Goal: Information Seeking & Learning: Learn about a topic

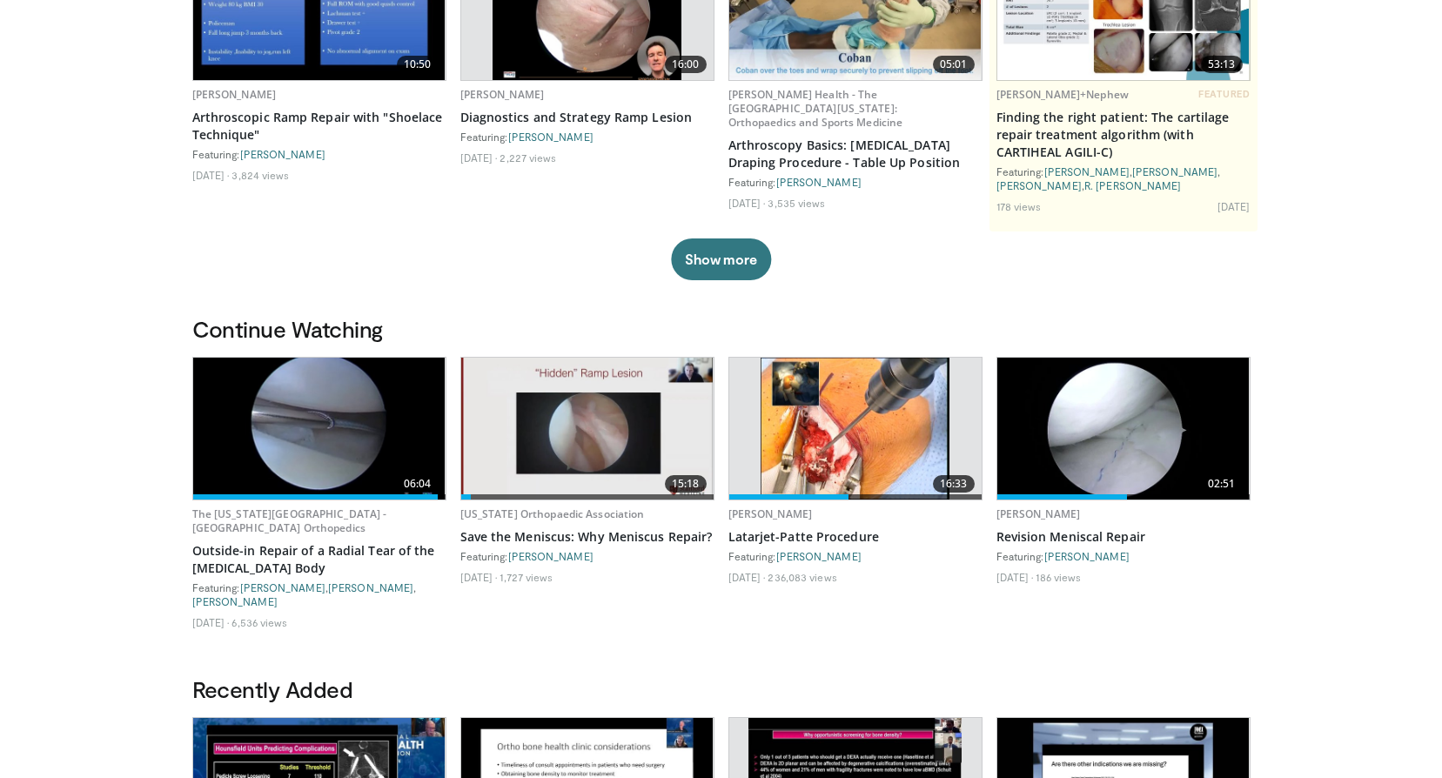
scroll to position [261, 0]
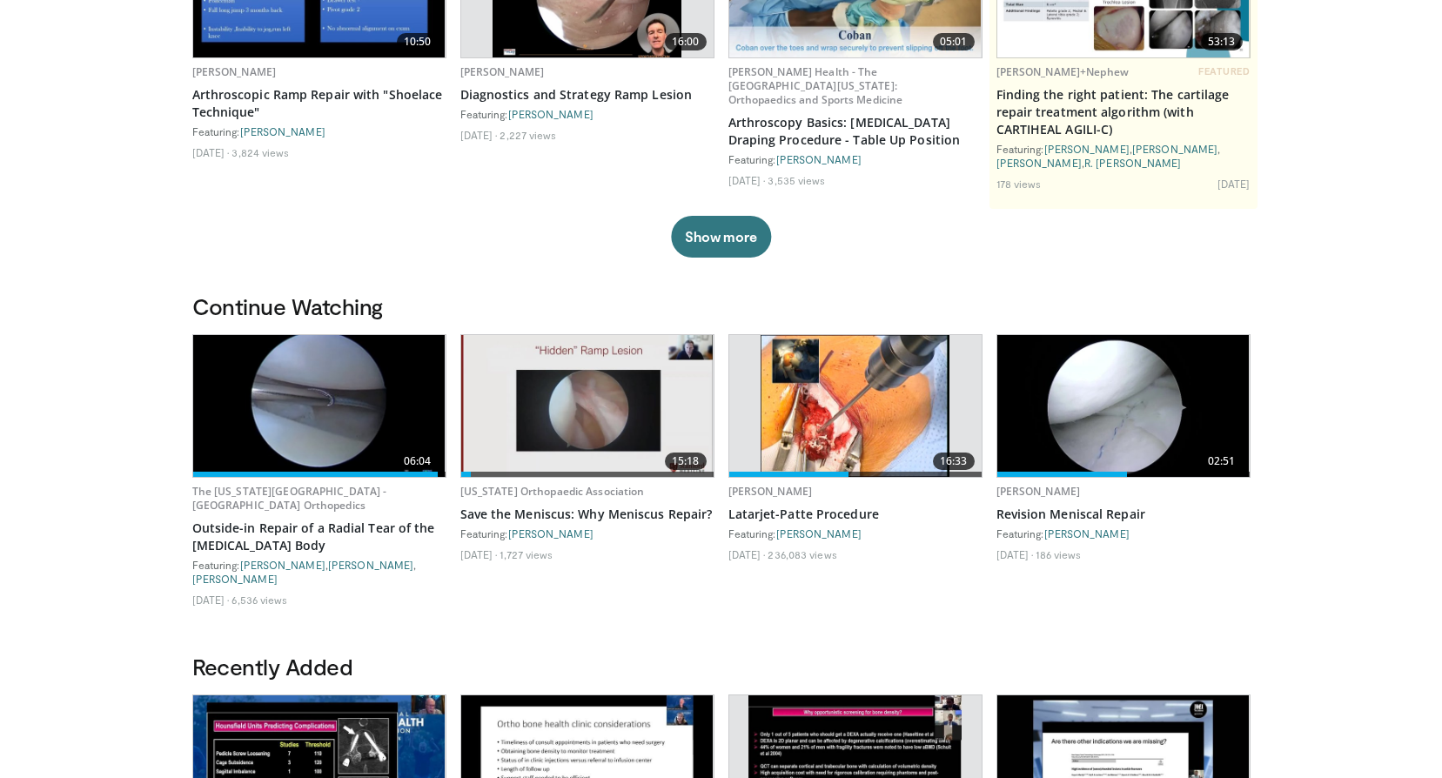
click at [313, 431] on img at bounding box center [319, 406] width 252 height 142
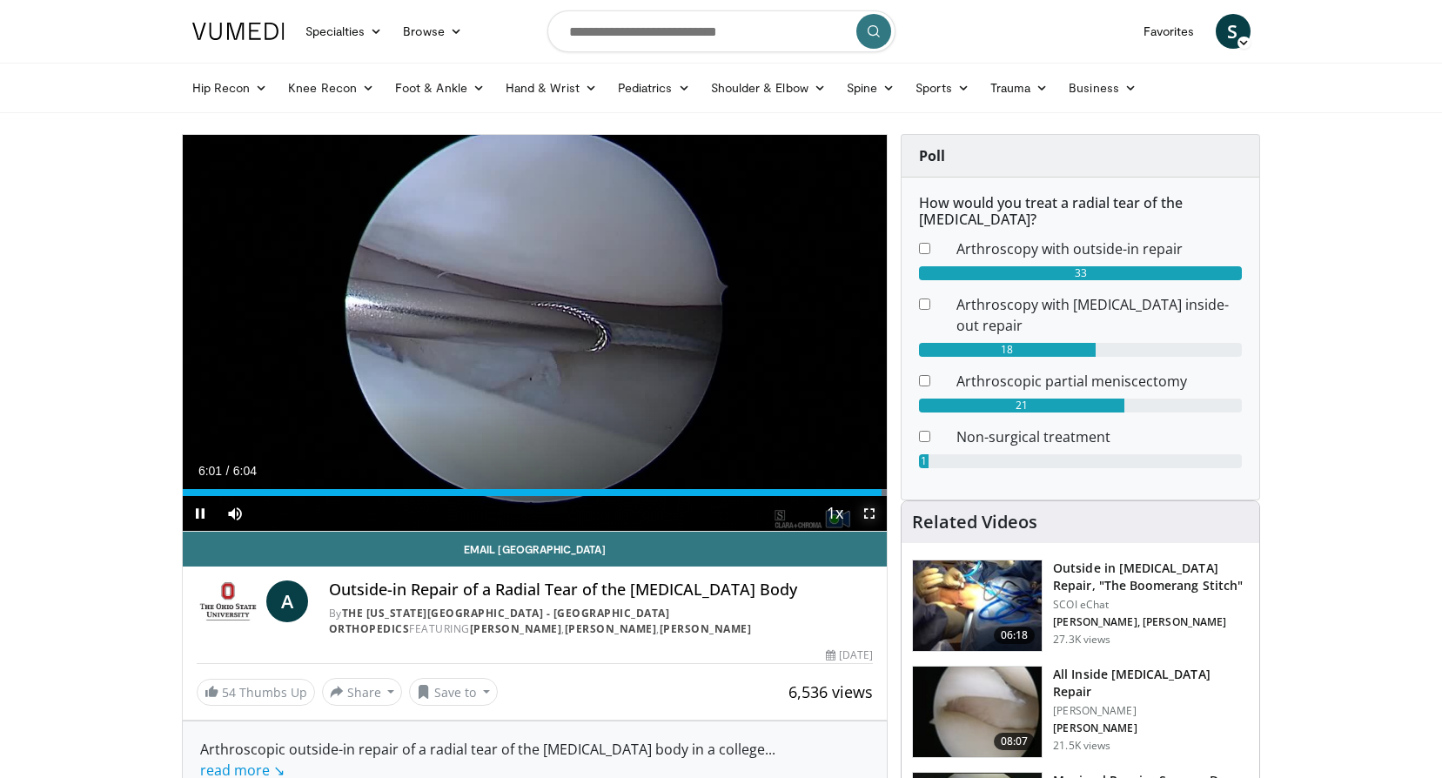
click at [866, 517] on span "Video Player" at bounding box center [869, 513] width 35 height 35
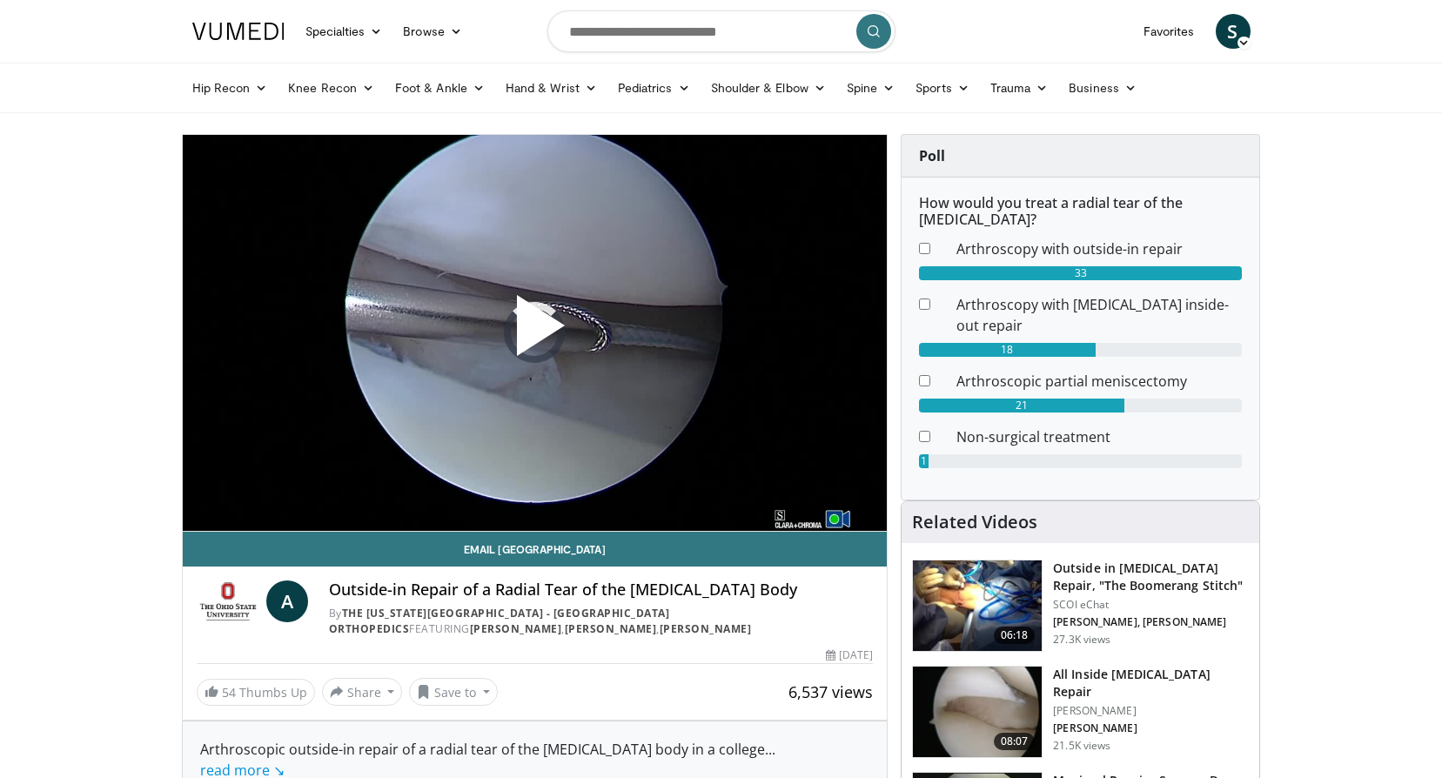
click at [534, 332] on span "Video Player" at bounding box center [534, 332] width 0 height 0
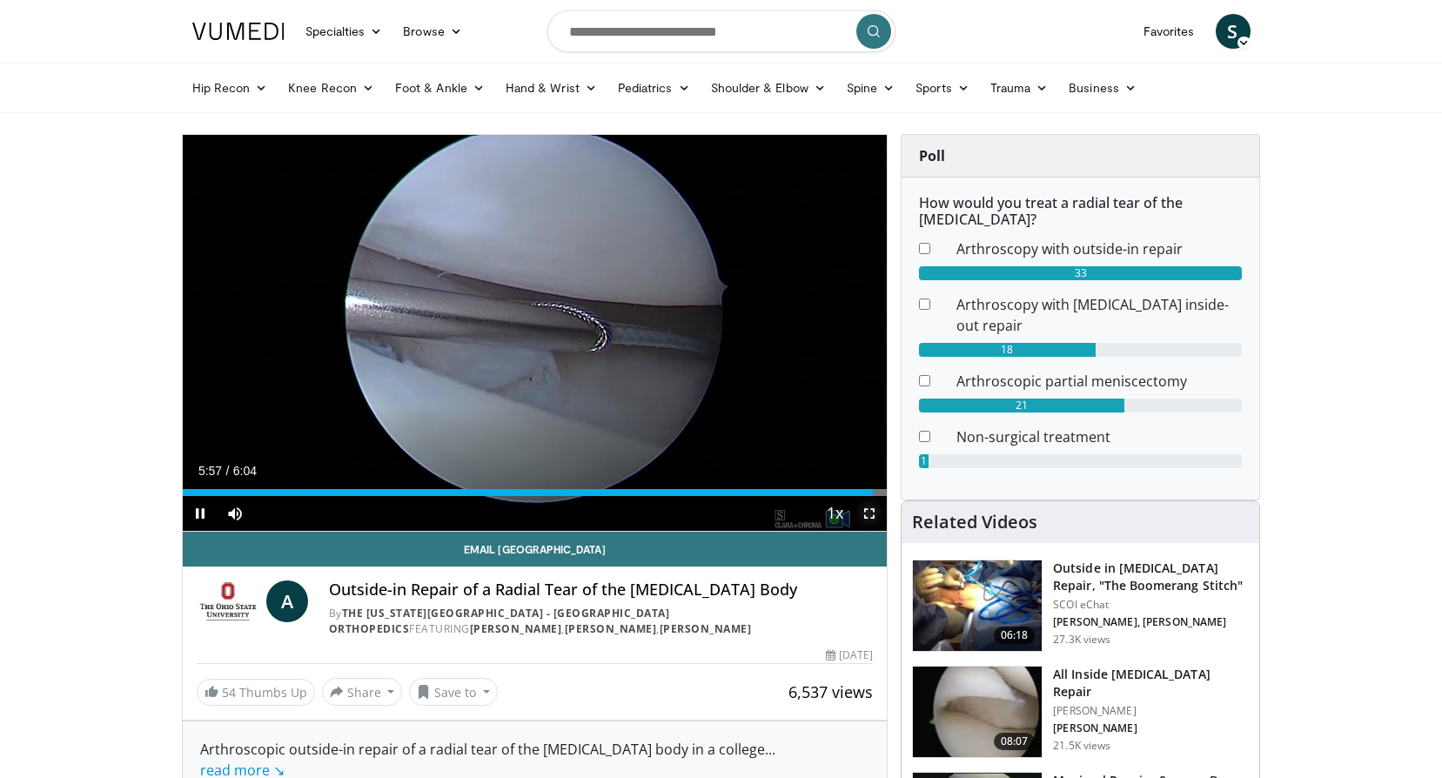
click at [870, 513] on span "Video Player" at bounding box center [869, 513] width 35 height 35
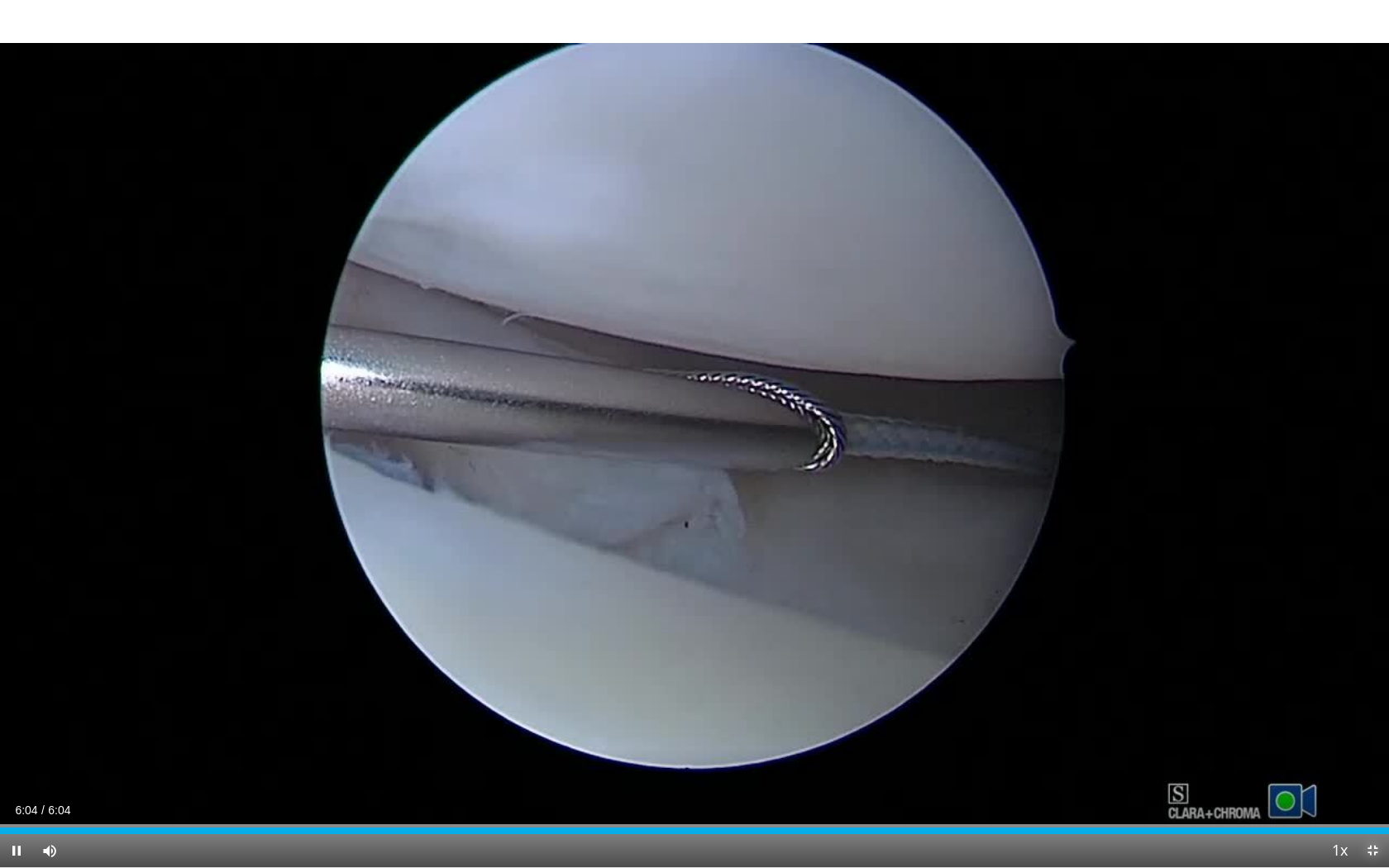
click at [1369, 738] on span "Video Player" at bounding box center [1372, 850] width 33 height 33
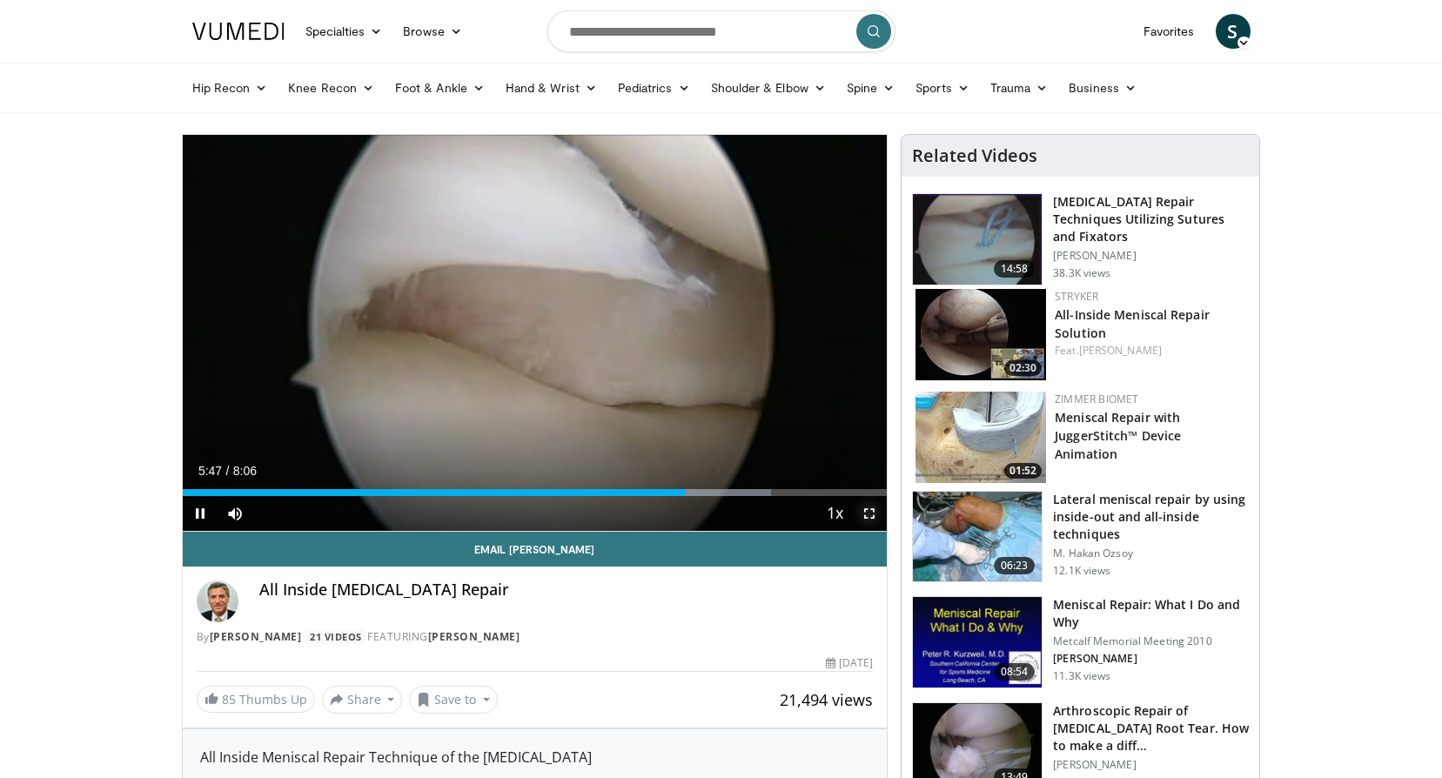
click at [867, 514] on span "Video Player" at bounding box center [869, 513] width 35 height 35
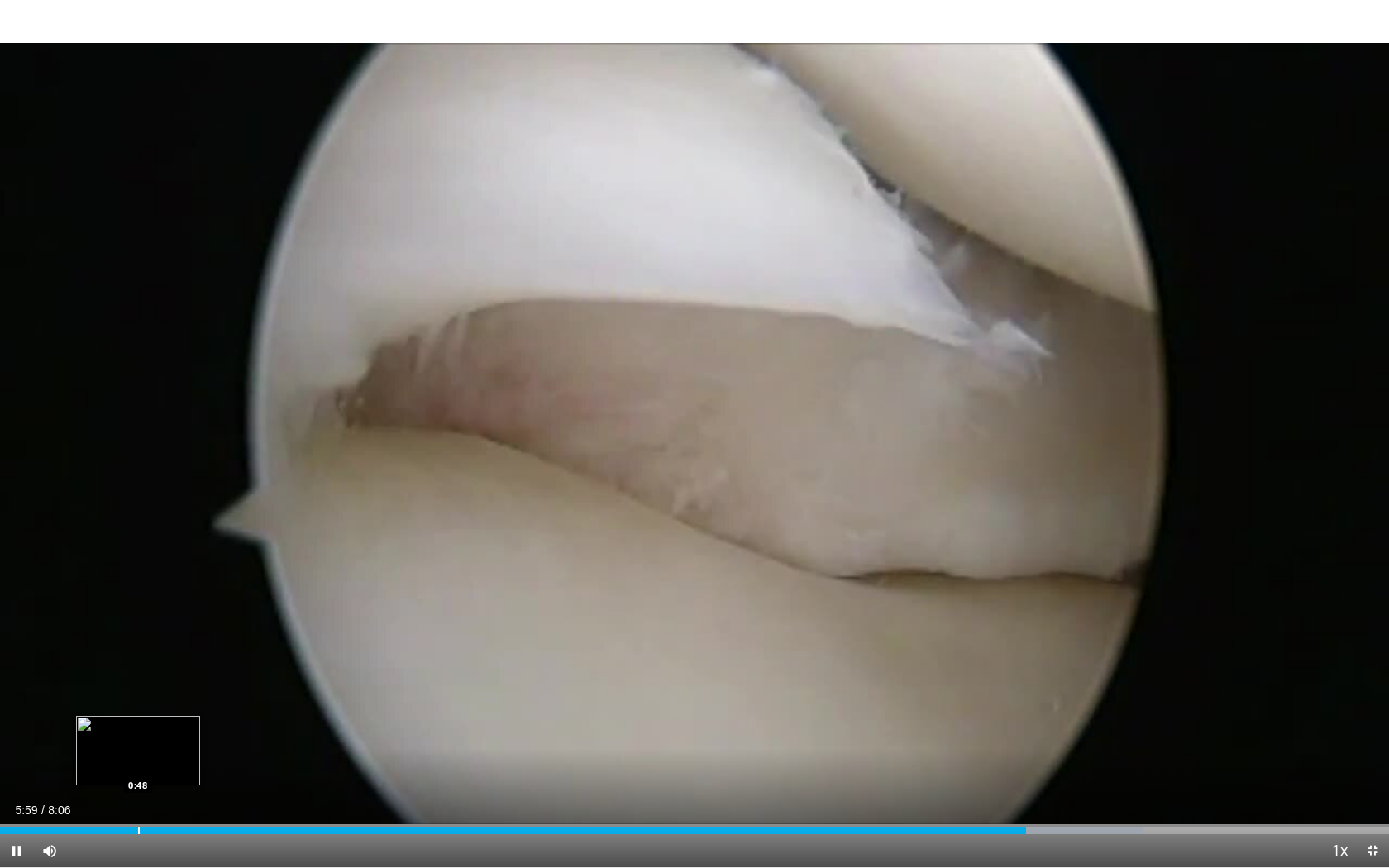
click at [147, 738] on div "Loaded : 82.26% 5:59 0:48" at bounding box center [694, 830] width 1389 height 7
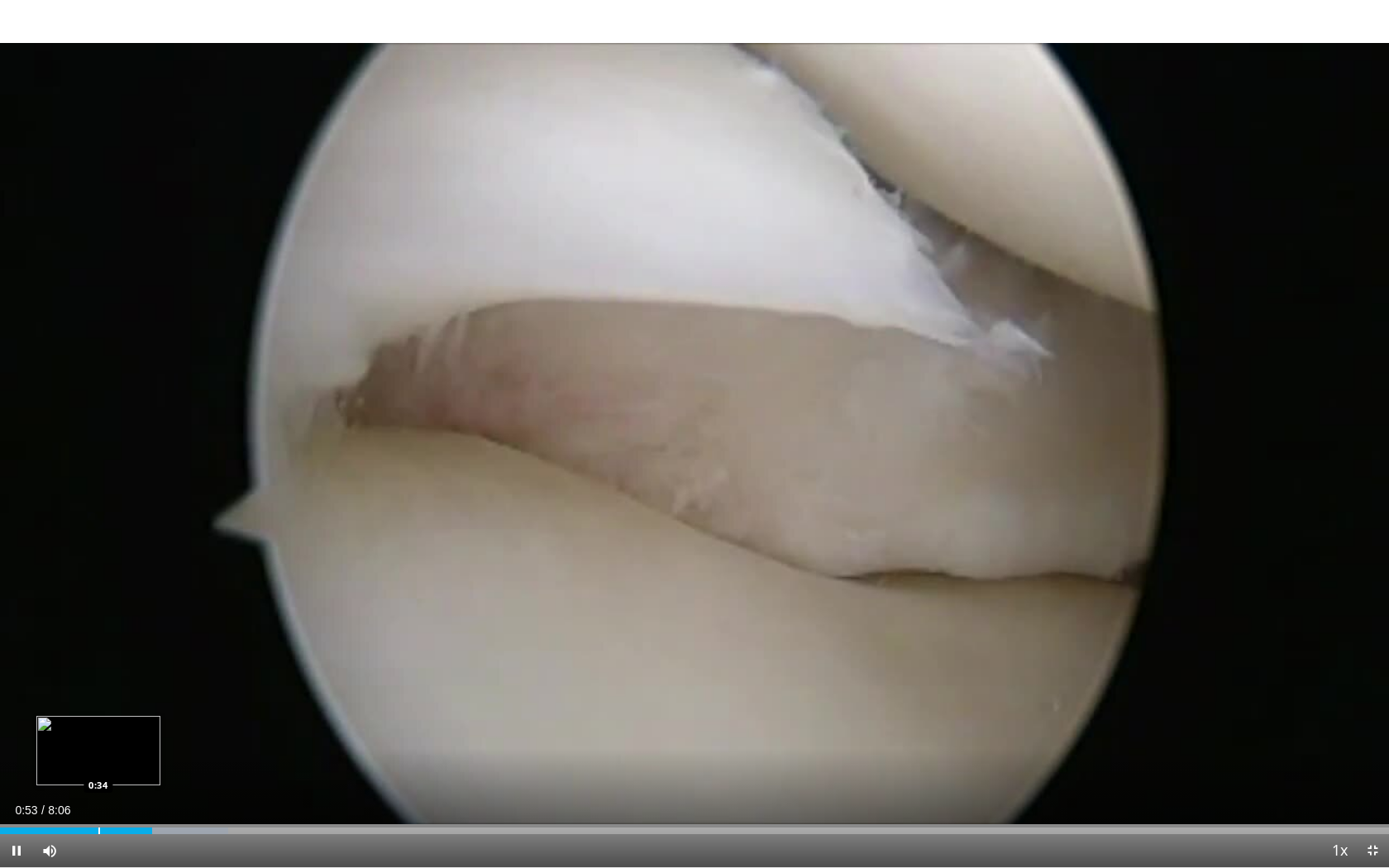
click at [96, 738] on div "Loaded : 16.45% 0:53 0:34" at bounding box center [694, 825] width 1389 height 16
click at [38, 738] on div "Loaded : 16.45% 0:13 0:13" at bounding box center [694, 825] width 1389 height 16
click at [8, 738] on div "Loaded : 12.22% 0:14 0:02" at bounding box center [694, 825] width 1389 height 16
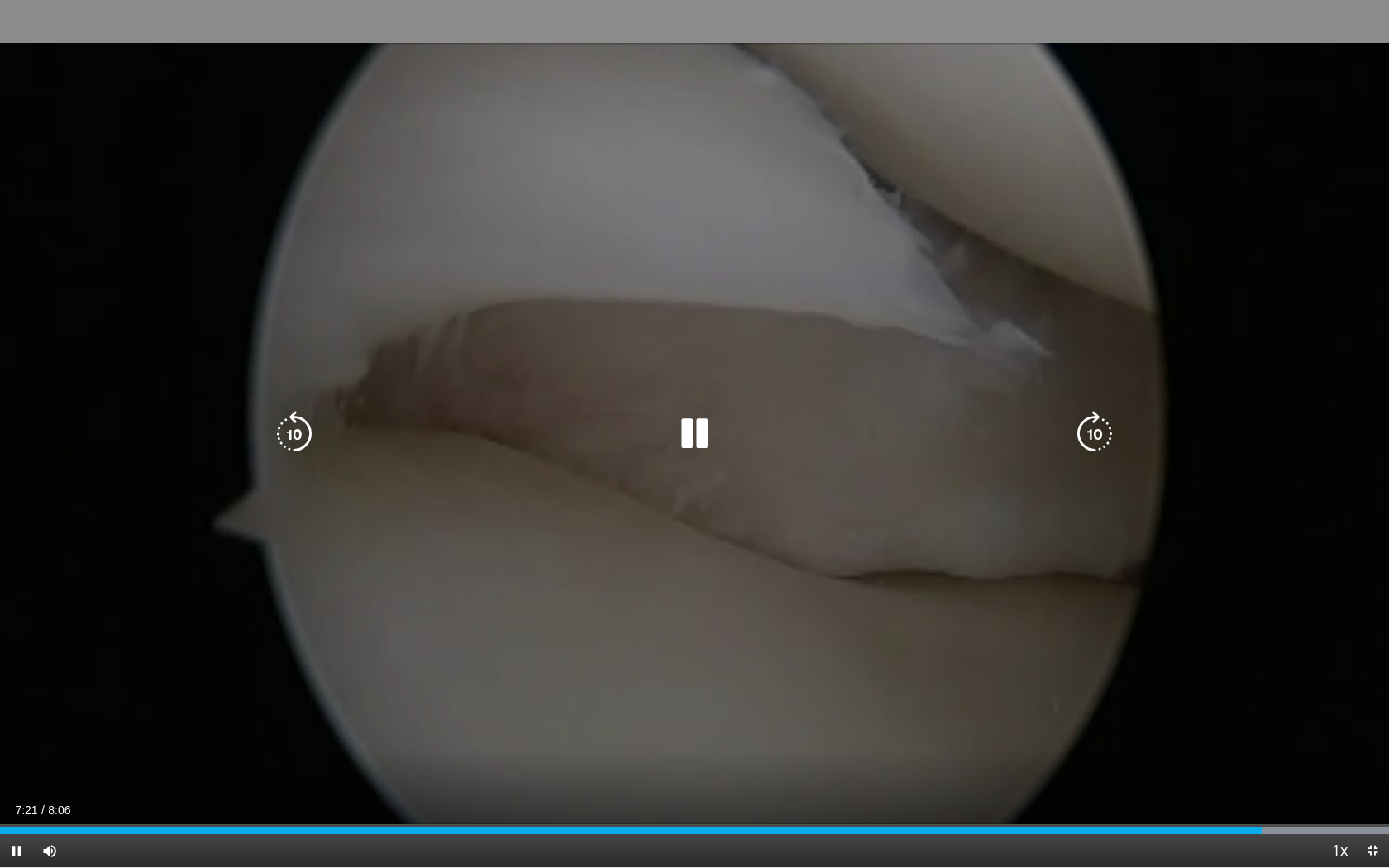
click at [676, 421] on icon "Video Player" at bounding box center [694, 433] width 47 height 47
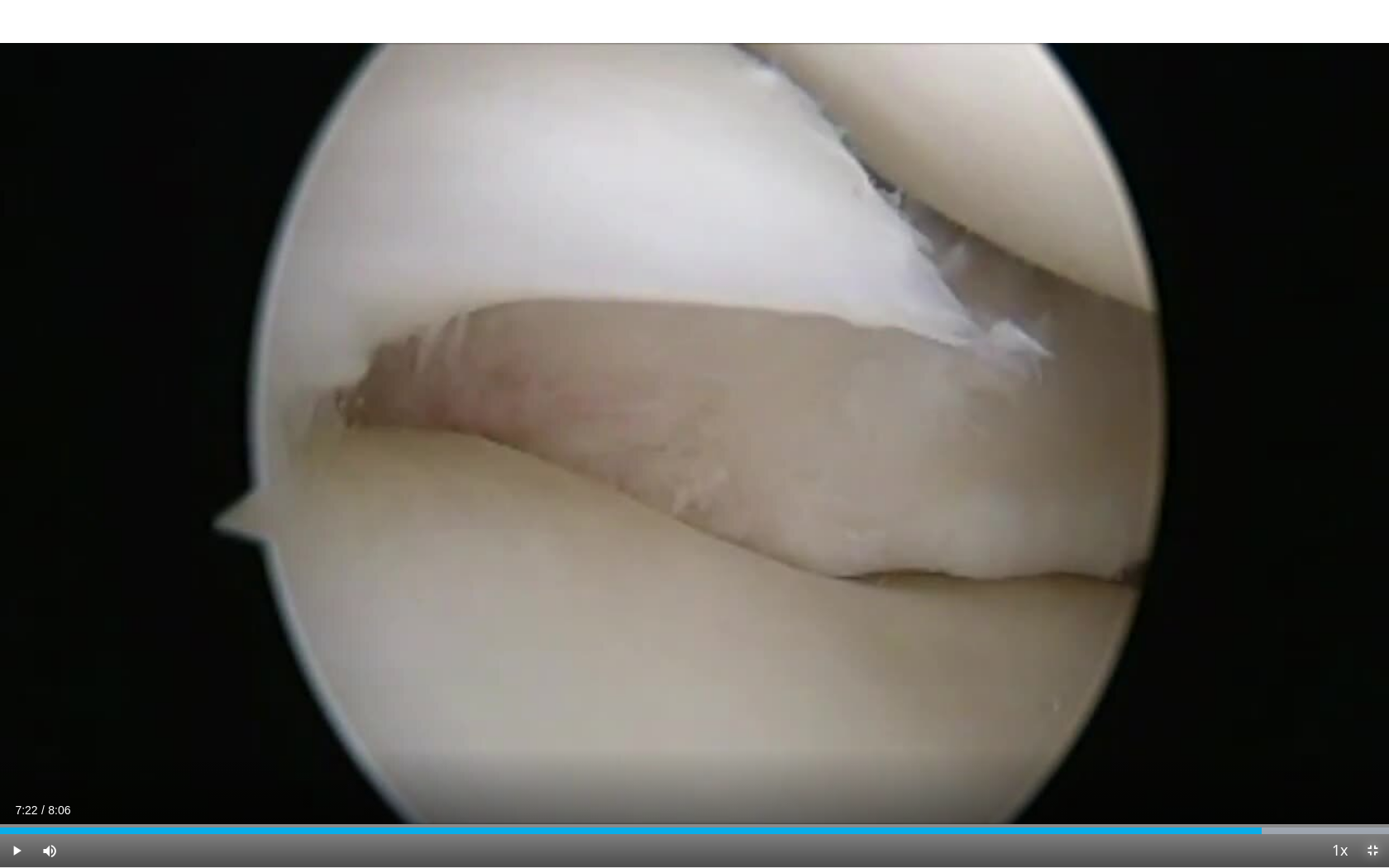
click at [1369, 738] on span "Video Player" at bounding box center [1372, 850] width 33 height 33
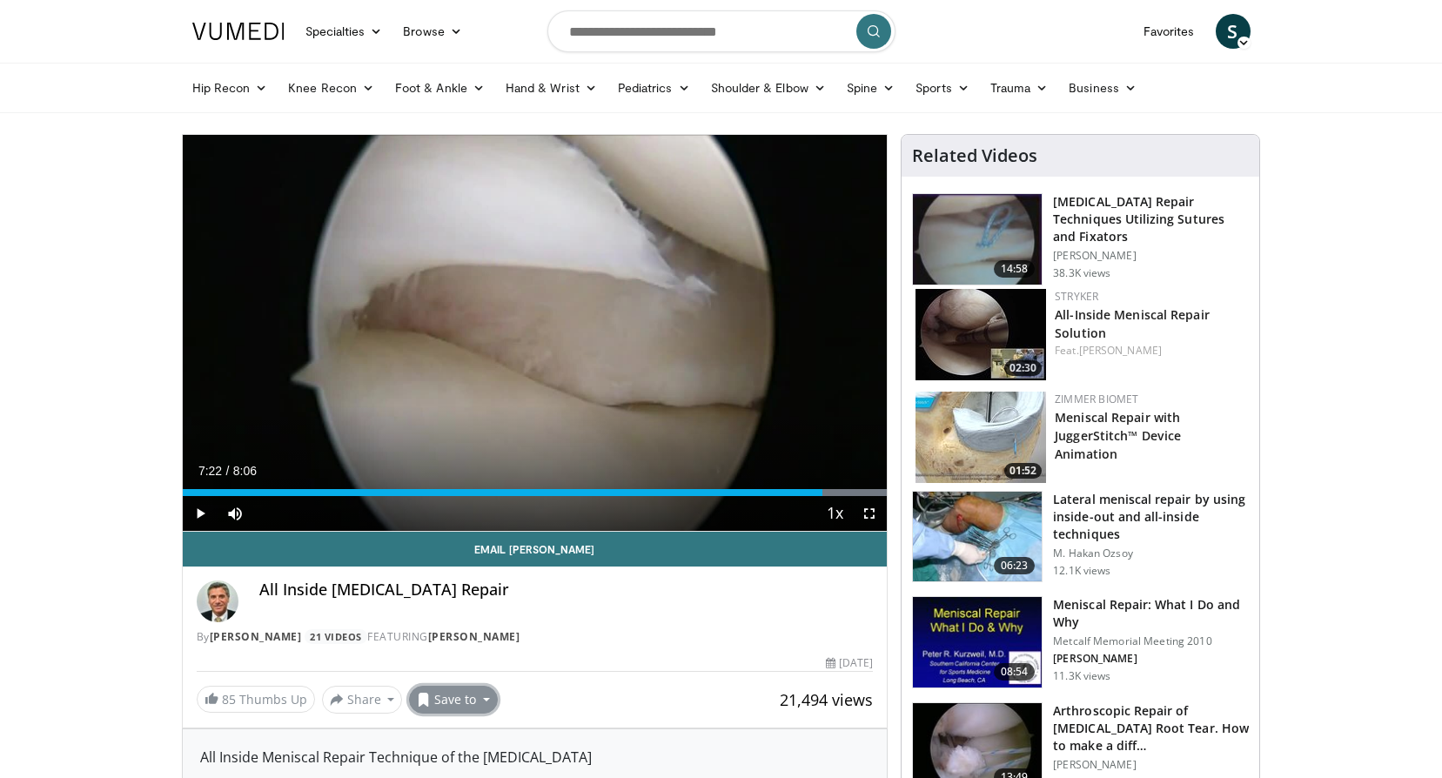
click at [447, 706] on button "Save to" at bounding box center [453, 700] width 89 height 28
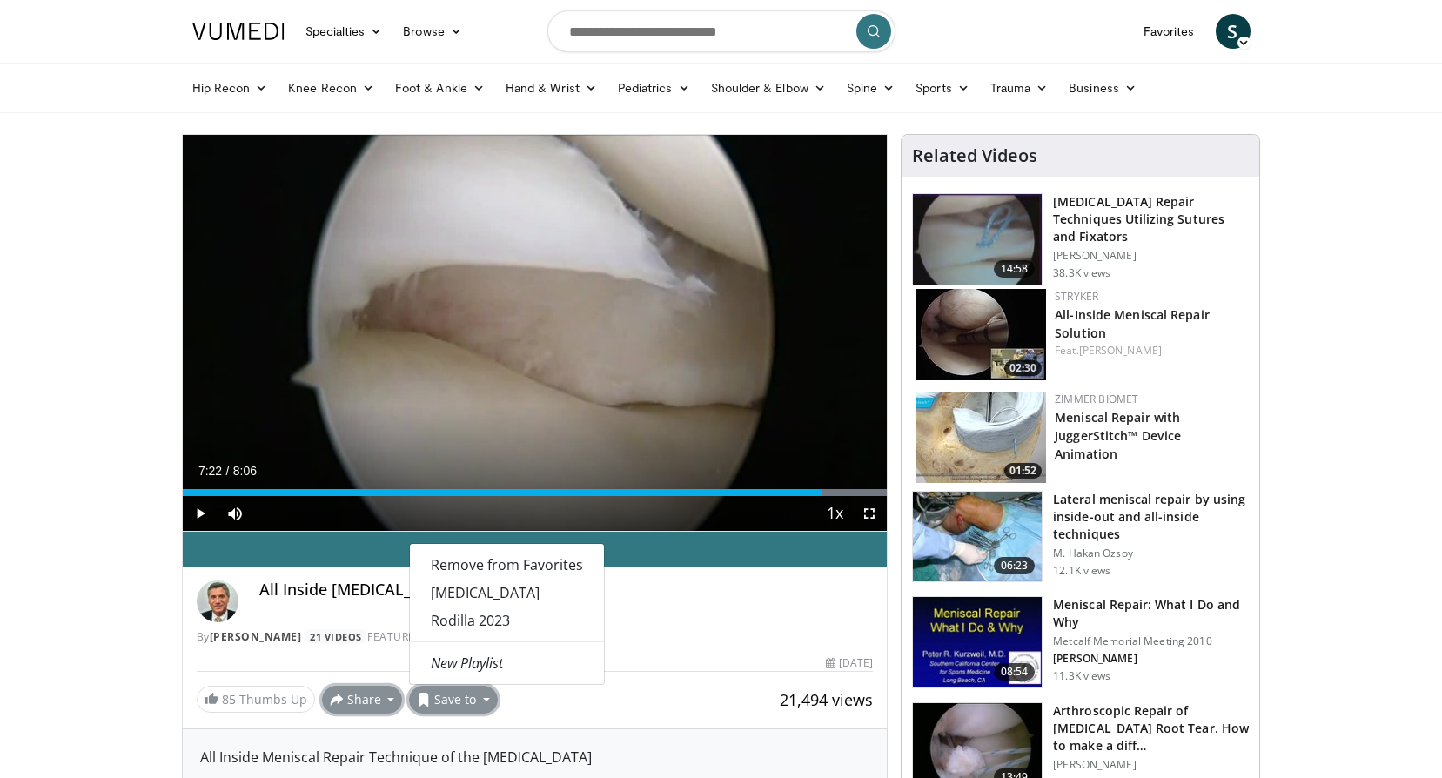
click at [337, 701] on span at bounding box center [337, 700] width 14 height 14
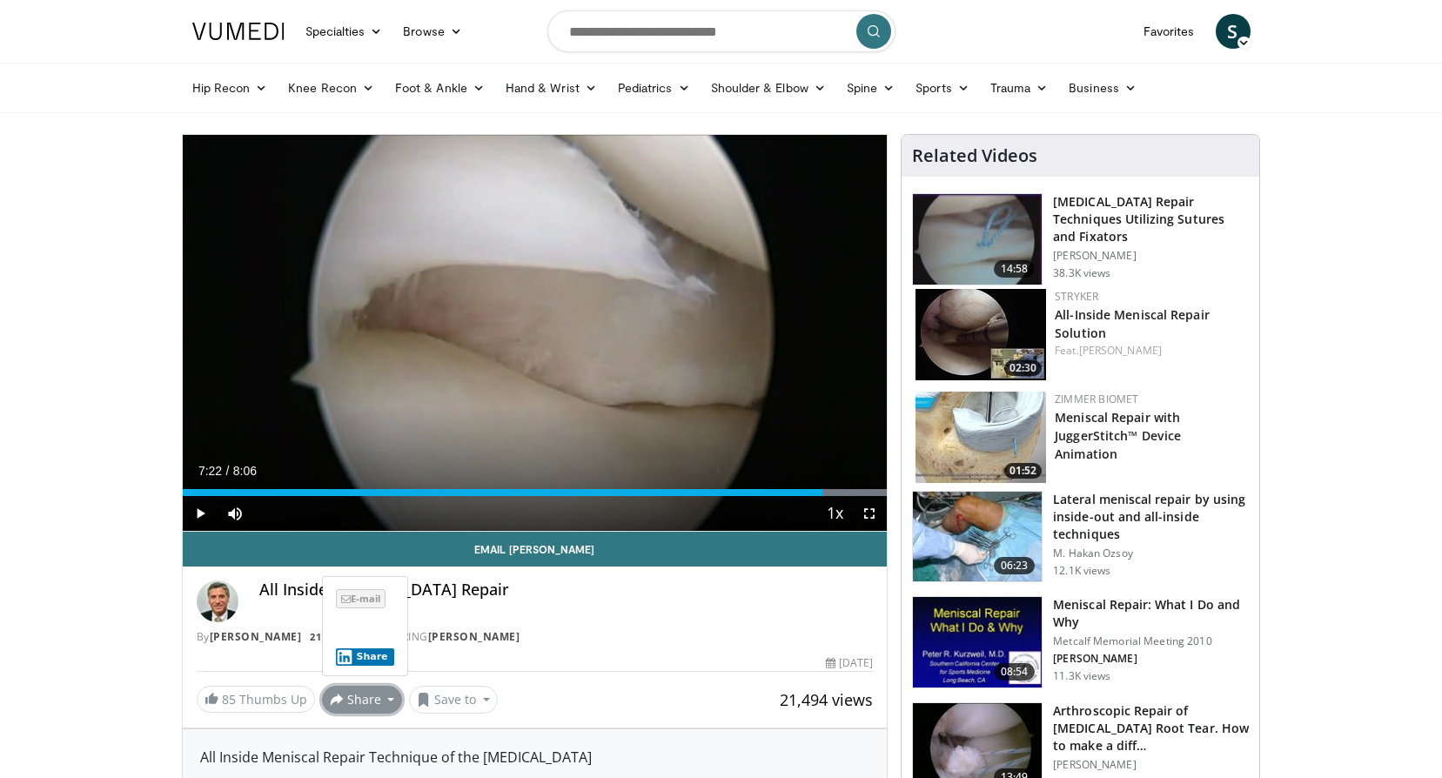
click at [371, 600] on span "E-mail" at bounding box center [361, 598] width 50 height 19
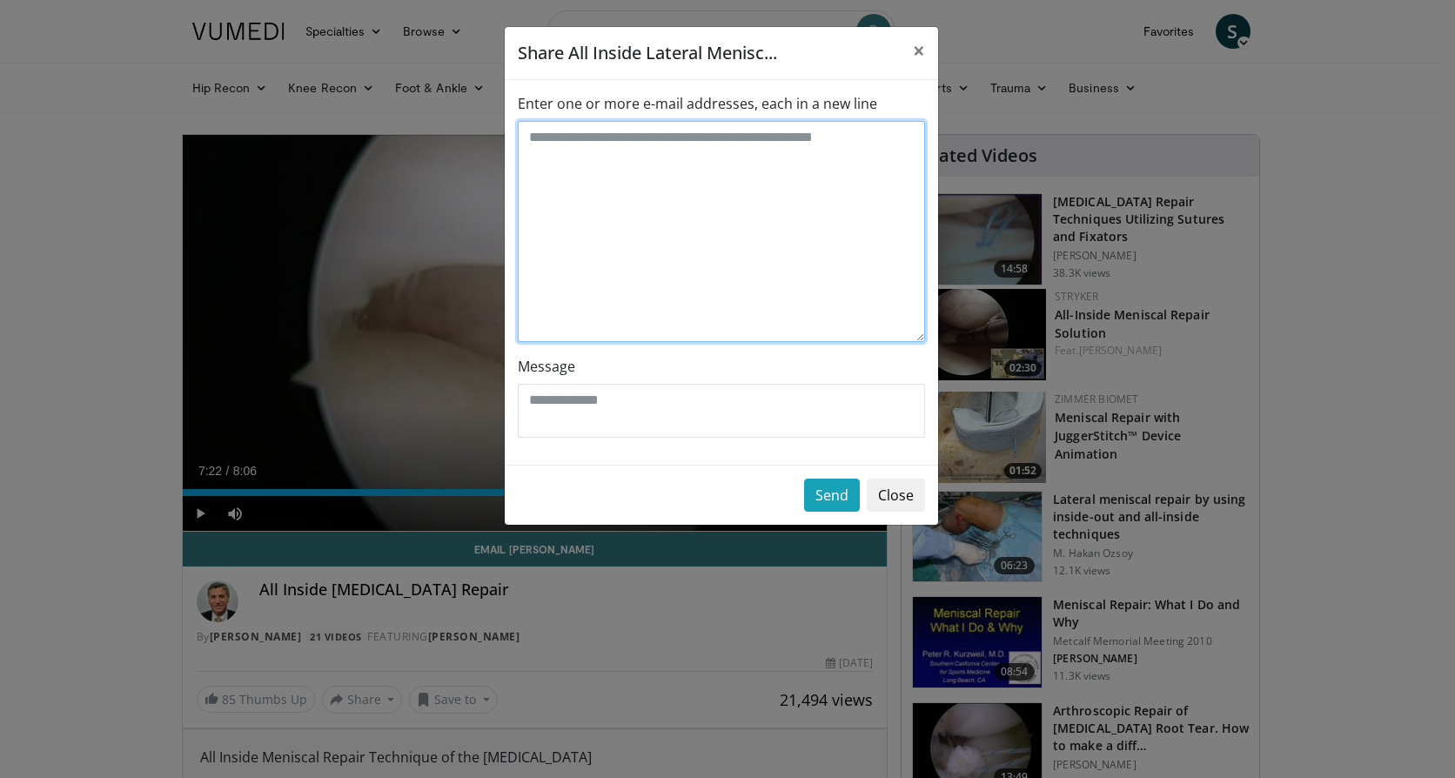
click at [620, 200] on textarea "Enter one or more e-mail addresses, each in a new line" at bounding box center [721, 231] width 407 height 221
type textarea "**********"
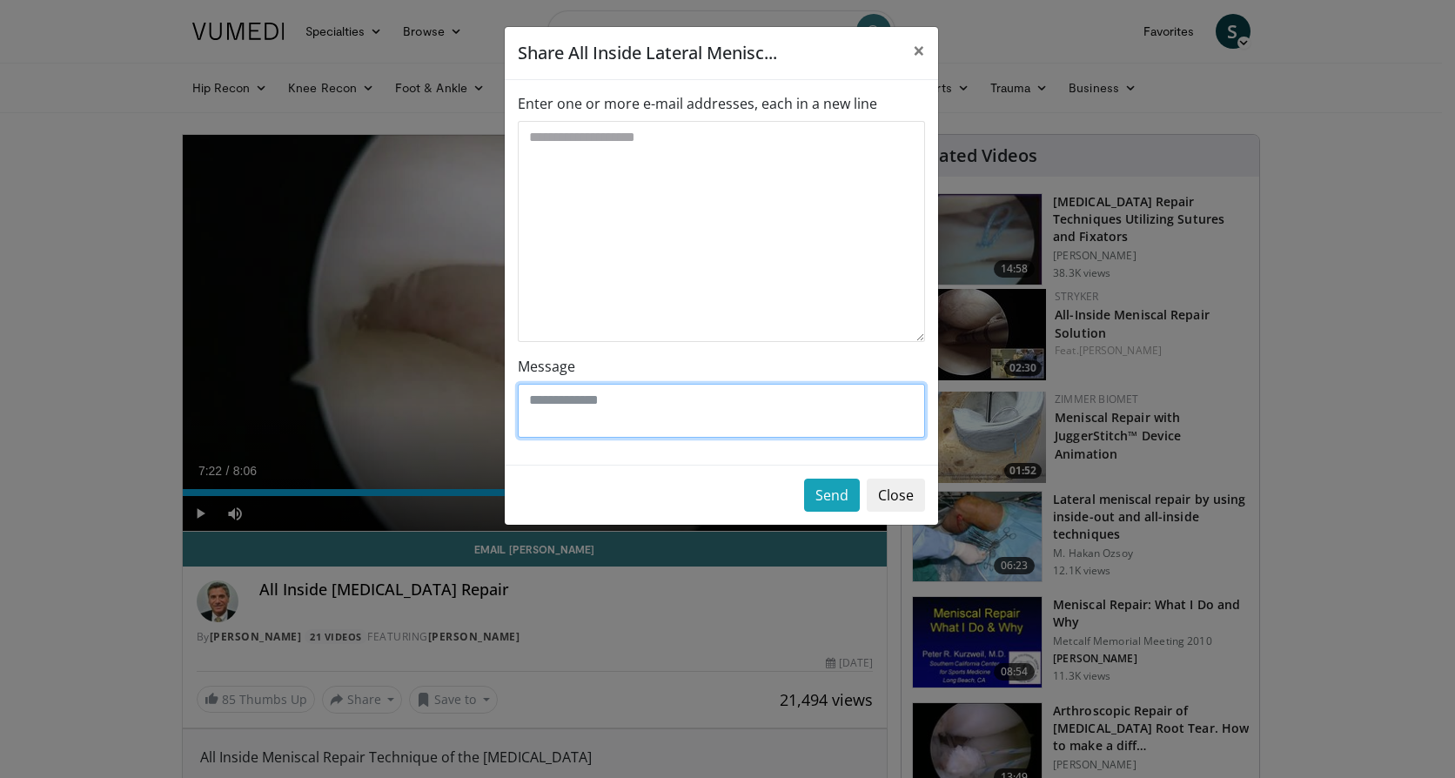
click at [601, 422] on textarea "Message" at bounding box center [721, 411] width 407 height 54
type textarea "**********"
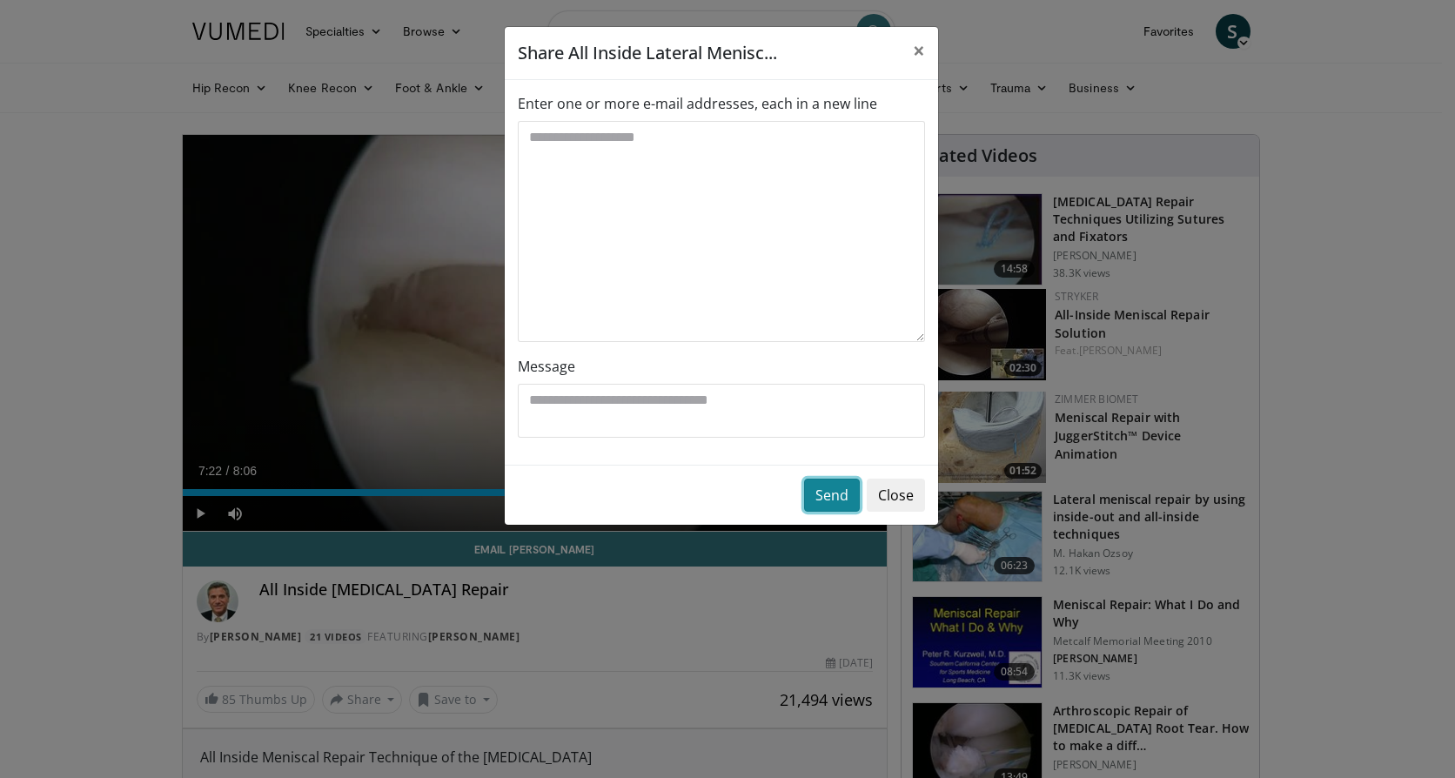
click at [813, 495] on button "Send" at bounding box center [832, 495] width 56 height 33
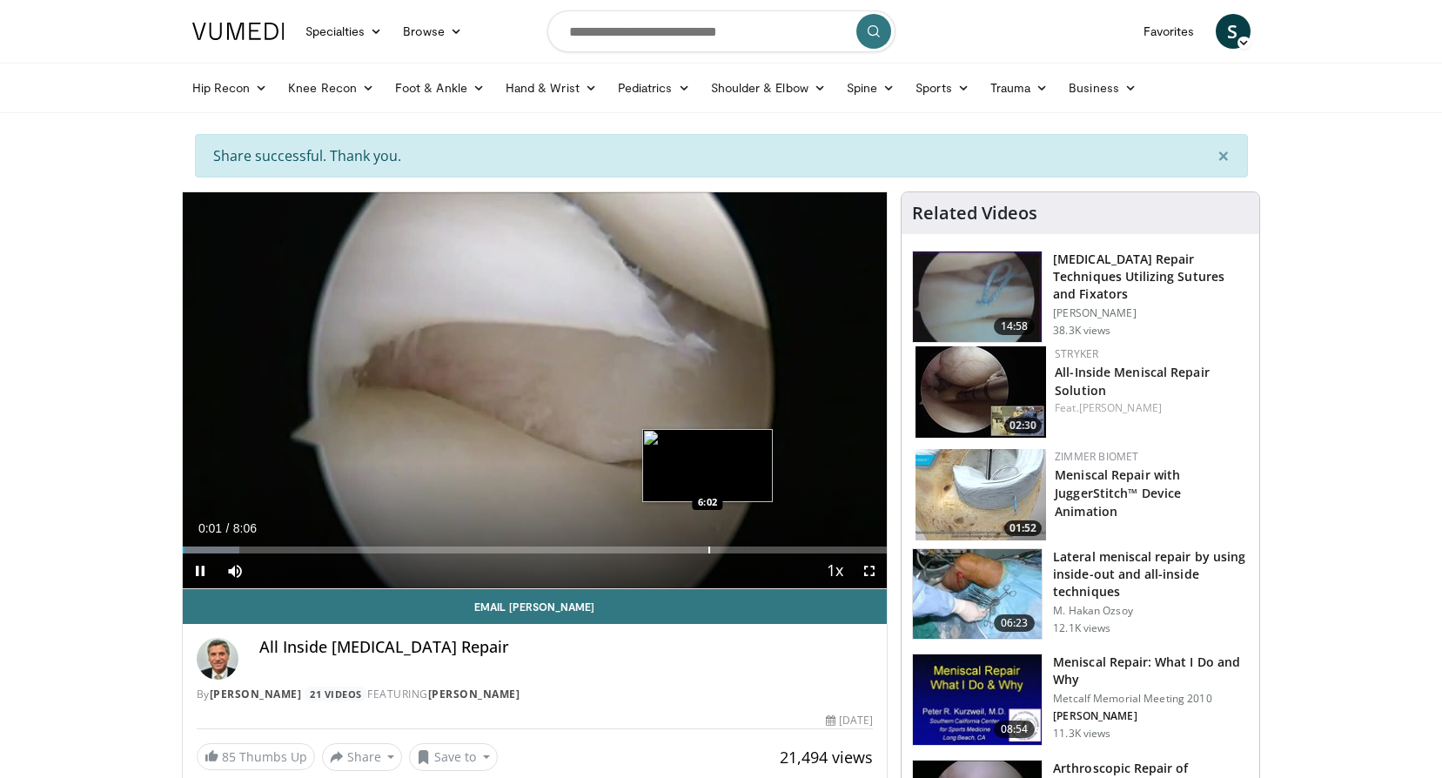
click at [815, 555] on div "Video Player" at bounding box center [814, 570] width 3 height 35
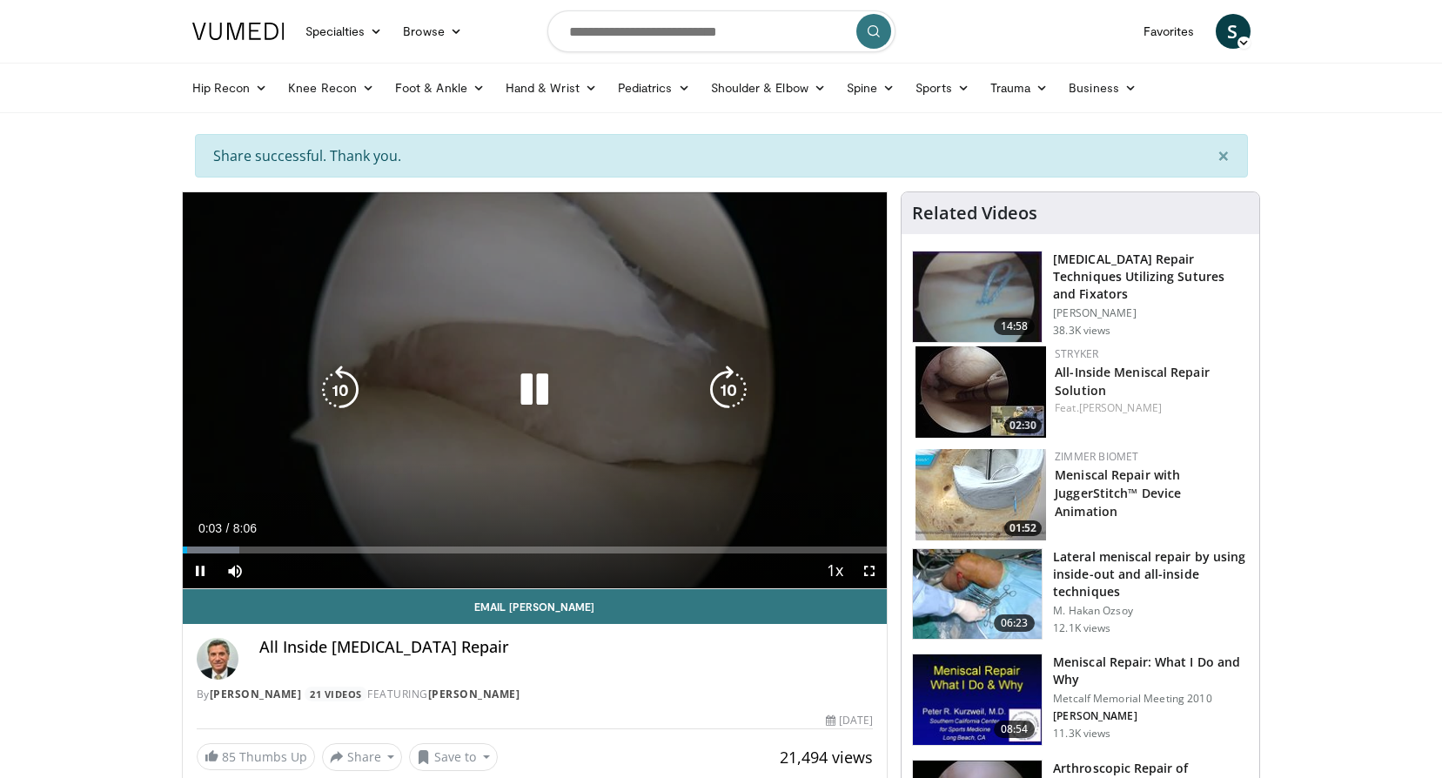
click at [549, 392] on icon "Video Player" at bounding box center [534, 389] width 49 height 49
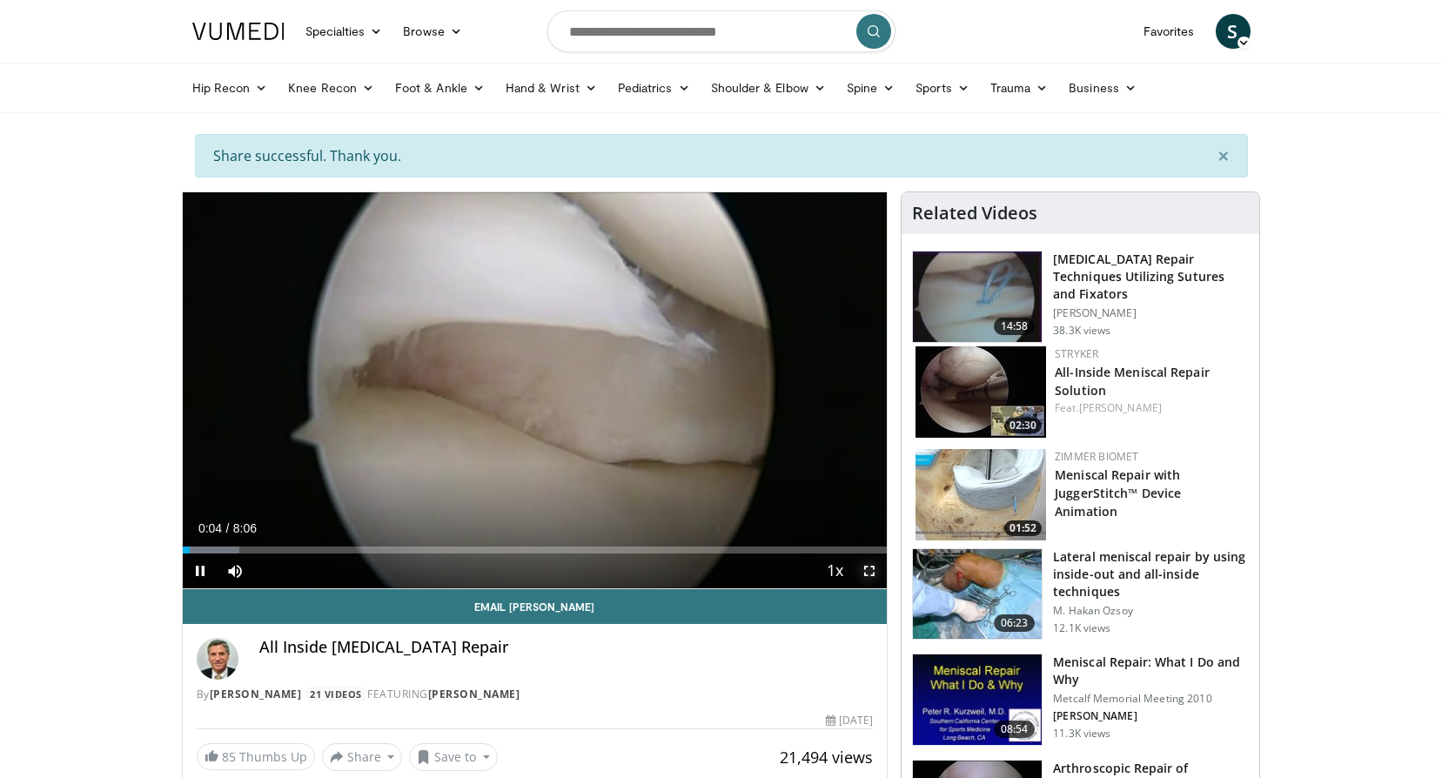
click at [858, 566] on span "Video Player" at bounding box center [869, 570] width 35 height 35
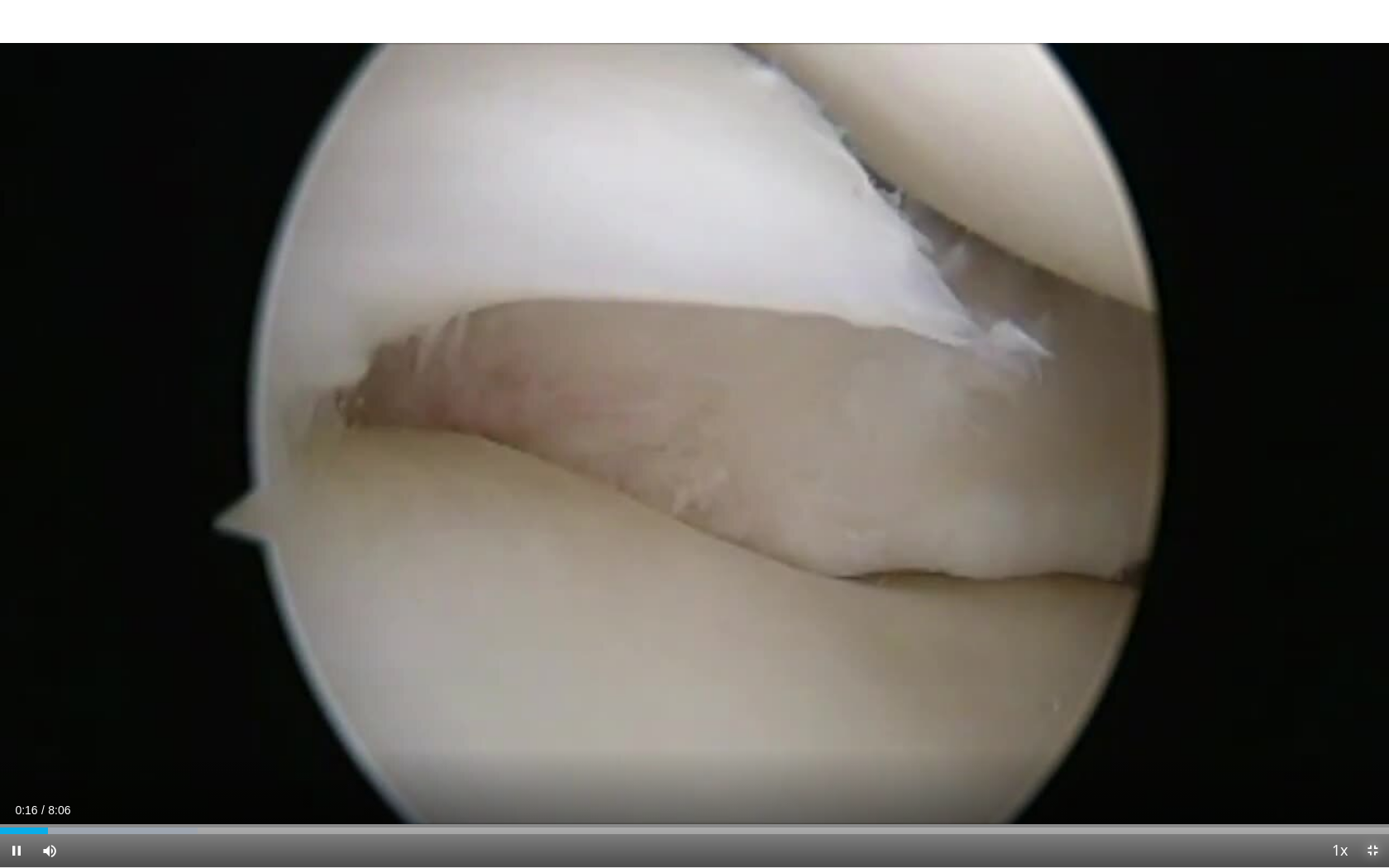
click at [1369, 738] on span "Video Player" at bounding box center [1372, 850] width 33 height 33
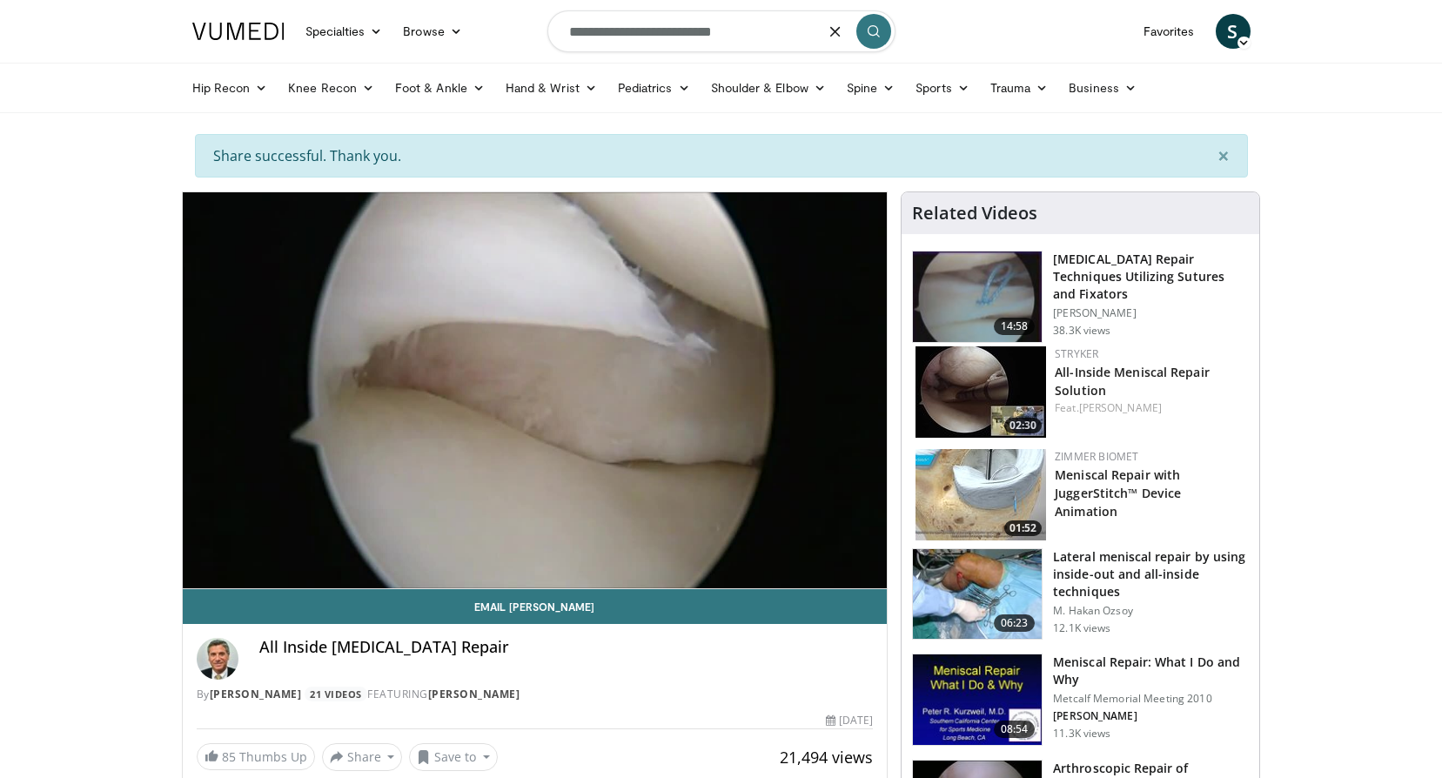
type input "**********"
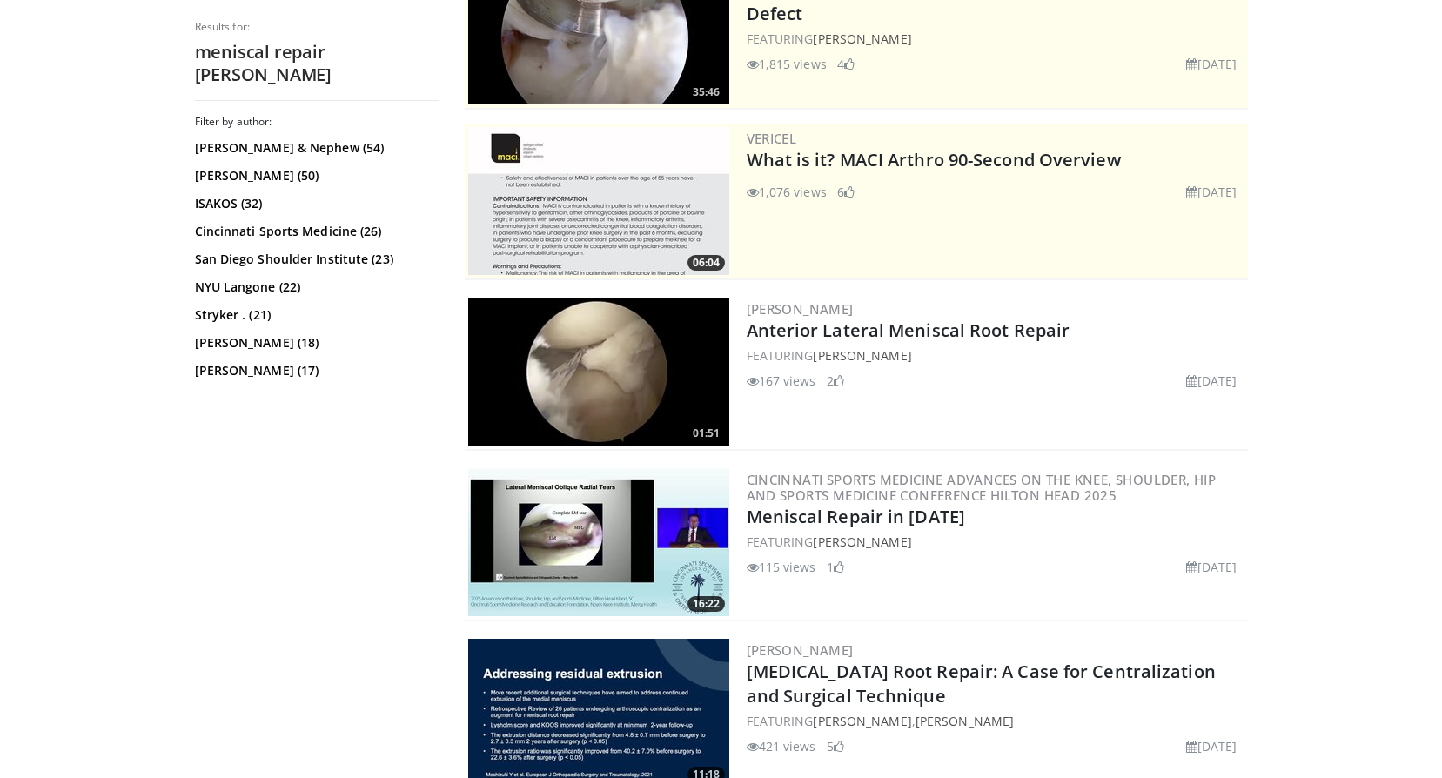
scroll to position [261, 0]
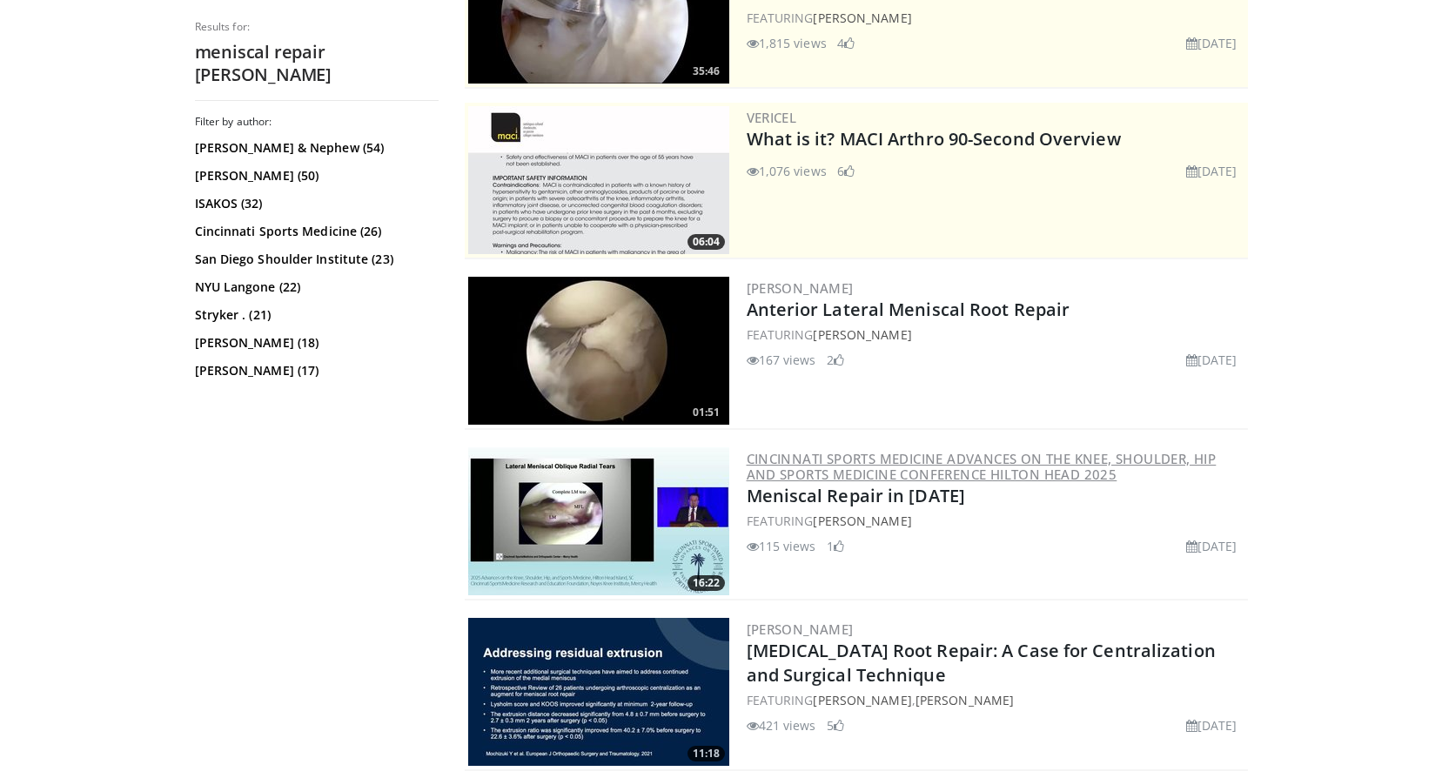
click at [776, 467] on link "Cincinnati Sports Medicine Advances on the Knee, Shoulder, Hip and Sports Medic…" at bounding box center [981, 466] width 470 height 33
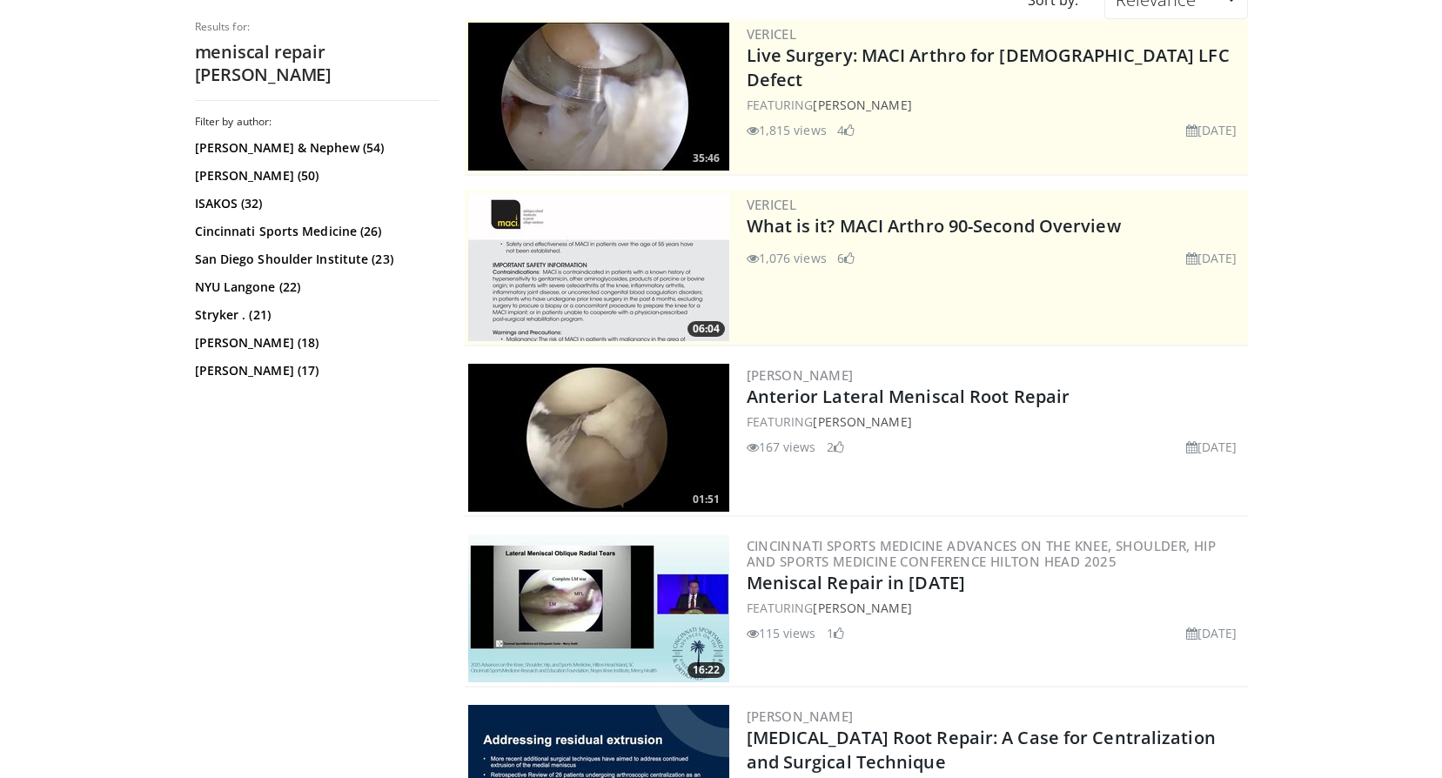
scroll to position [435, 0]
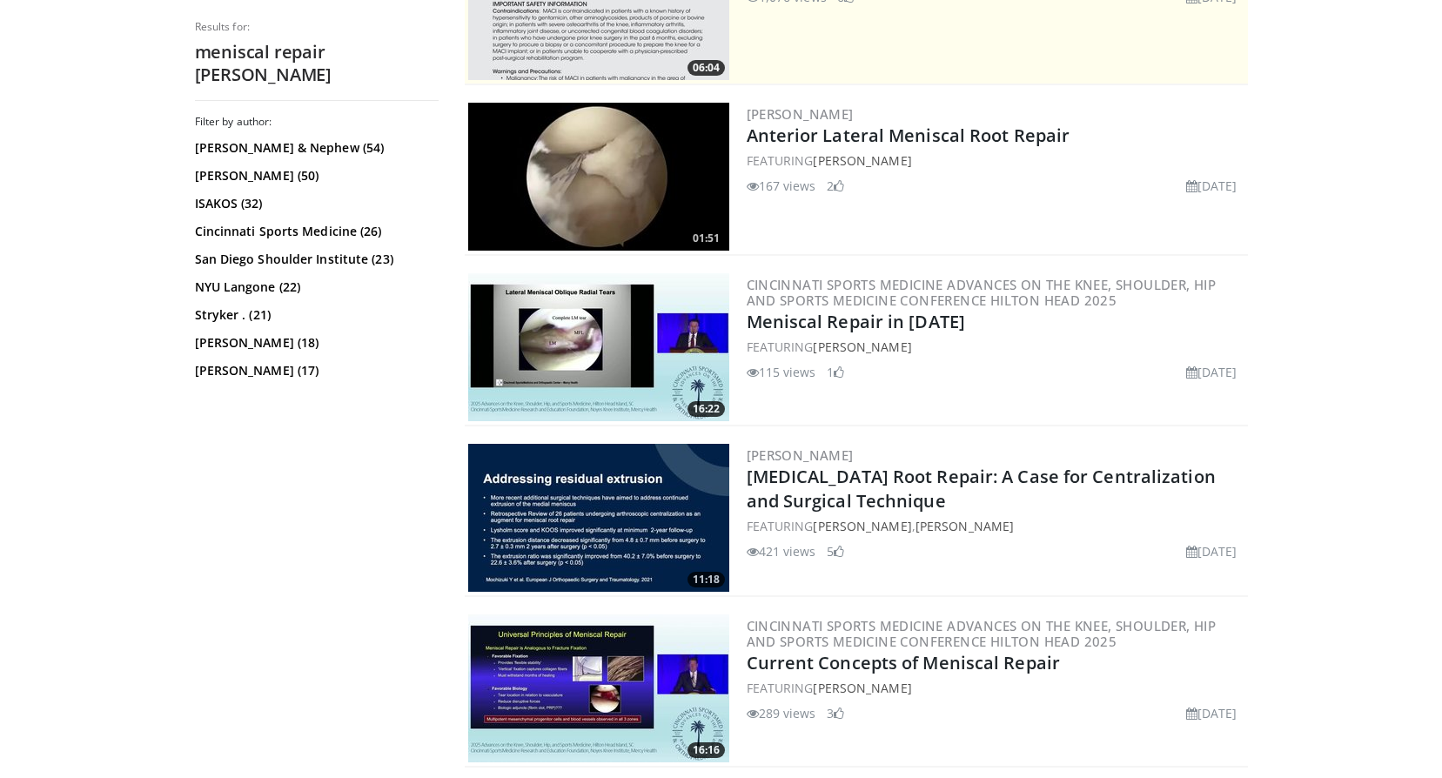
click at [804, 638] on link "Cincinnati Sports Medicine Advances on the Knee, Shoulder, Hip and Sports Medic…" at bounding box center [981, 633] width 470 height 33
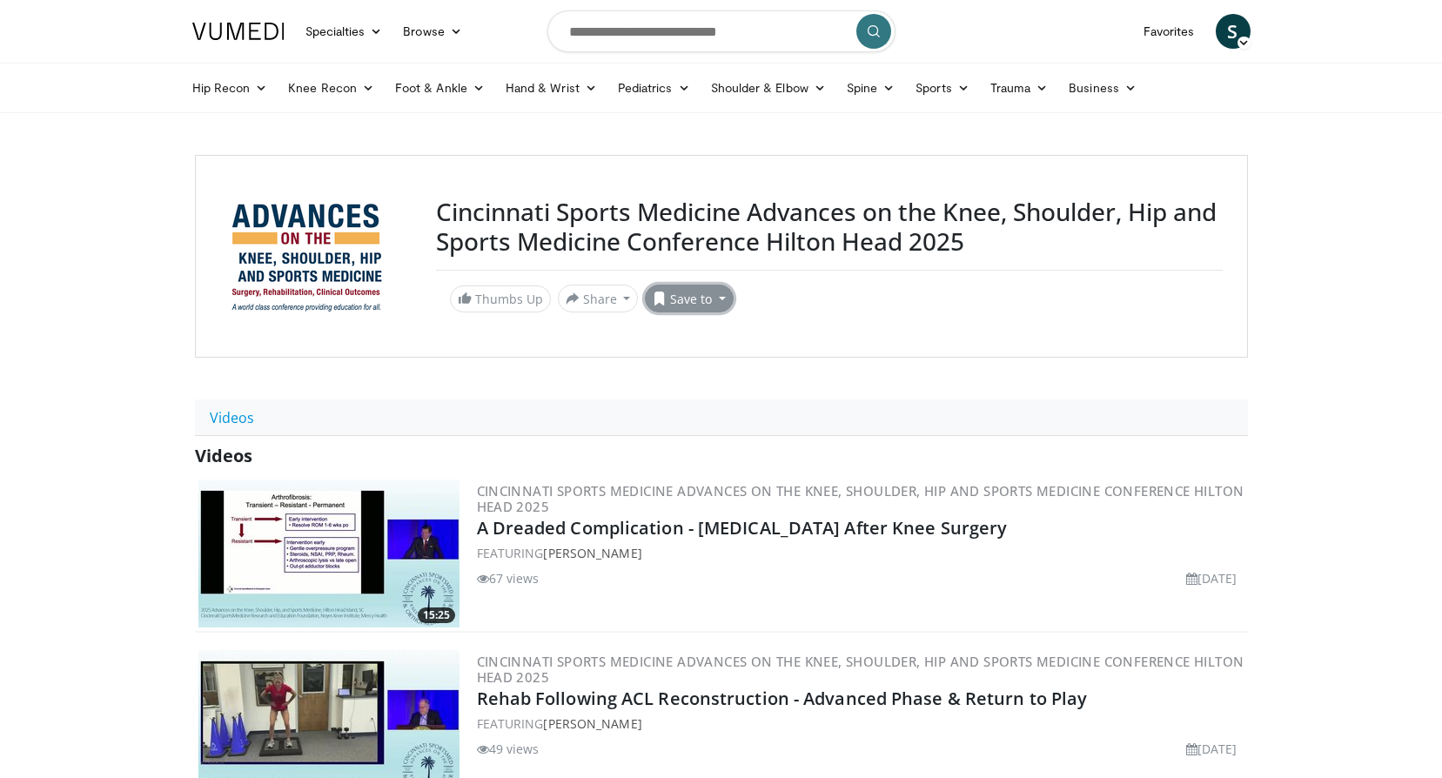
click at [663, 298] on button "Save to" at bounding box center [689, 298] width 89 height 28
click at [684, 340] on span "Add to Favorites" at bounding box center [719, 335] width 107 height 19
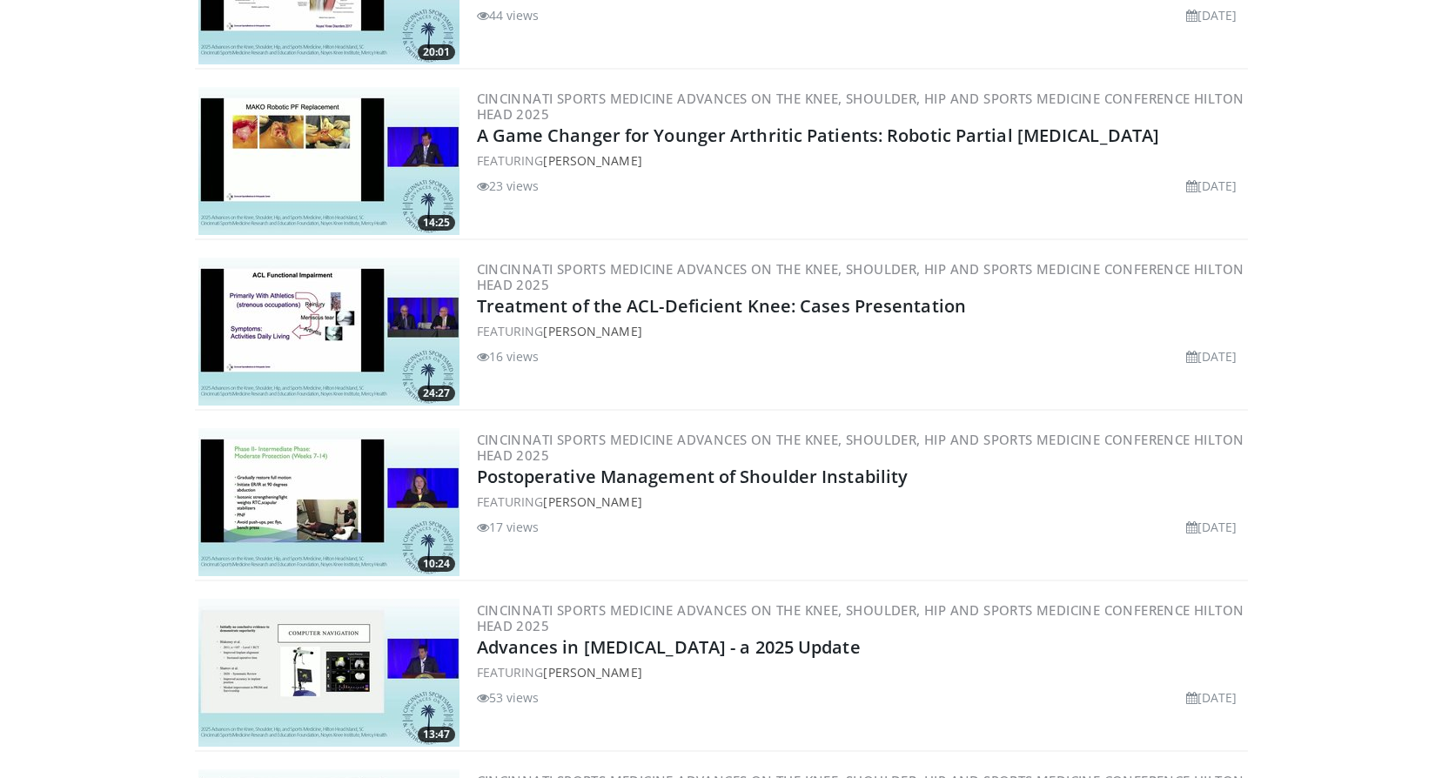
scroll to position [3654, 0]
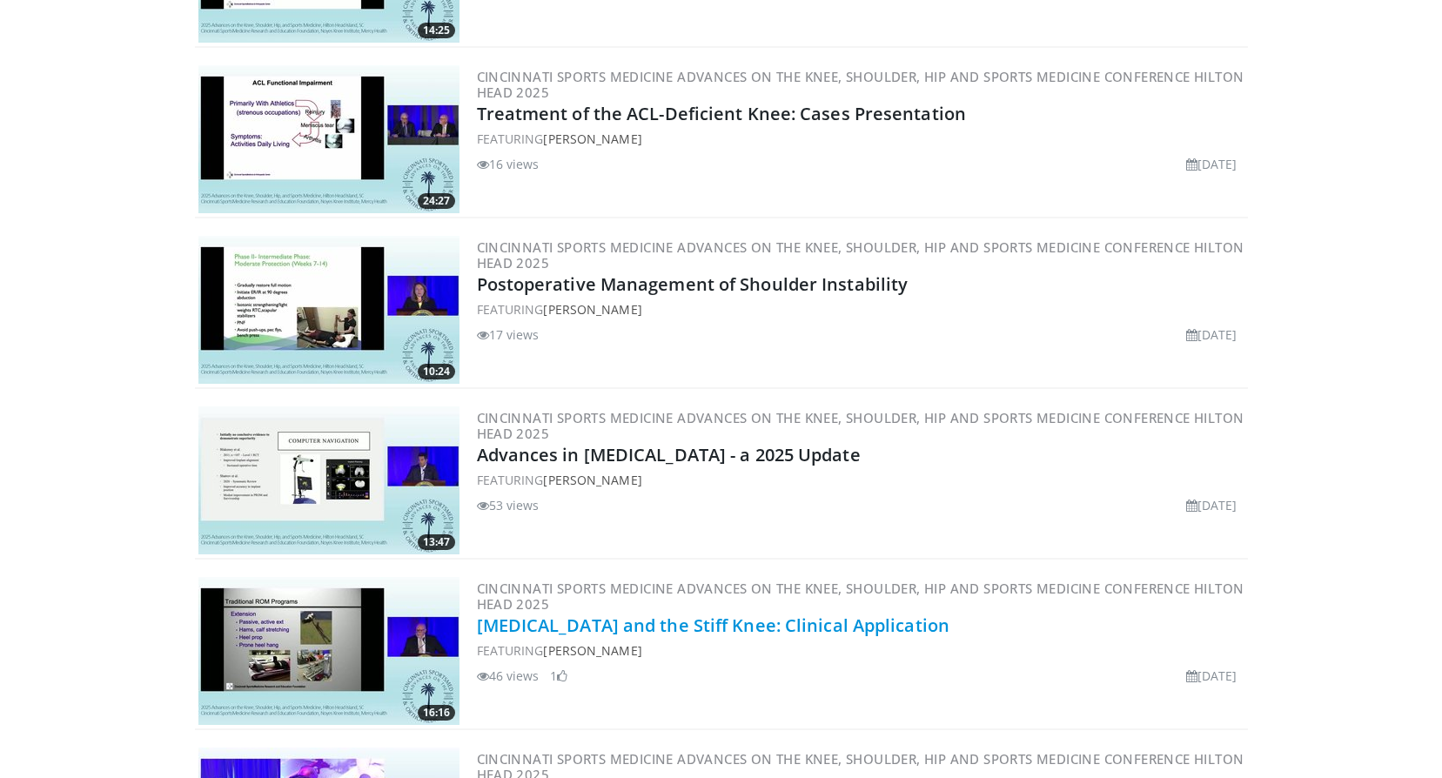
click at [597, 628] on link "[MEDICAL_DATA] and the Stiff Knee: Clinical Application" at bounding box center [713, 624] width 473 height 23
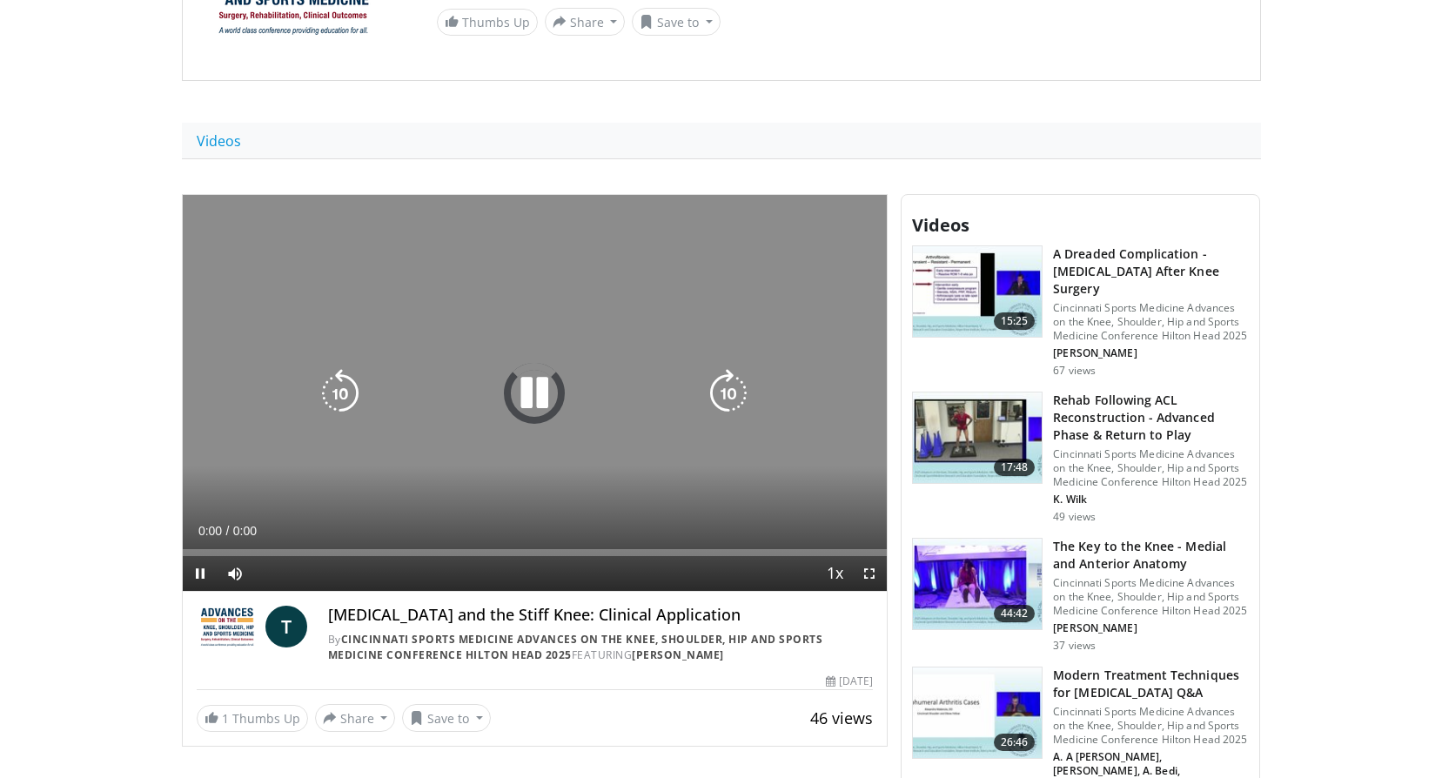
scroll to position [522, 0]
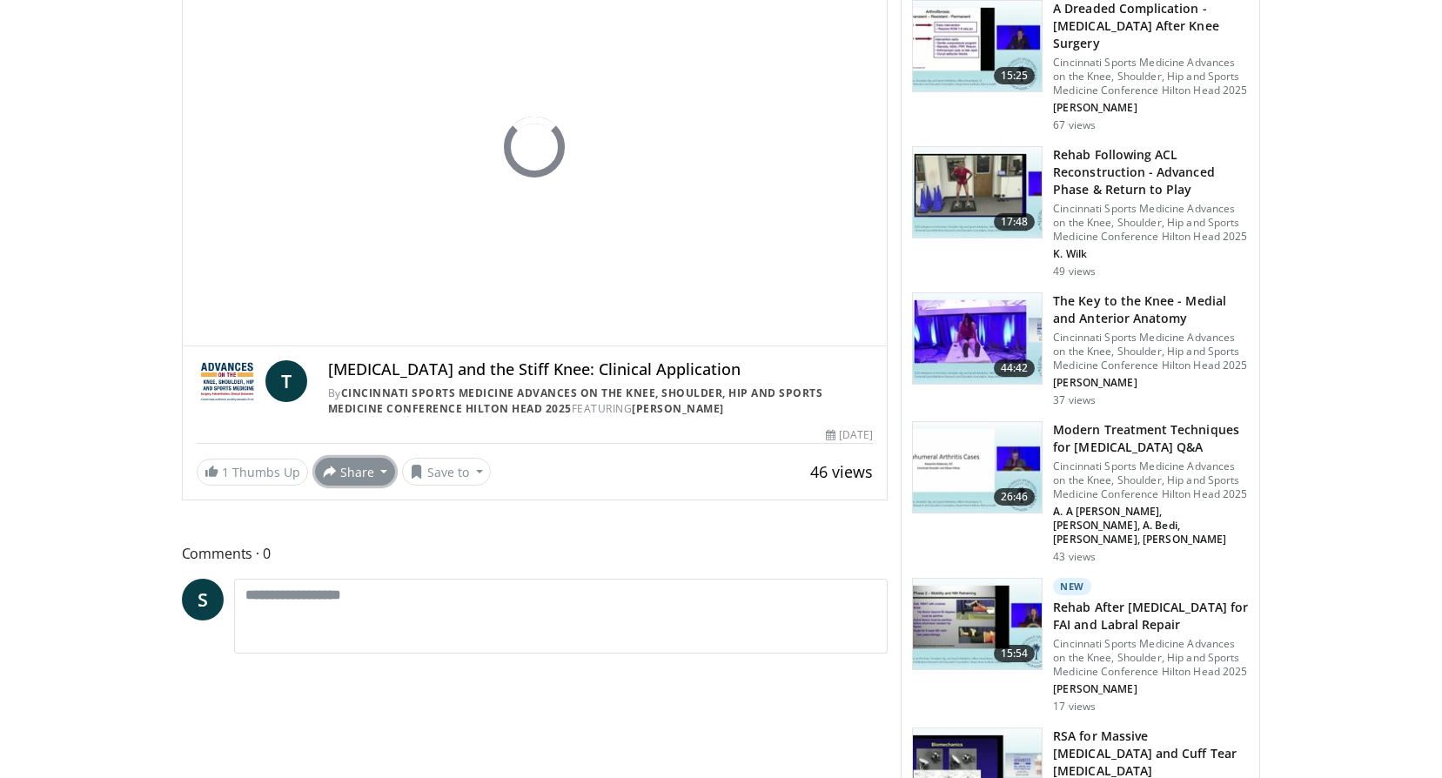
click at [355, 475] on button "Share" at bounding box center [355, 472] width 81 height 28
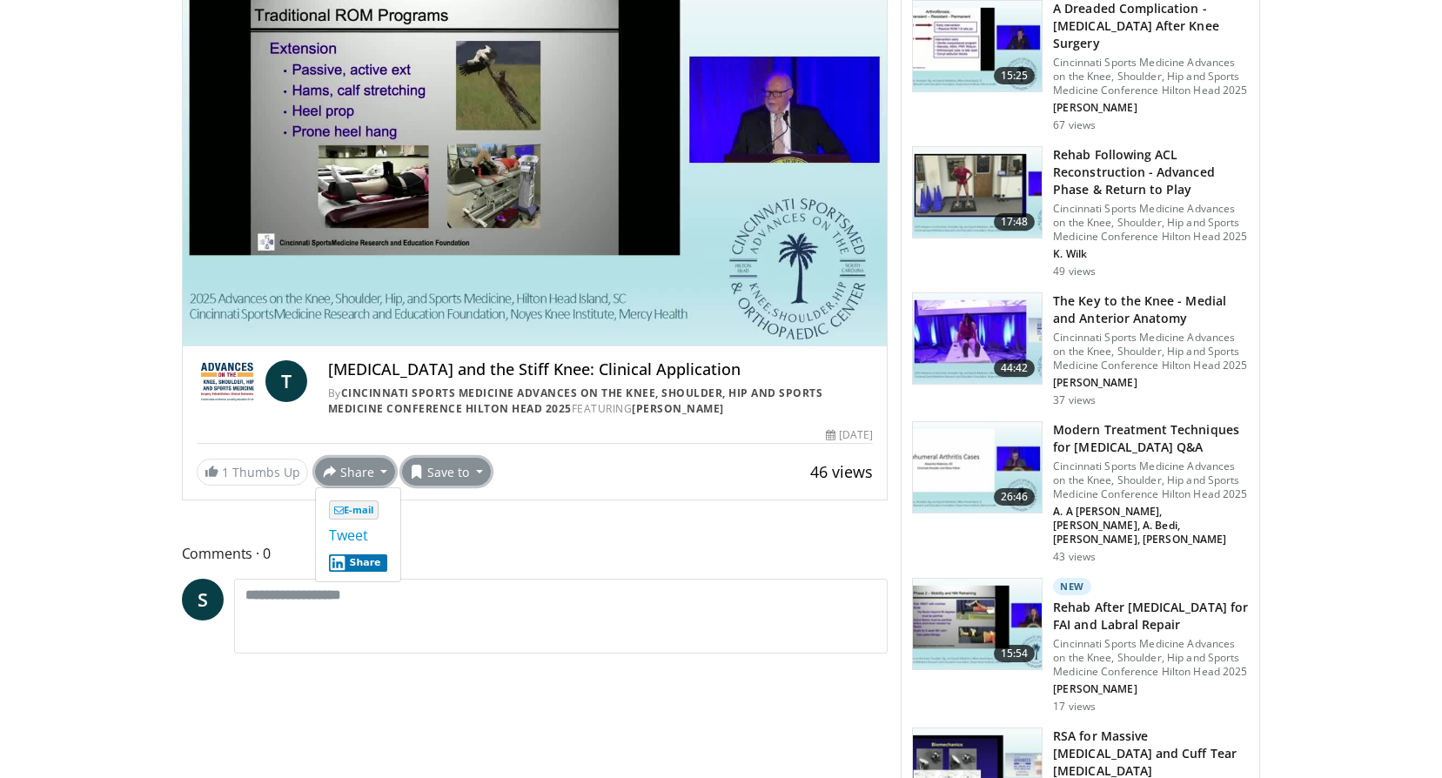
click at [437, 473] on button "Save to" at bounding box center [446, 472] width 89 height 28
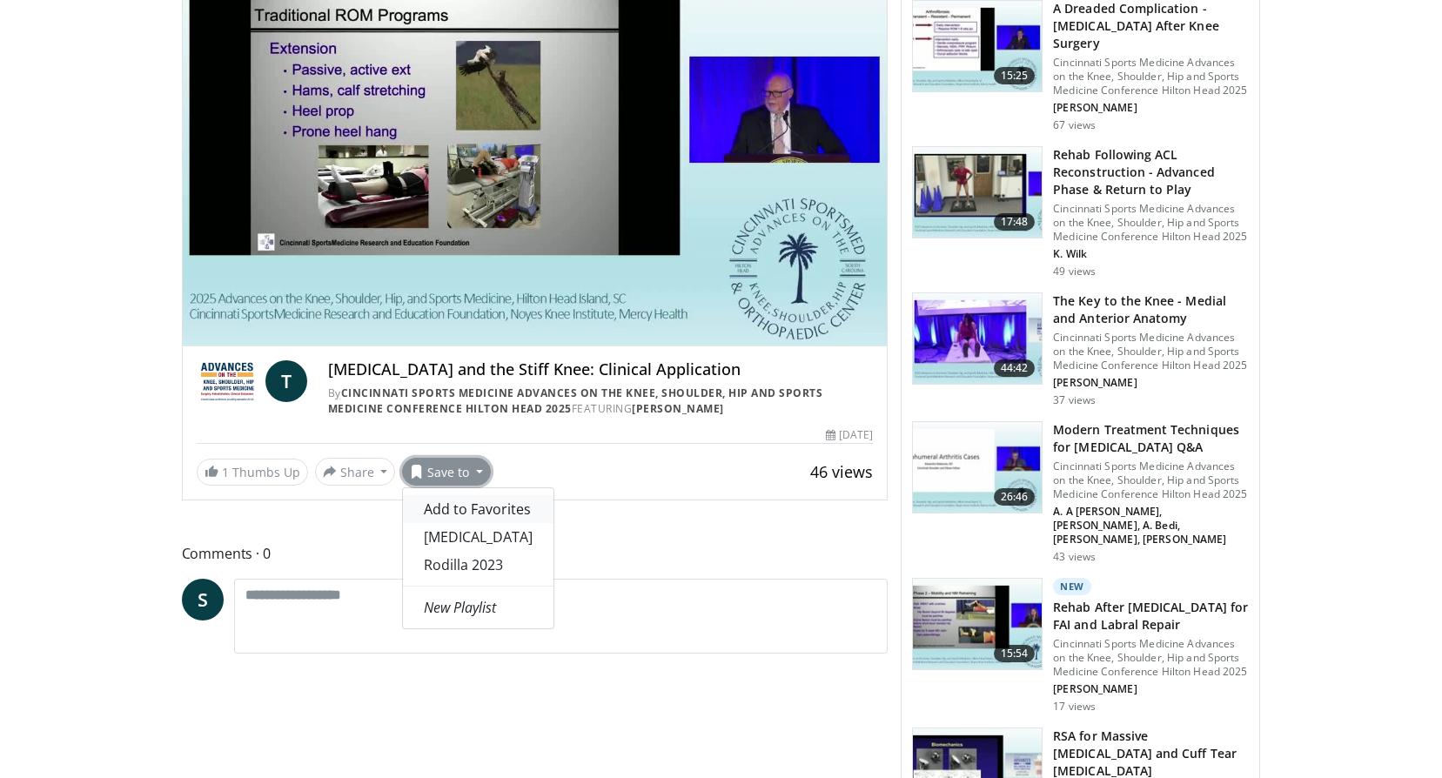
click at [444, 516] on span "Add to Favorites" at bounding box center [477, 508] width 107 height 19
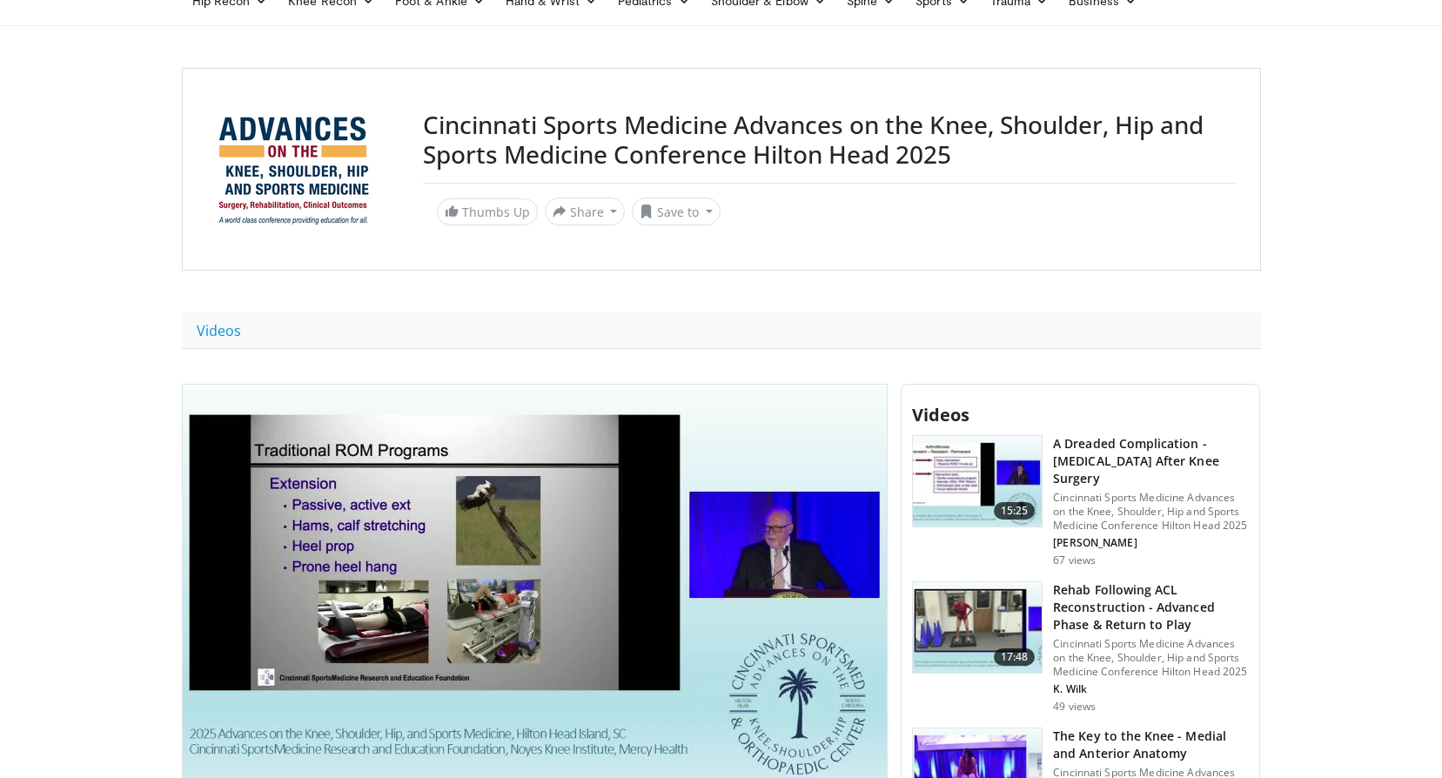
scroll to position [0, 0]
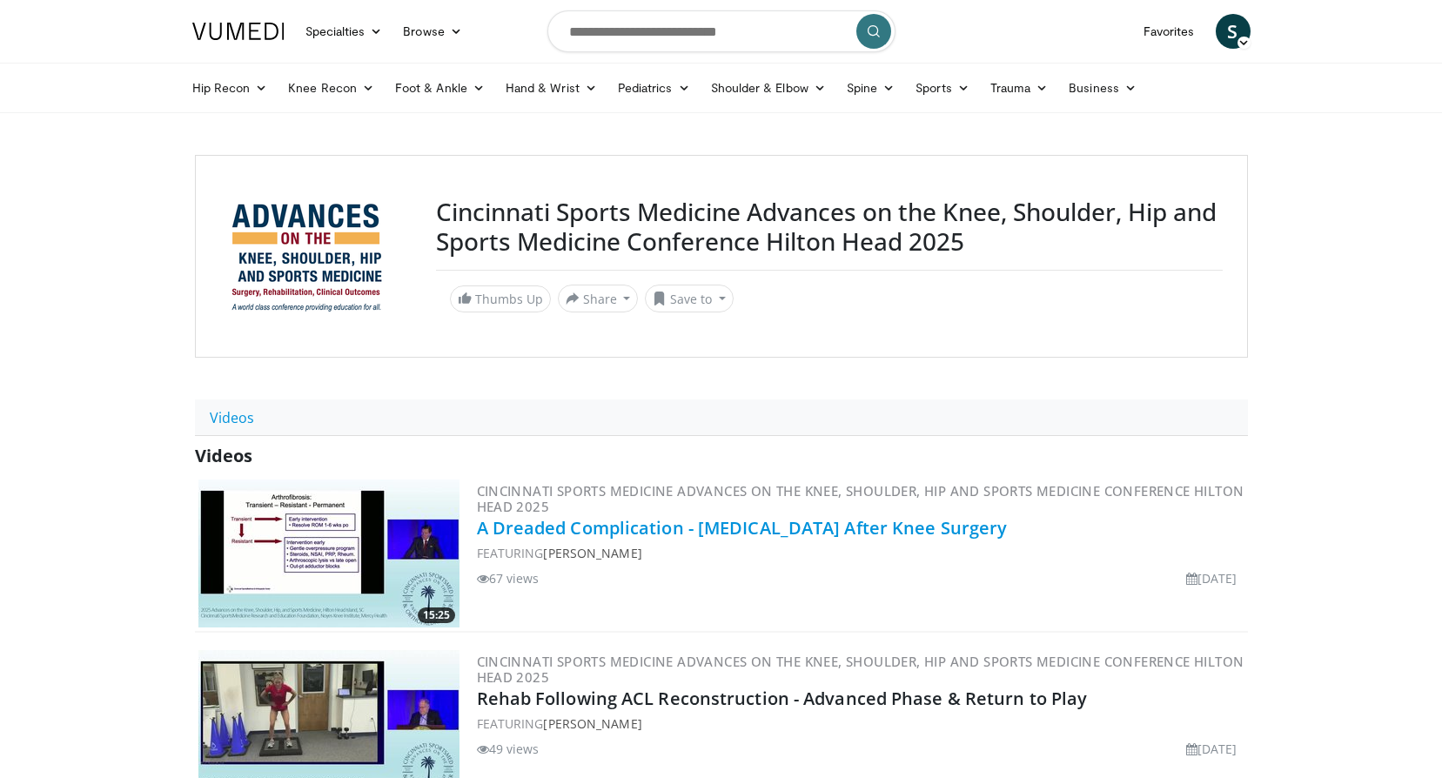
click at [637, 518] on link "A Dreaded Complication - [MEDICAL_DATA] After Knee Surgery" at bounding box center [742, 527] width 531 height 23
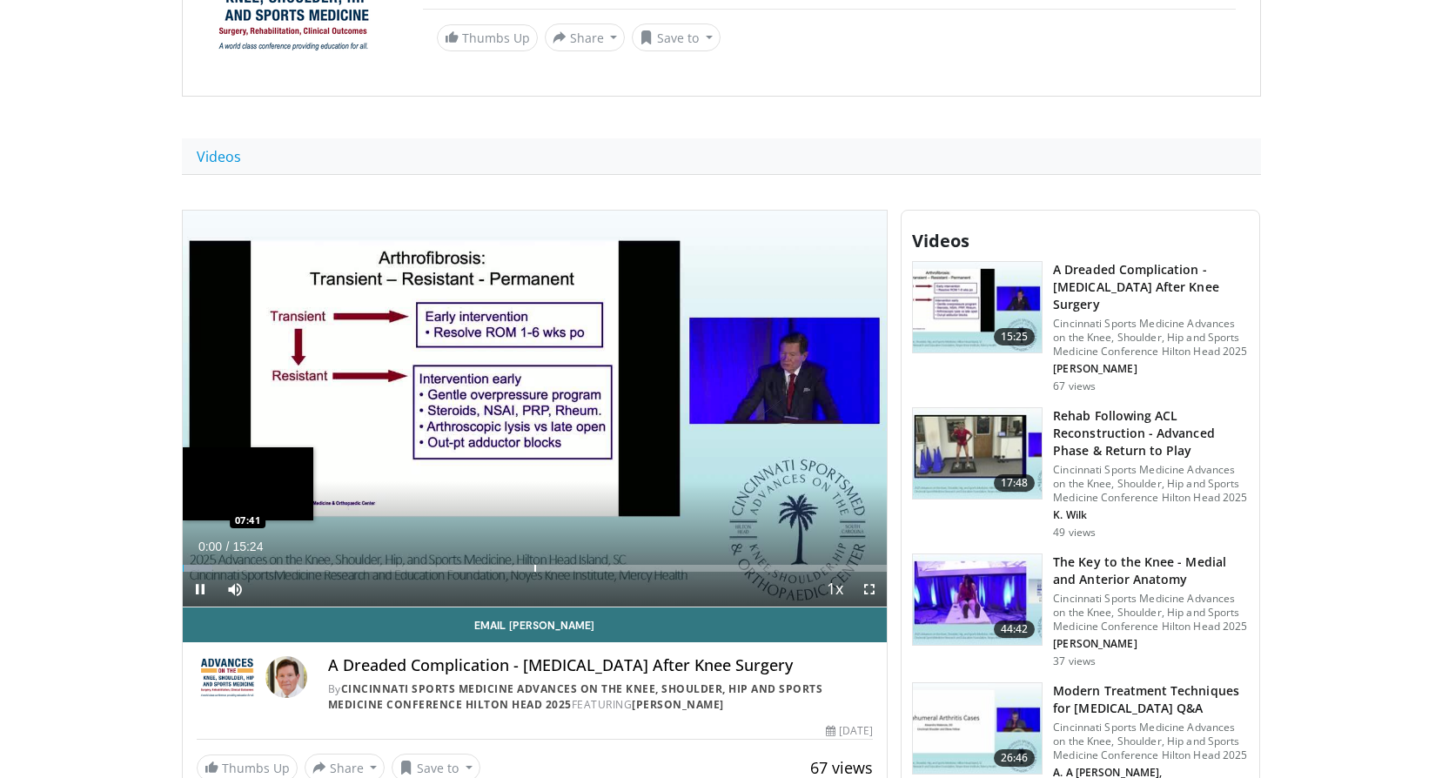
click at [534, 565] on div "Progress Bar" at bounding box center [535, 568] width 2 height 7
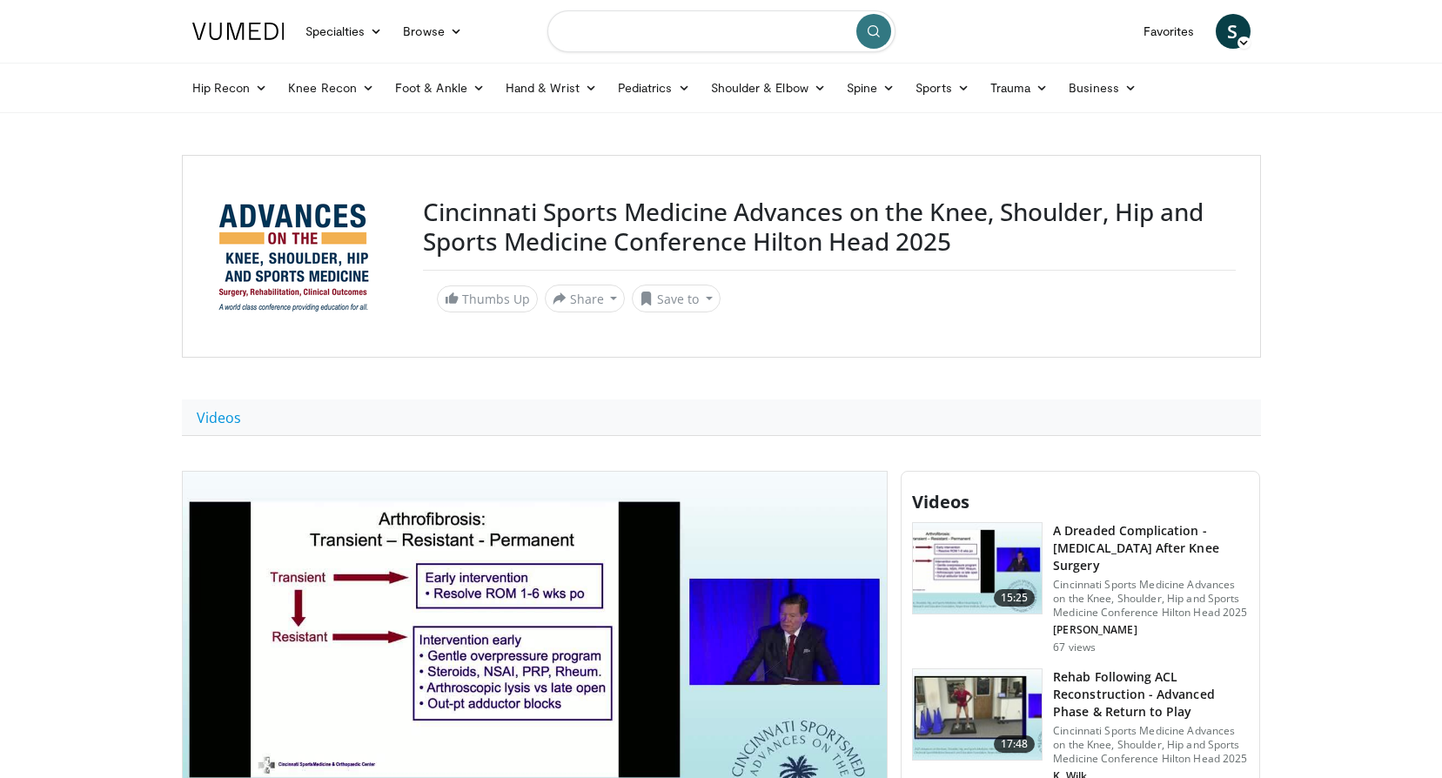
click at [607, 43] on input "Search topics, interventions" at bounding box center [721, 31] width 348 height 42
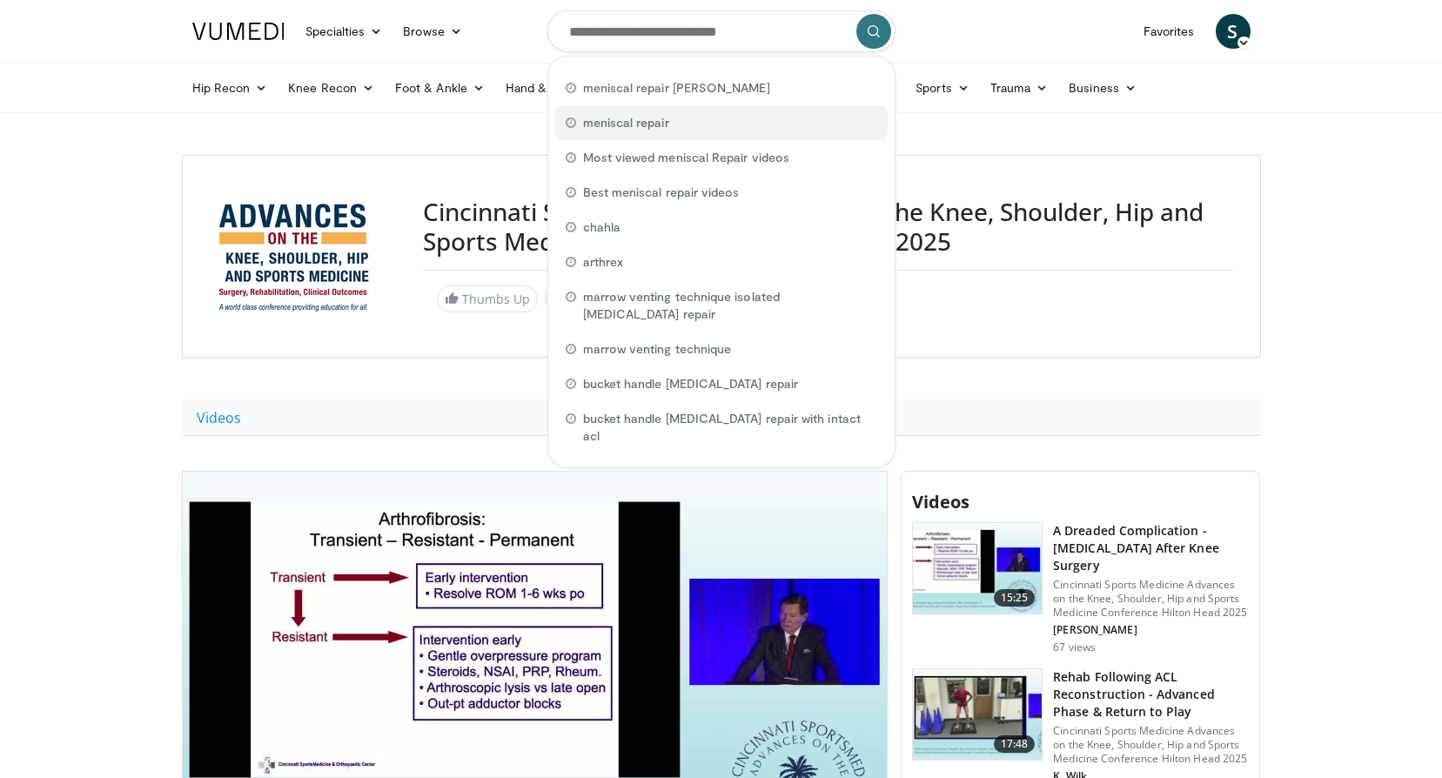
click at [606, 115] on span "meniscal repair" at bounding box center [626, 122] width 86 height 17
type input "**********"
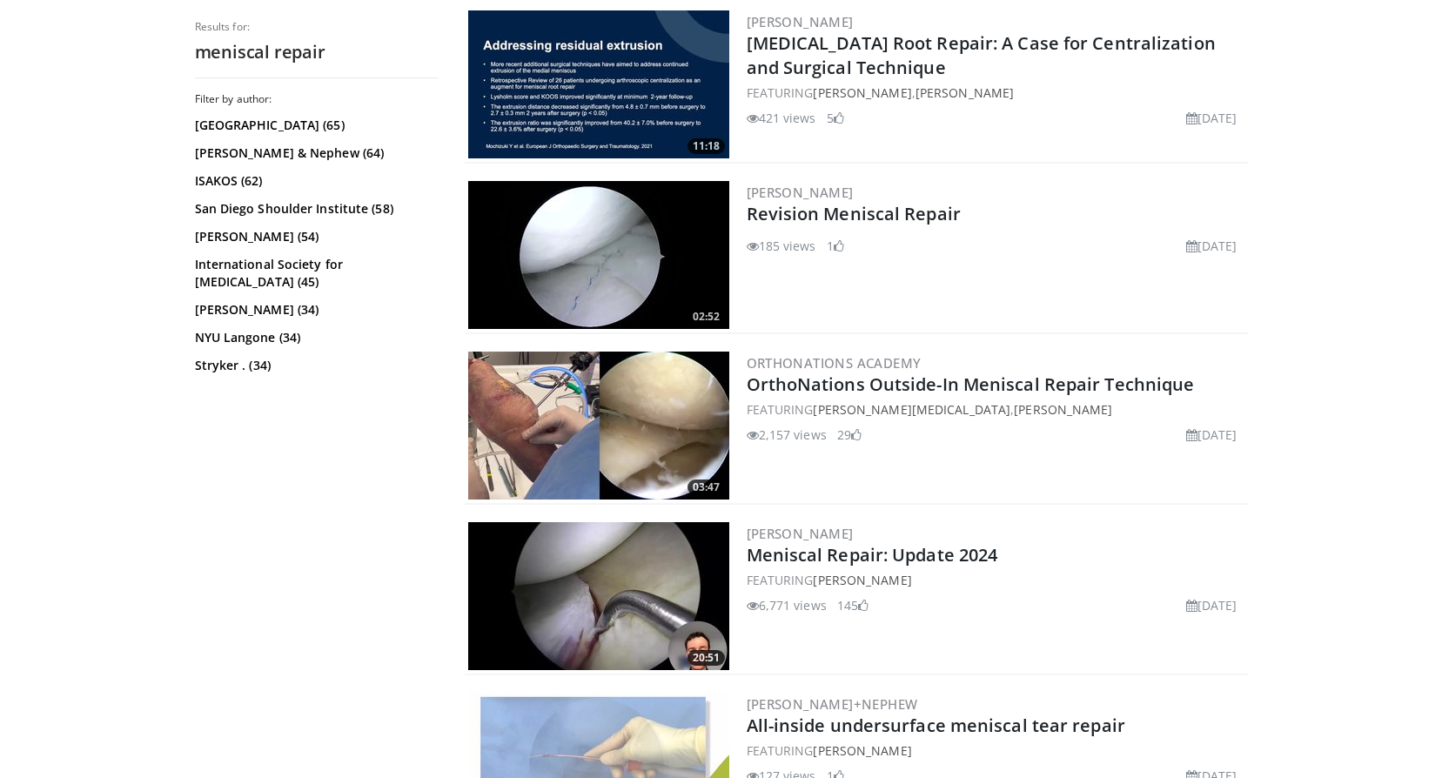
scroll to position [1218, 0]
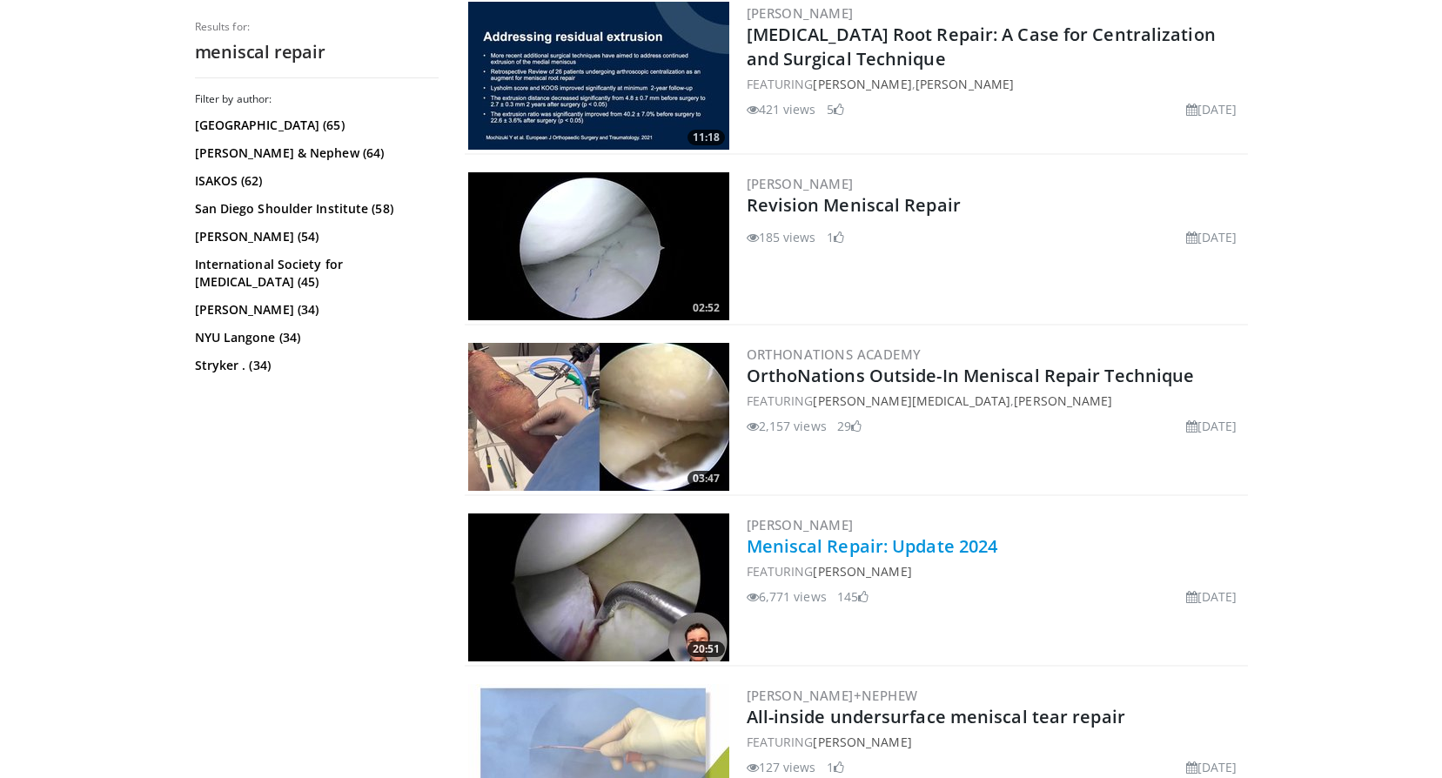
click at [832, 552] on link "Meniscal Repair: Update 2024" at bounding box center [871, 545] width 251 height 23
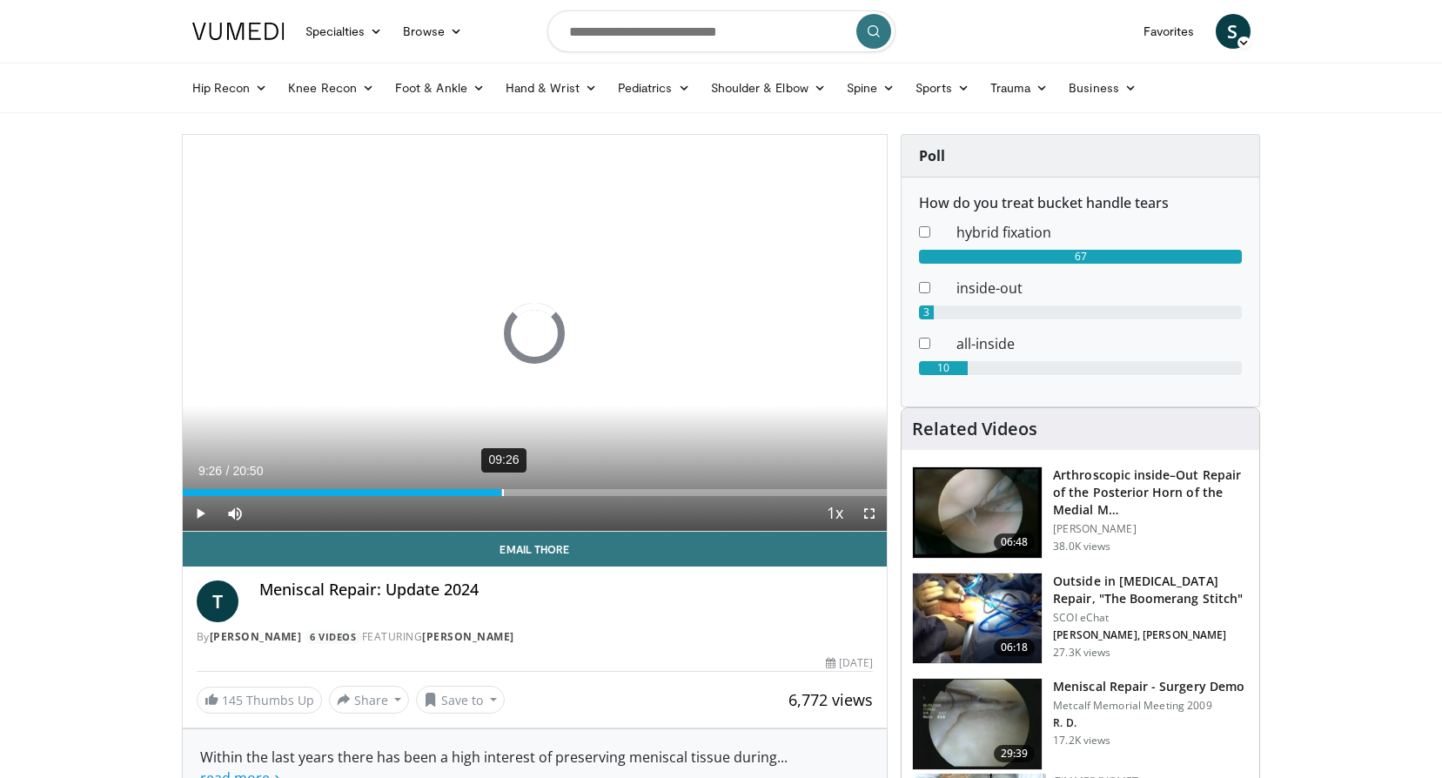
click at [501, 485] on div "Loaded : 0.00% 09:26 00:00" at bounding box center [535, 487] width 705 height 17
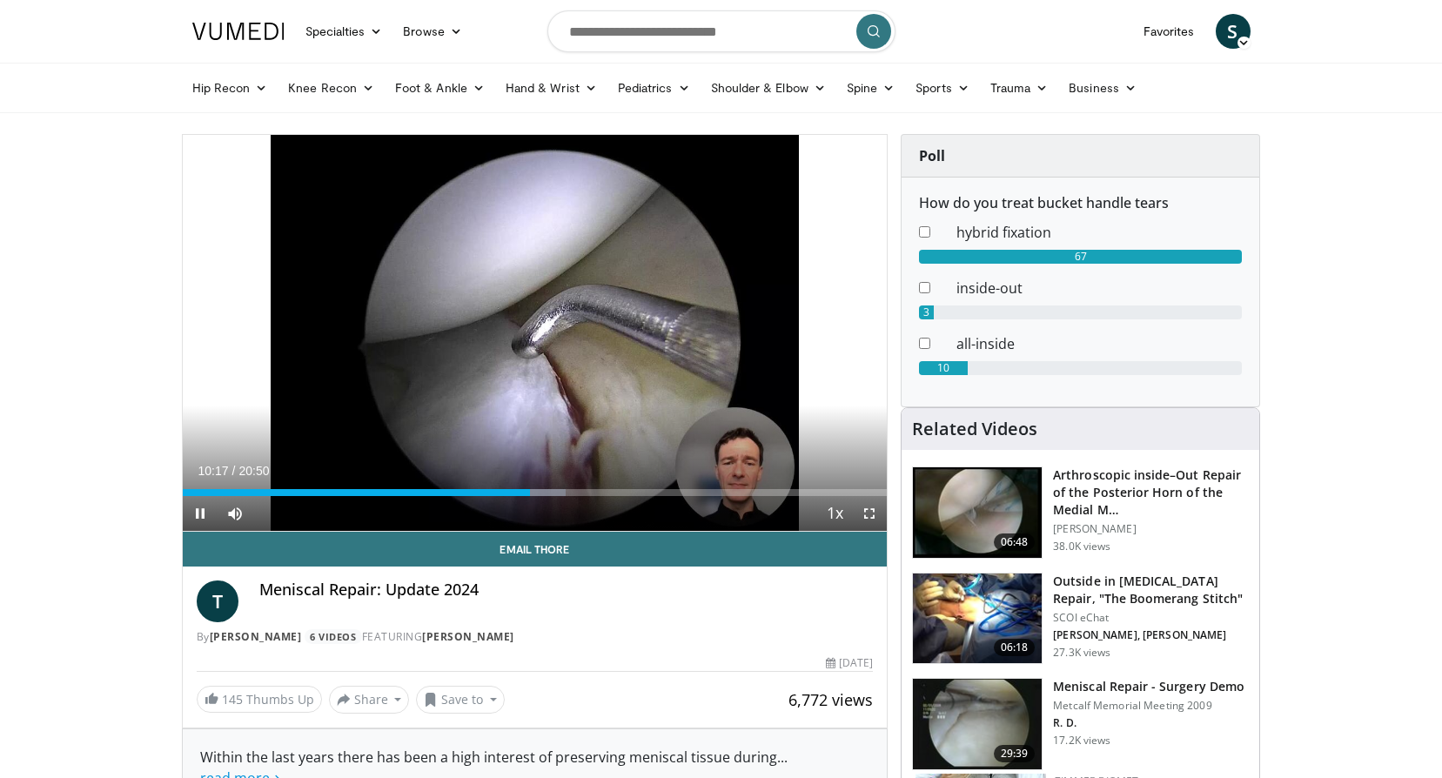
click at [643, 496] on div "Current Time 10:17 / Duration 20:50 Pause Skip Backward Skip Forward Mute Loade…" at bounding box center [535, 513] width 705 height 35
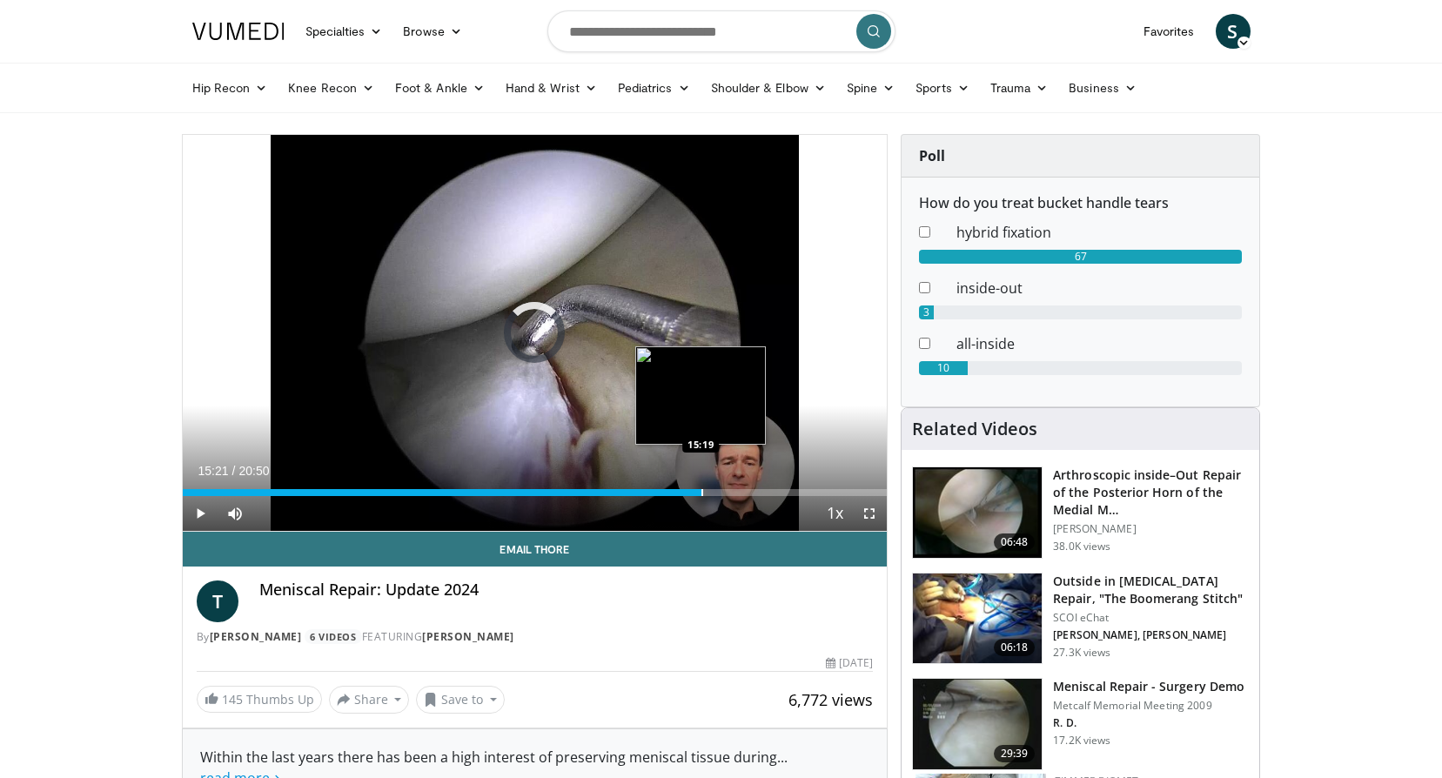
click at [701, 493] on div "Progress Bar" at bounding box center [702, 492] width 2 height 7
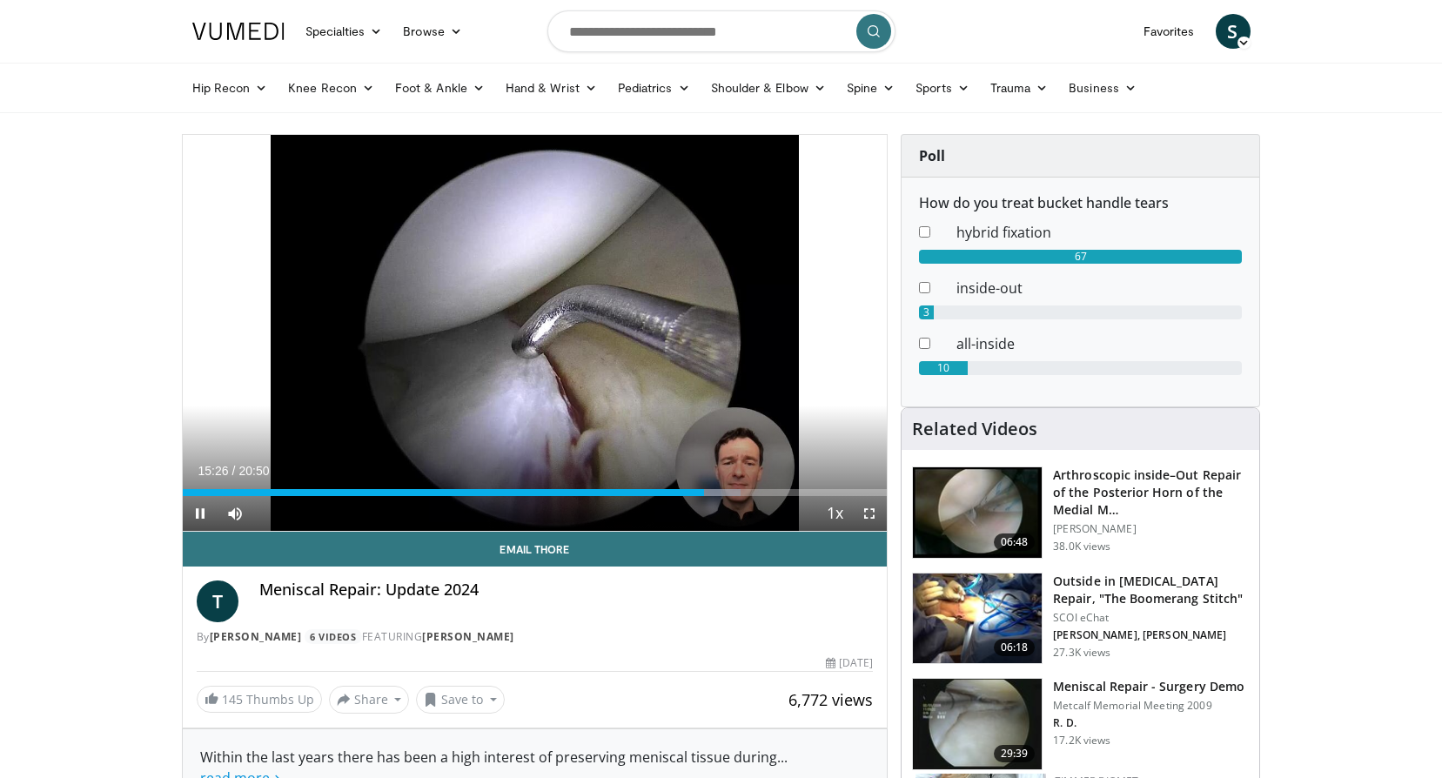
click at [659, 498] on div "Current Time 15:26 / Duration 20:50 Pause Skip Backward Skip Forward Mute Loade…" at bounding box center [535, 513] width 705 height 35
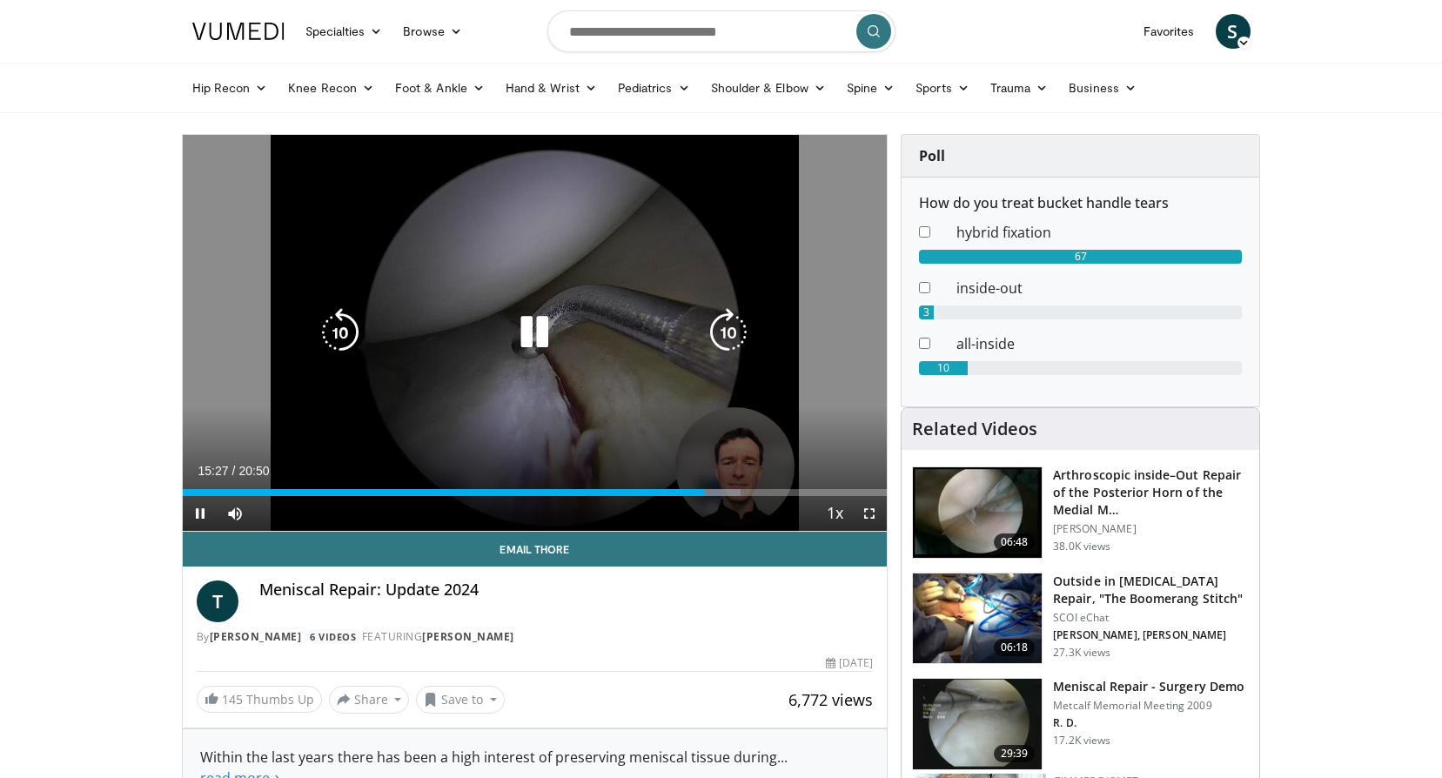
click at [654, 493] on div "15:27" at bounding box center [444, 492] width 523 height 7
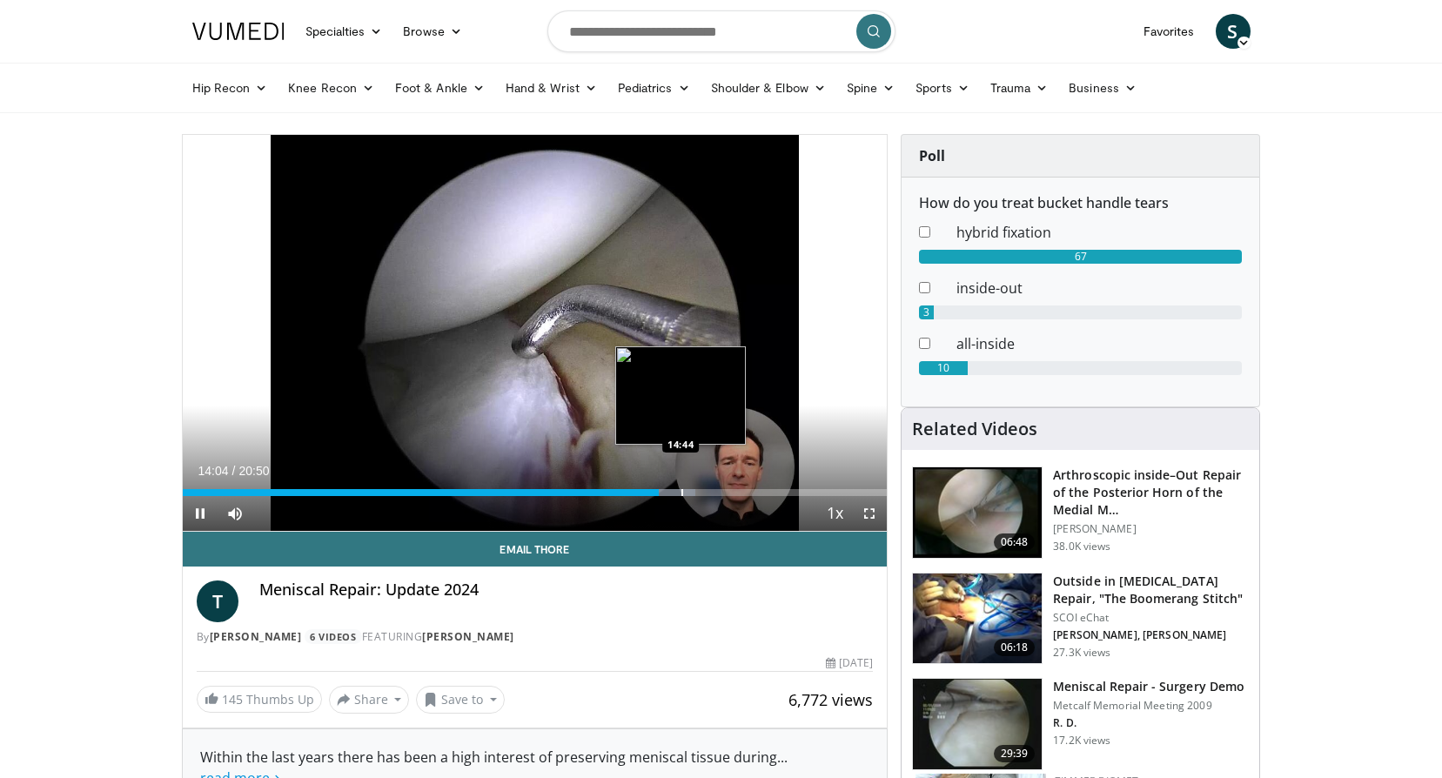
click at [681, 492] on div "Progress Bar" at bounding box center [682, 492] width 2 height 7
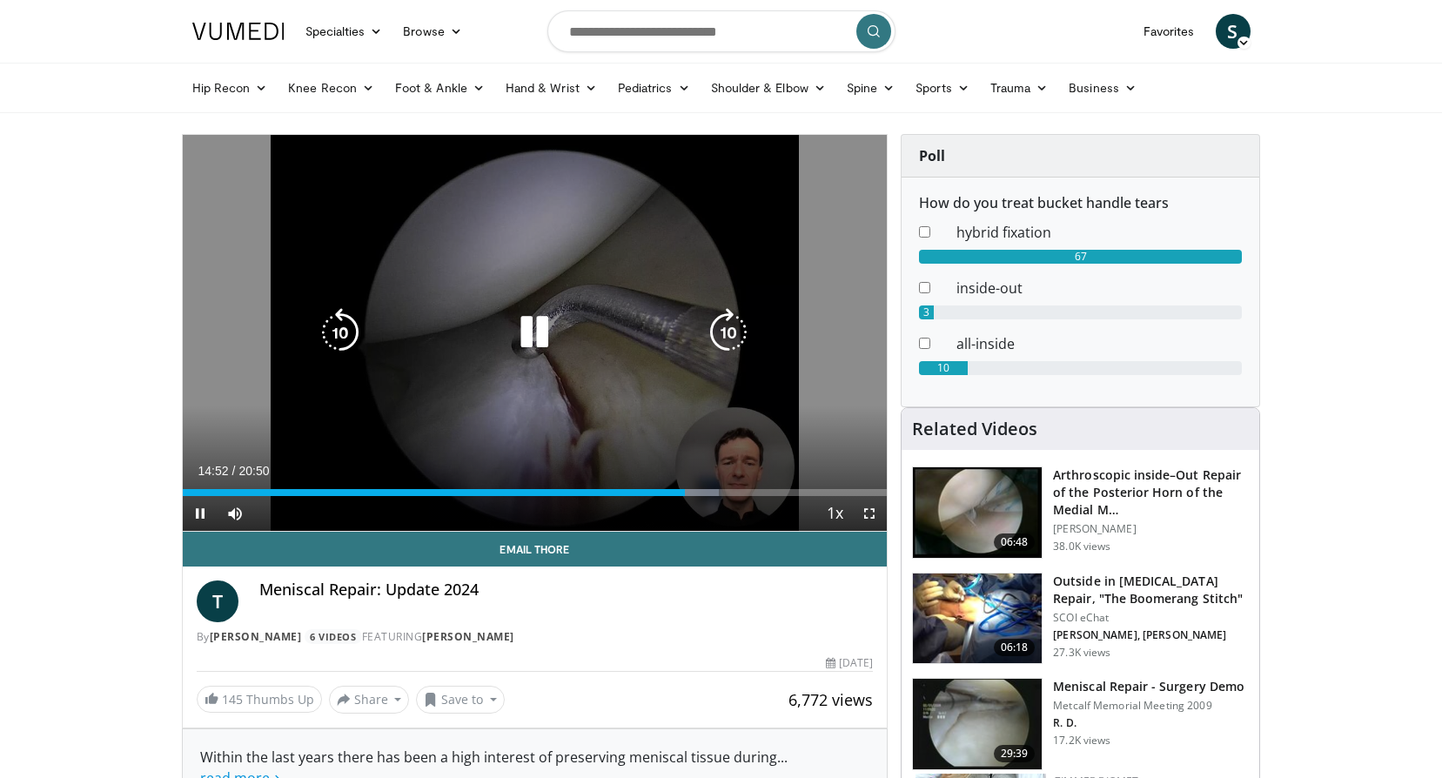
click at [533, 345] on icon "Video Player" at bounding box center [534, 332] width 49 height 49
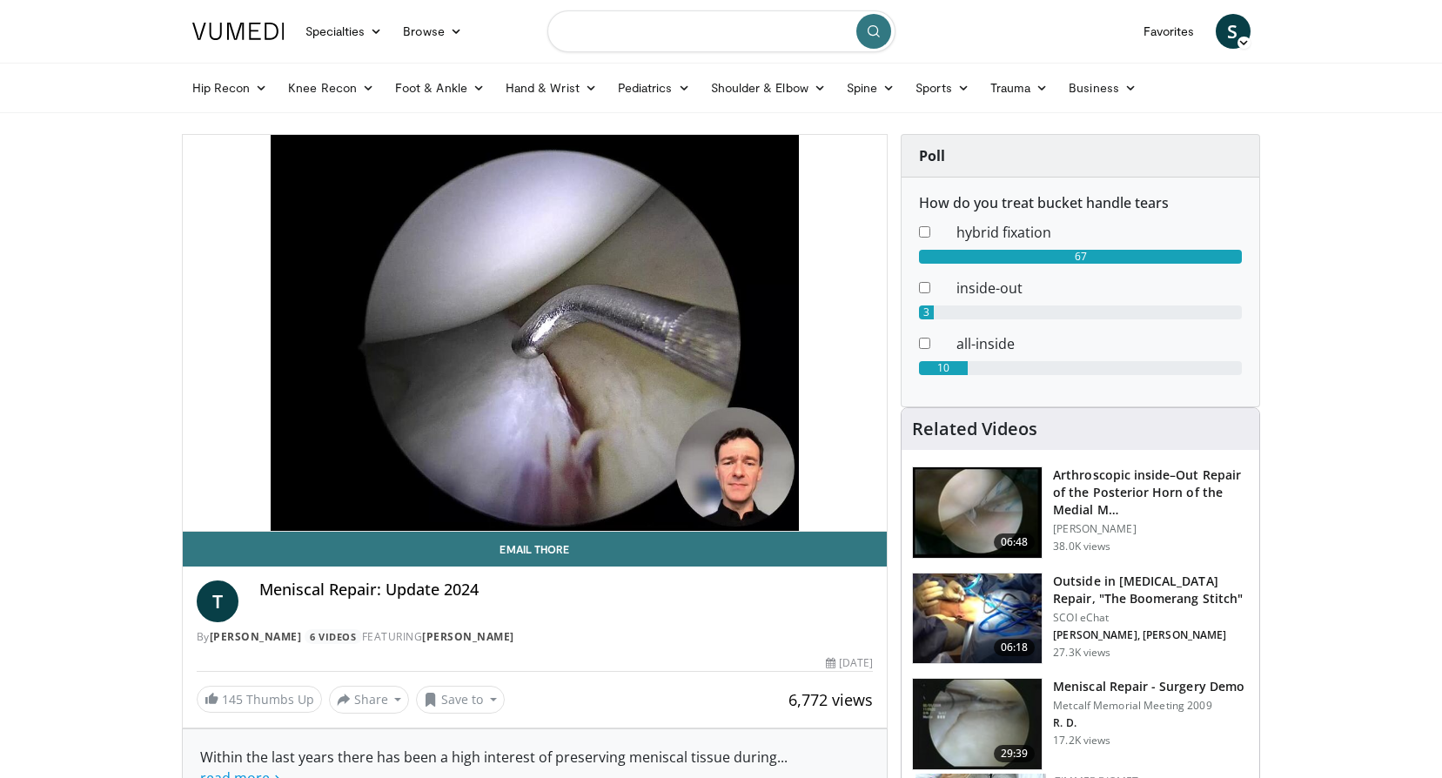
click at [653, 20] on input "Search topics, interventions" at bounding box center [721, 31] width 348 height 42
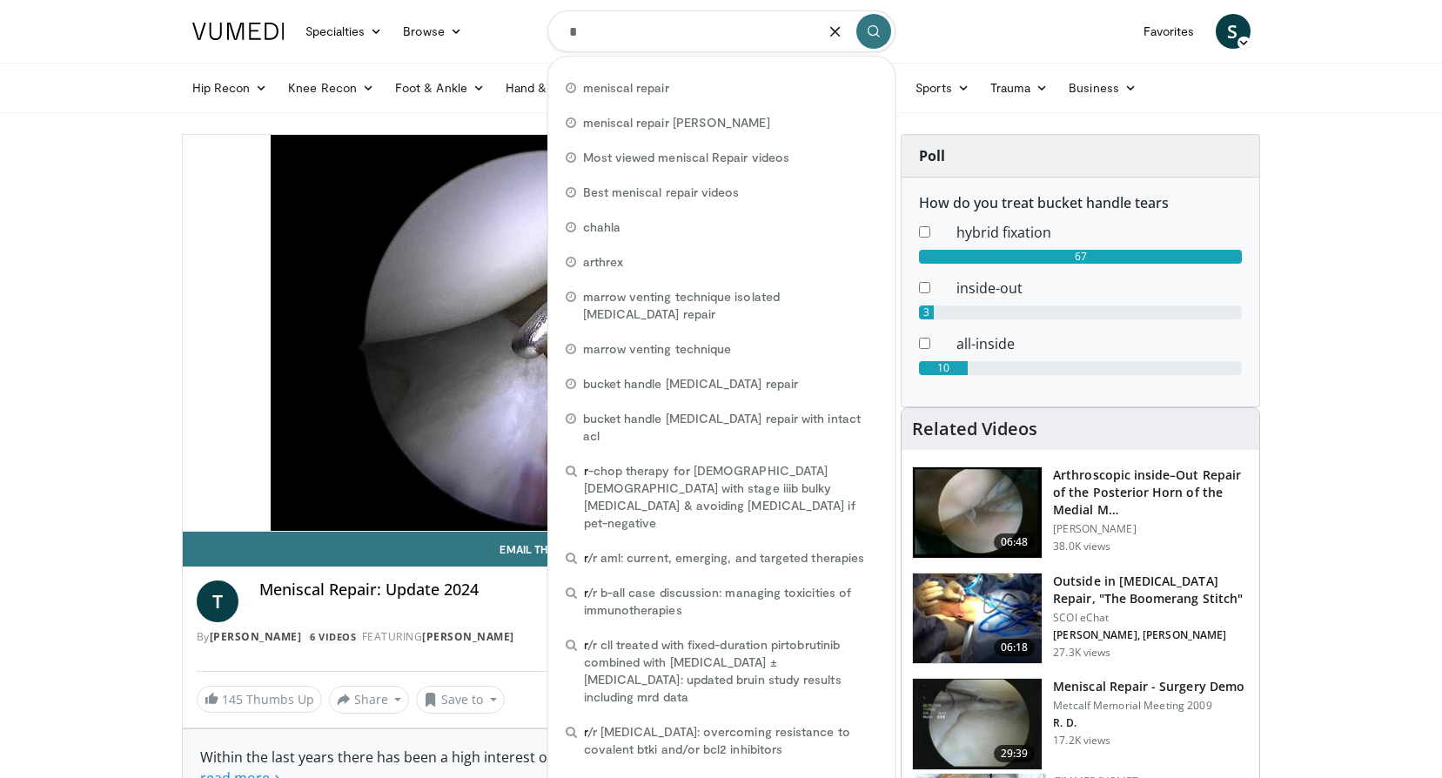
click at [448, 716] on div "**********" at bounding box center [535, 431] width 706 height 594
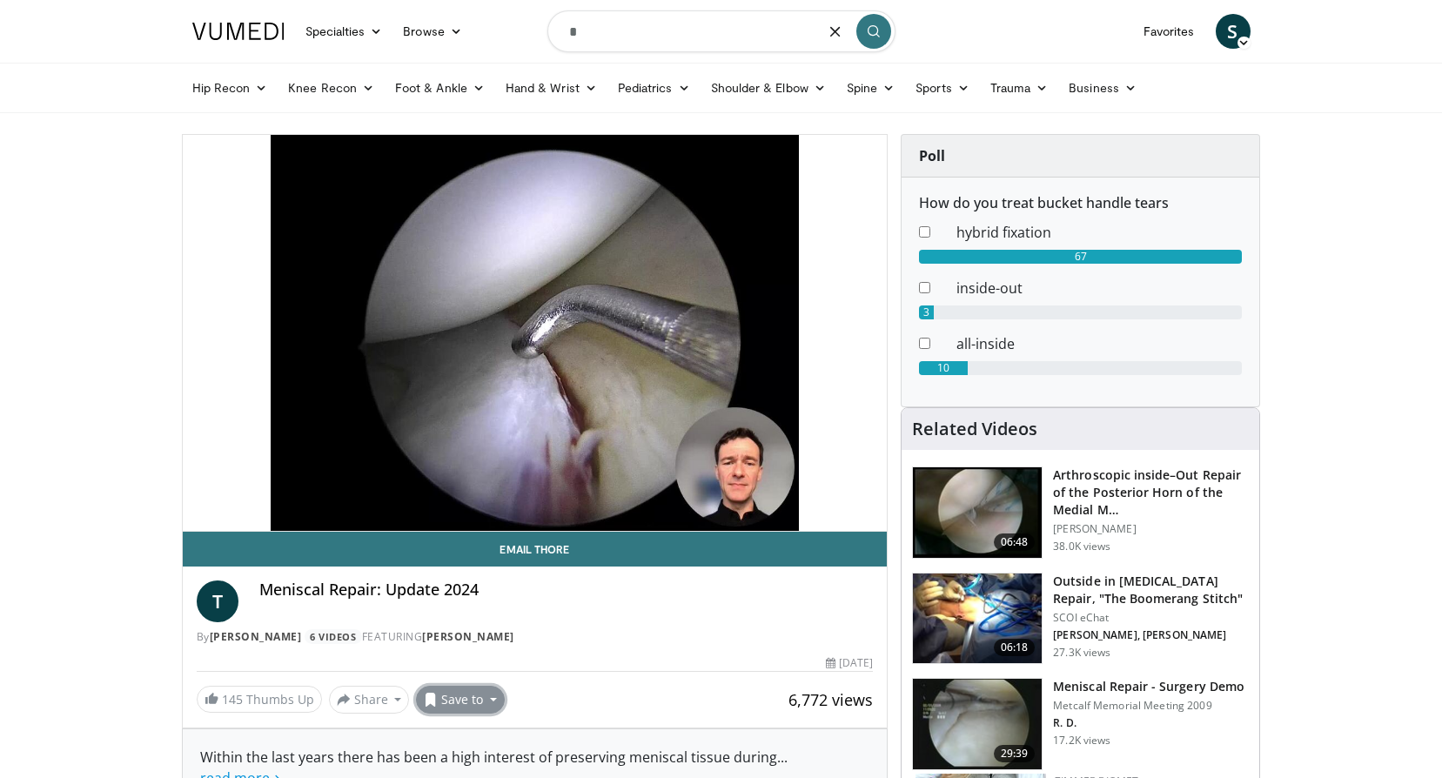
click at [452, 706] on button "Save to" at bounding box center [460, 700] width 89 height 28
click at [487, 592] on link "[MEDICAL_DATA]" at bounding box center [492, 593] width 151 height 28
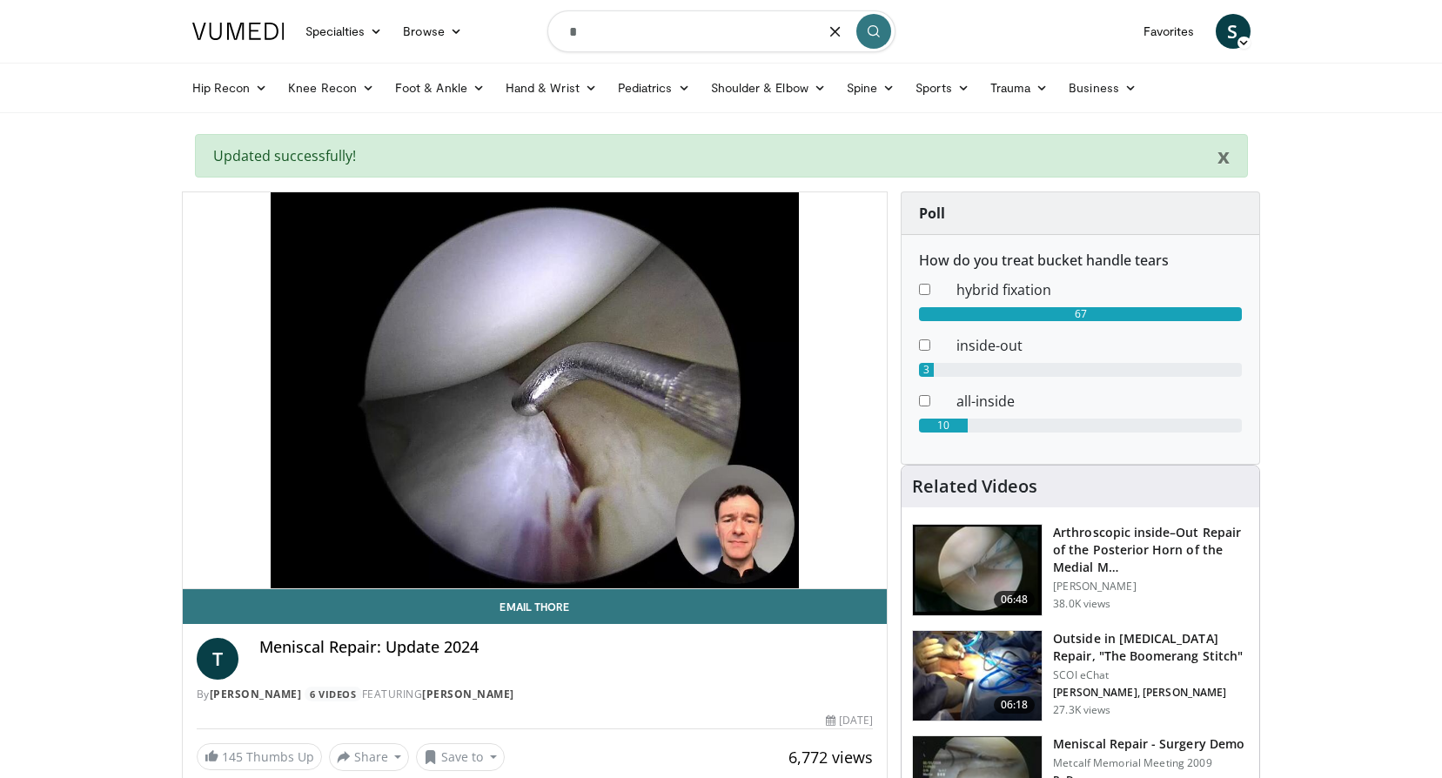
click at [570, 39] on input "*" at bounding box center [721, 31] width 348 height 42
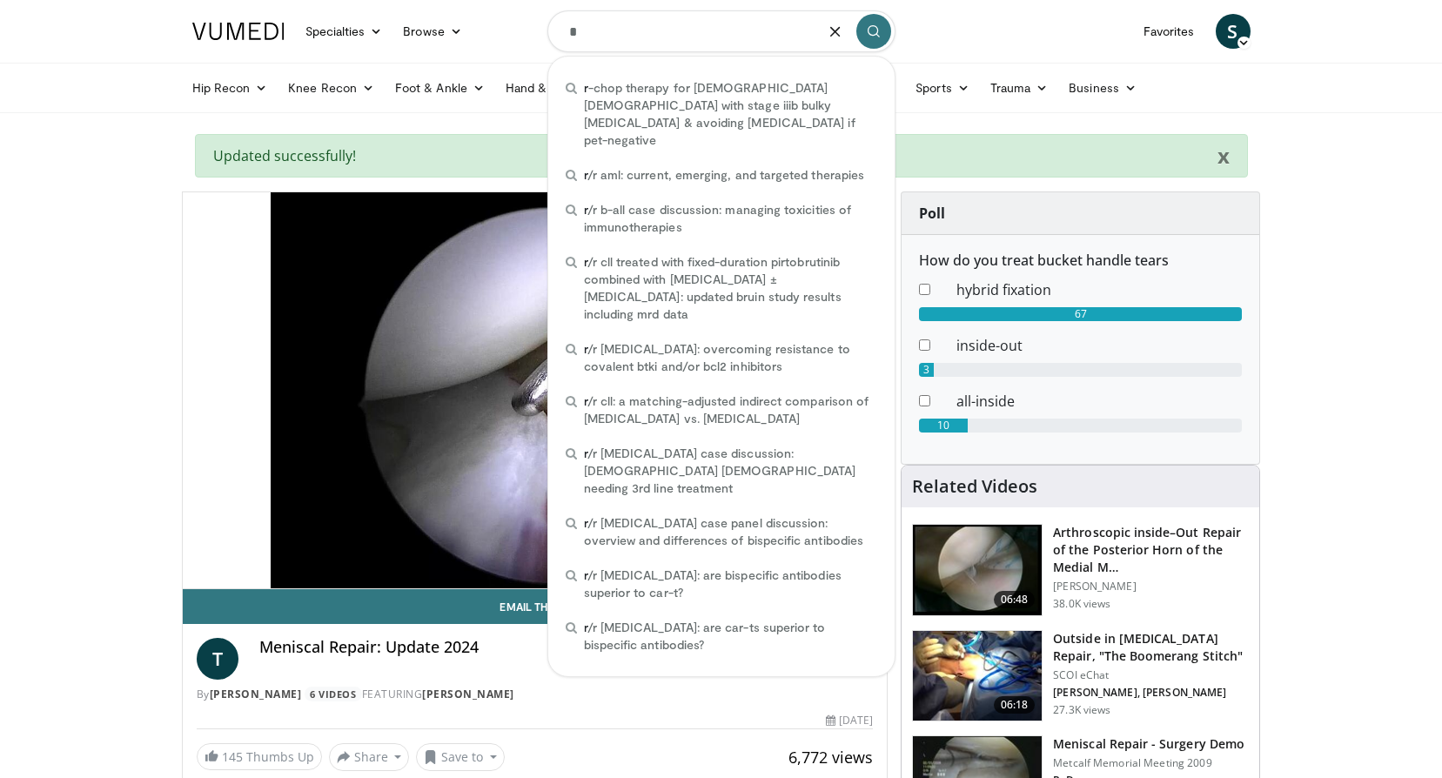
click at [621, 40] on input "*" at bounding box center [721, 31] width 348 height 42
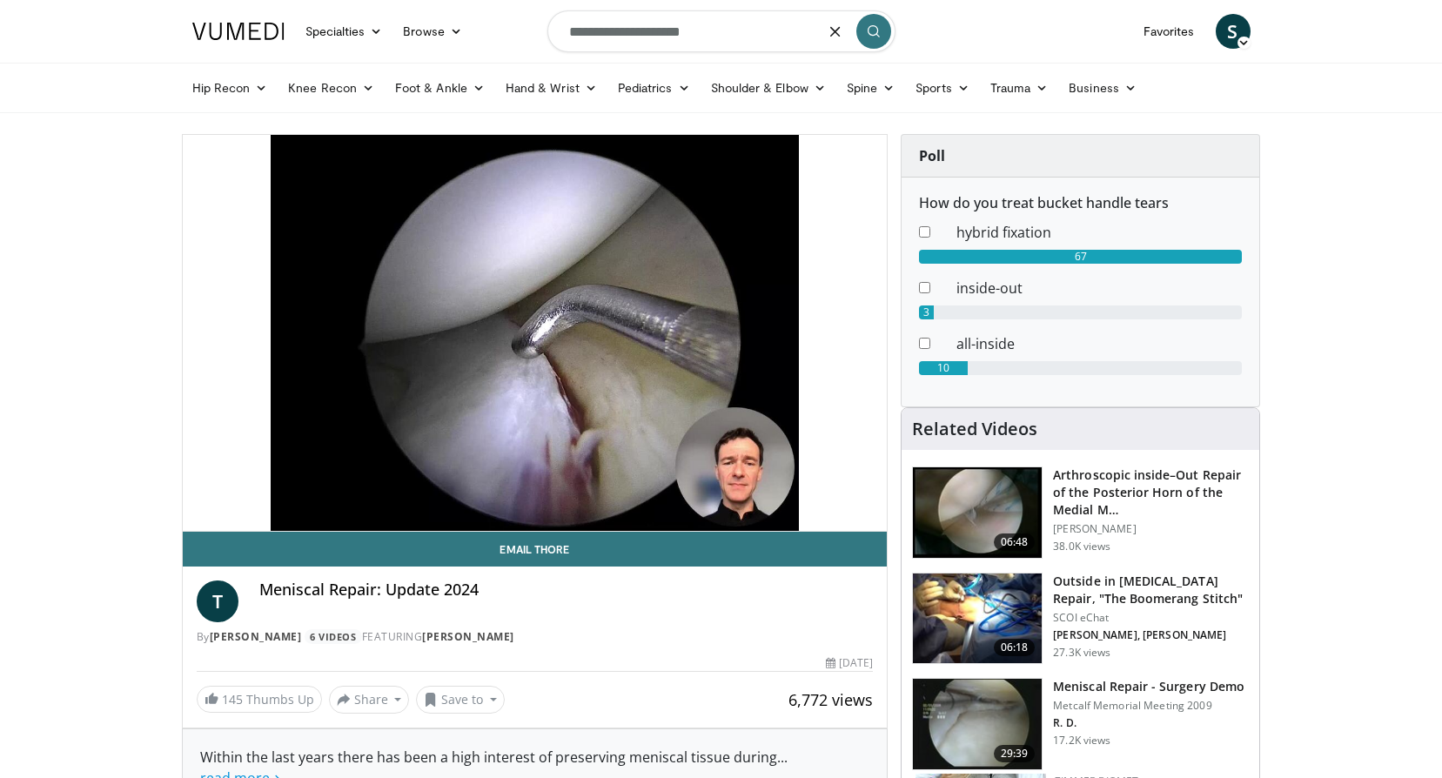
type input "**********"
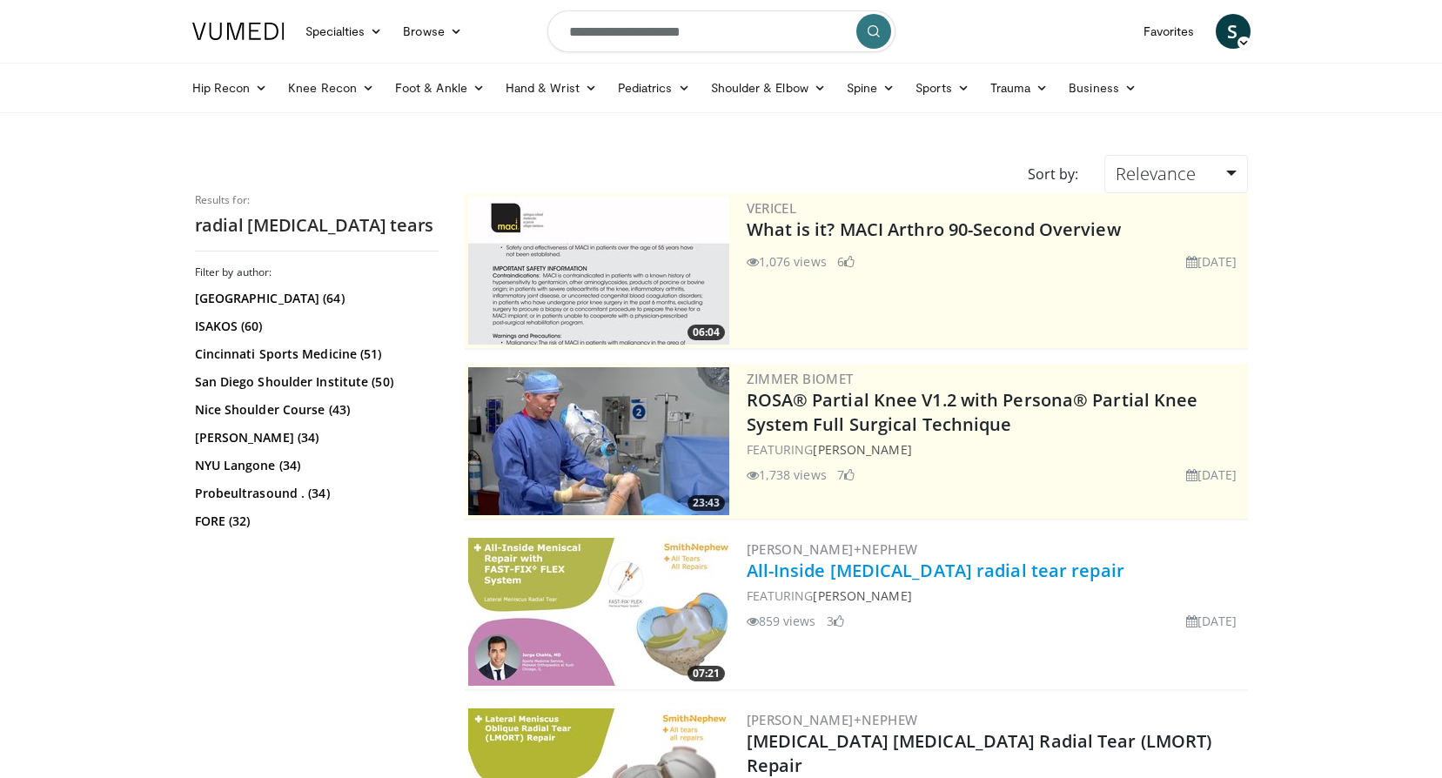
click at [807, 575] on link "All-Inside [MEDICAL_DATA] radial tear repair" at bounding box center [935, 570] width 378 height 23
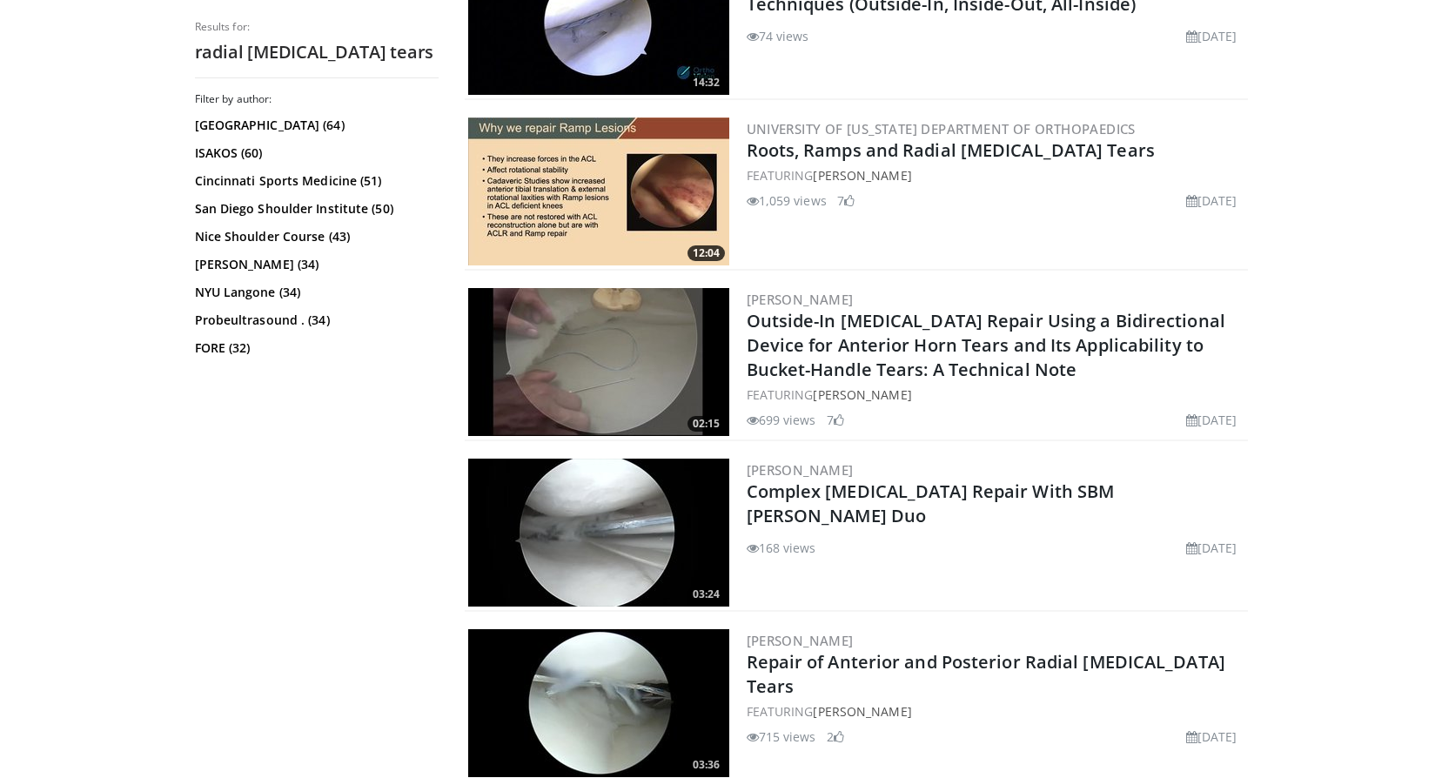
scroll to position [1827, 0]
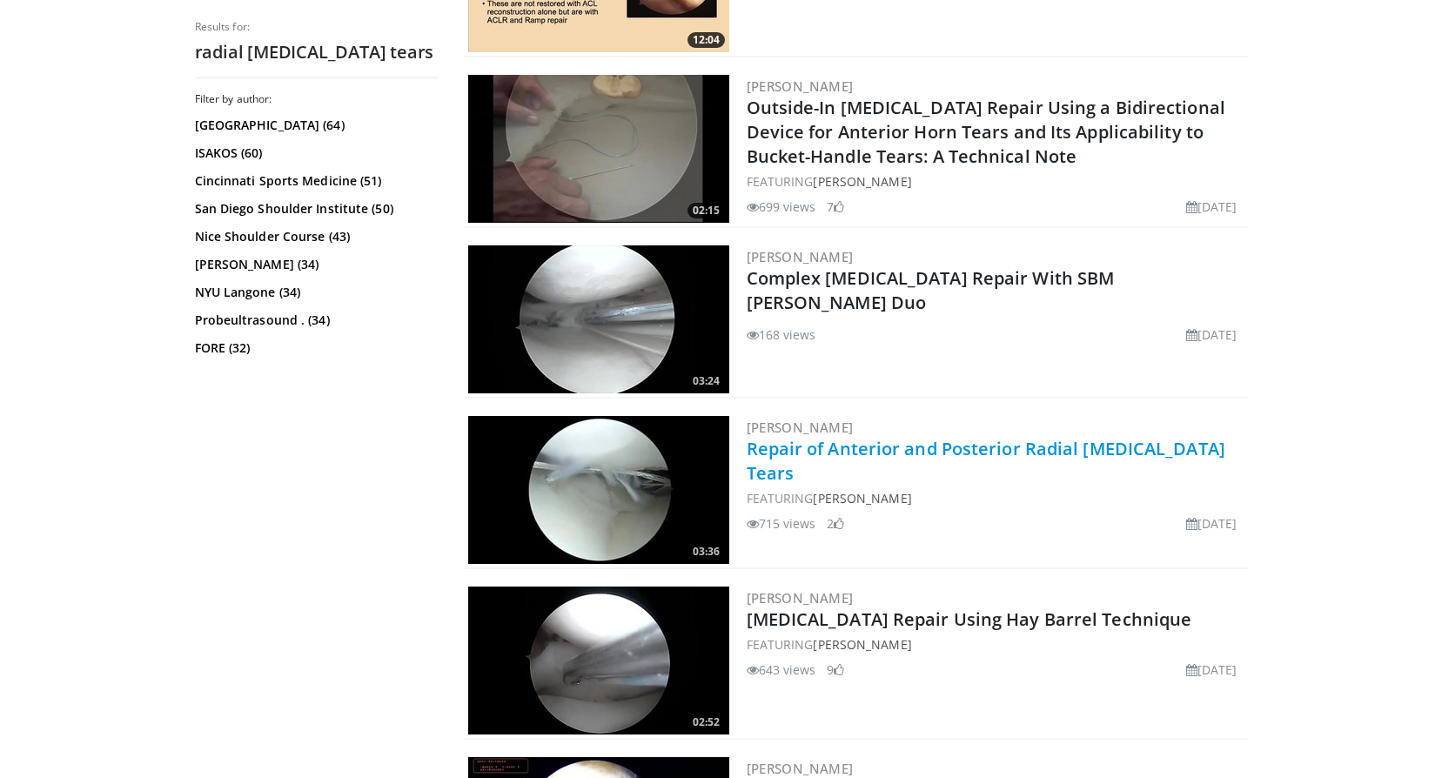
click at [845, 452] on link "Repair of Anterior and Posterior Radial [MEDICAL_DATA] Tears" at bounding box center [985, 461] width 479 height 48
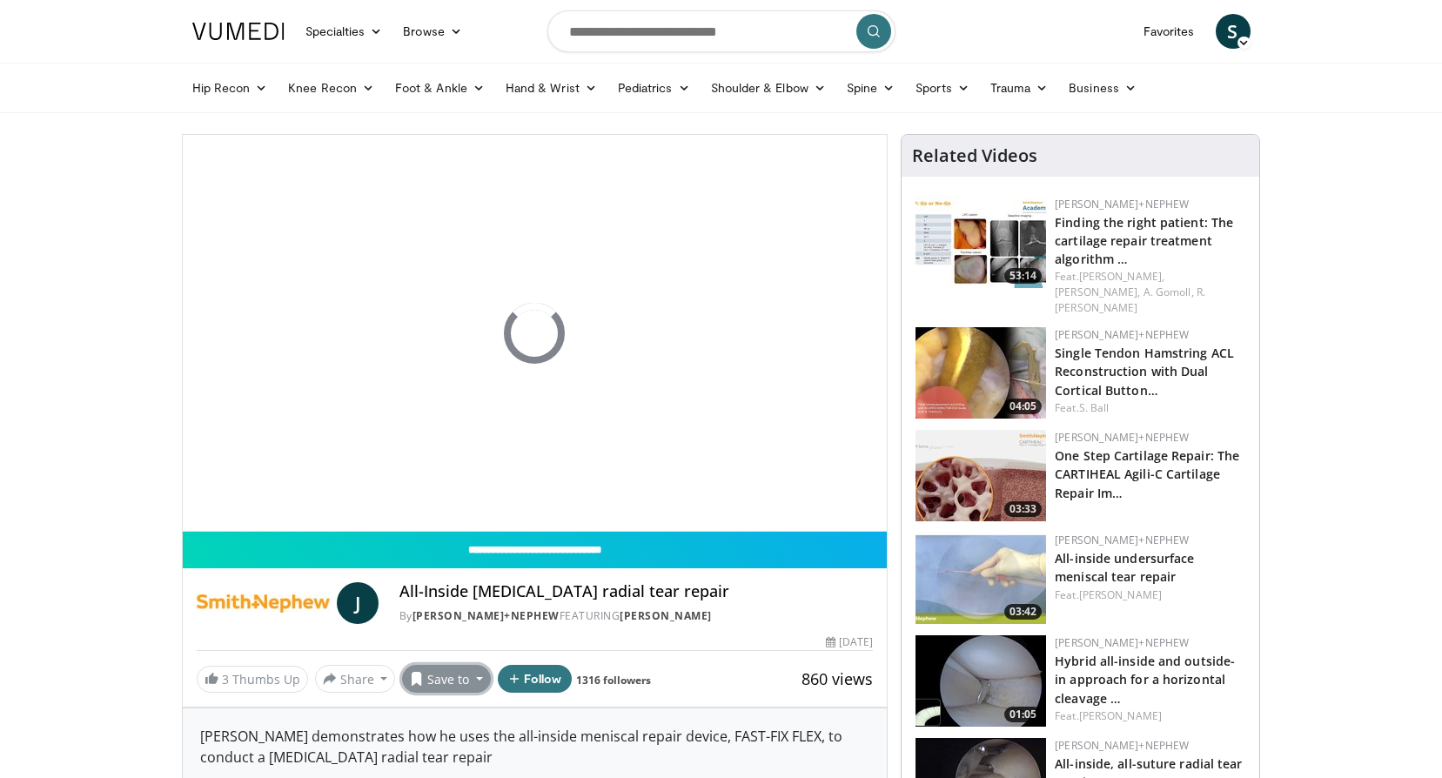
click at [432, 687] on button "Save to" at bounding box center [446, 679] width 89 height 28
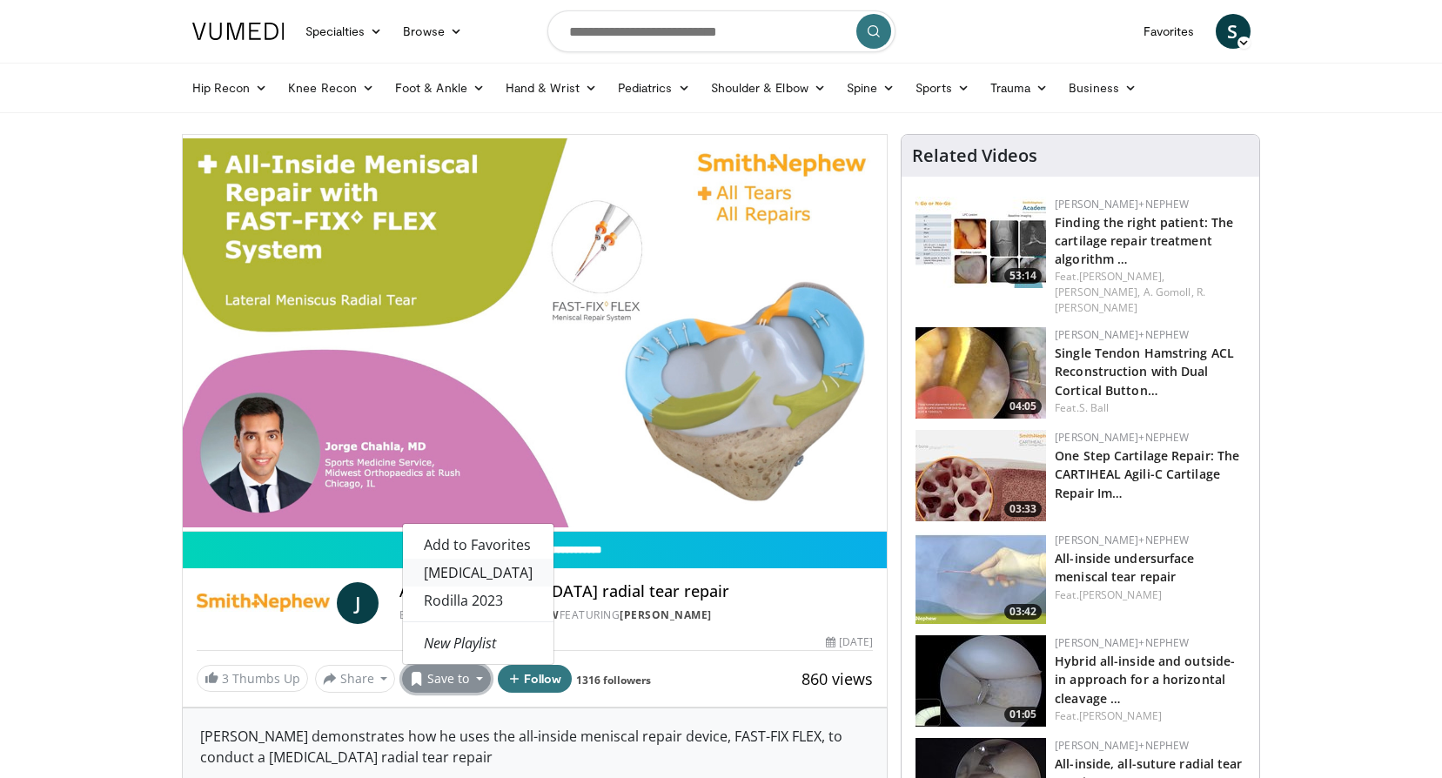
click at [485, 575] on link "[MEDICAL_DATA]" at bounding box center [478, 573] width 151 height 28
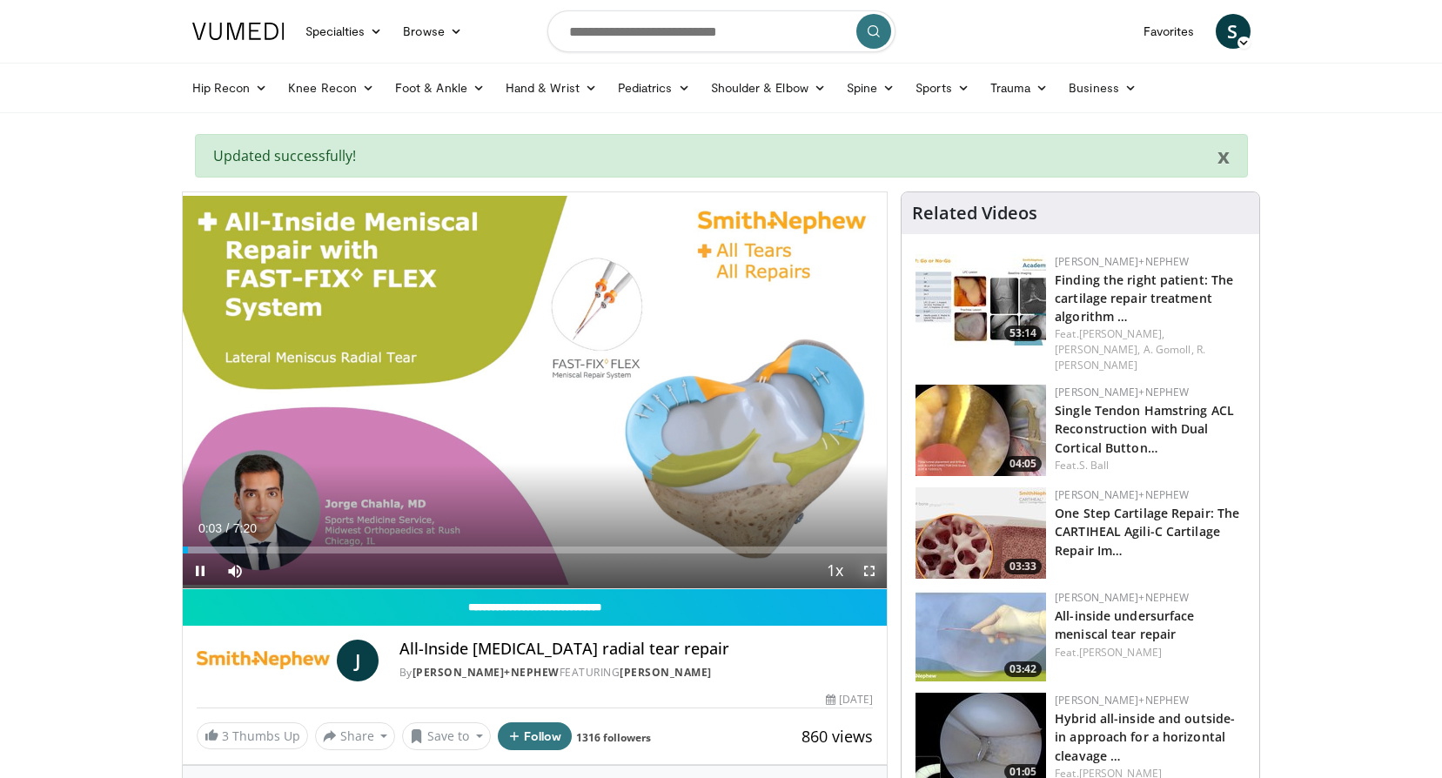
click at [872, 572] on span "Video Player" at bounding box center [869, 570] width 35 height 35
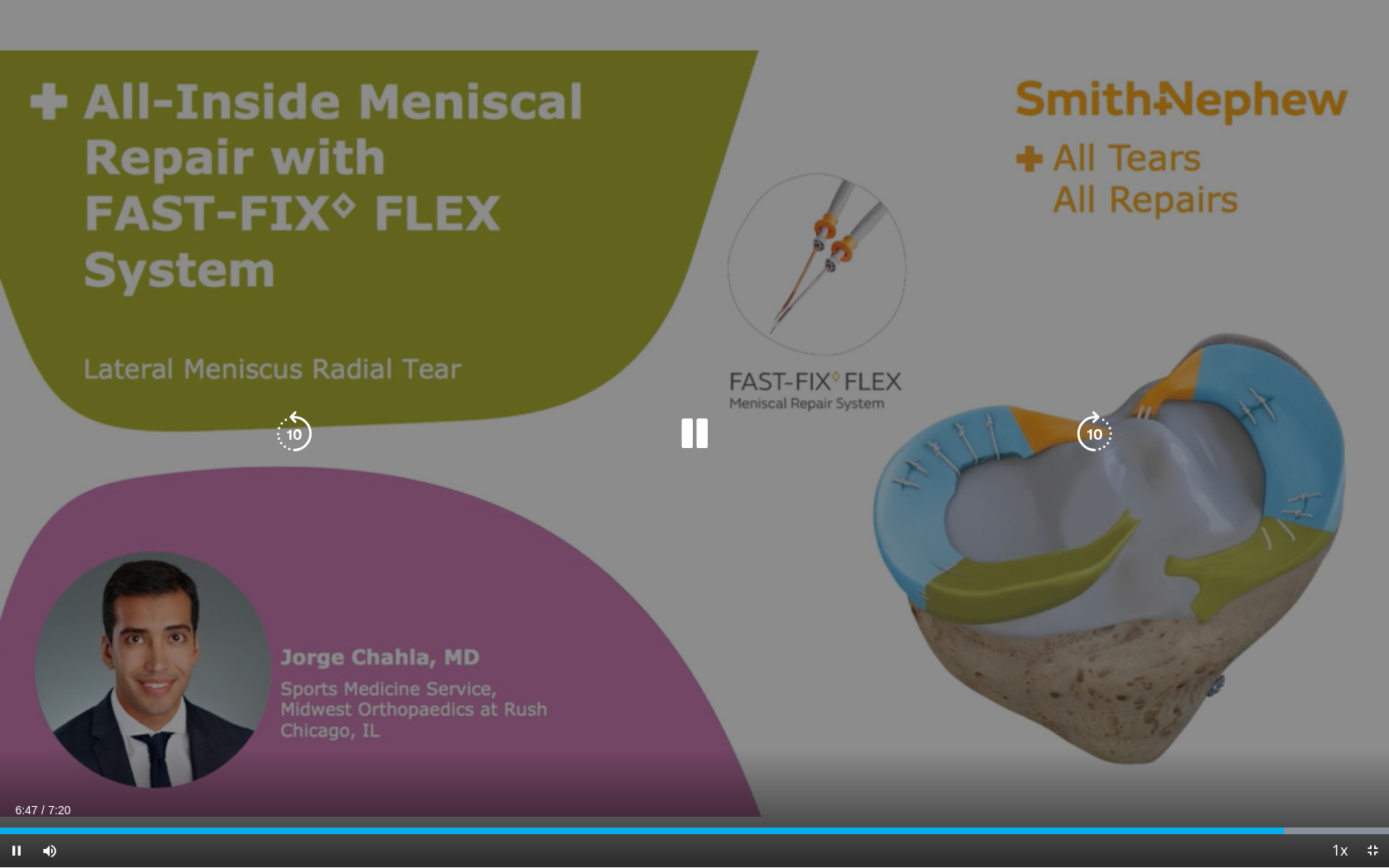
click at [703, 425] on icon "Video Player" at bounding box center [694, 433] width 47 height 47
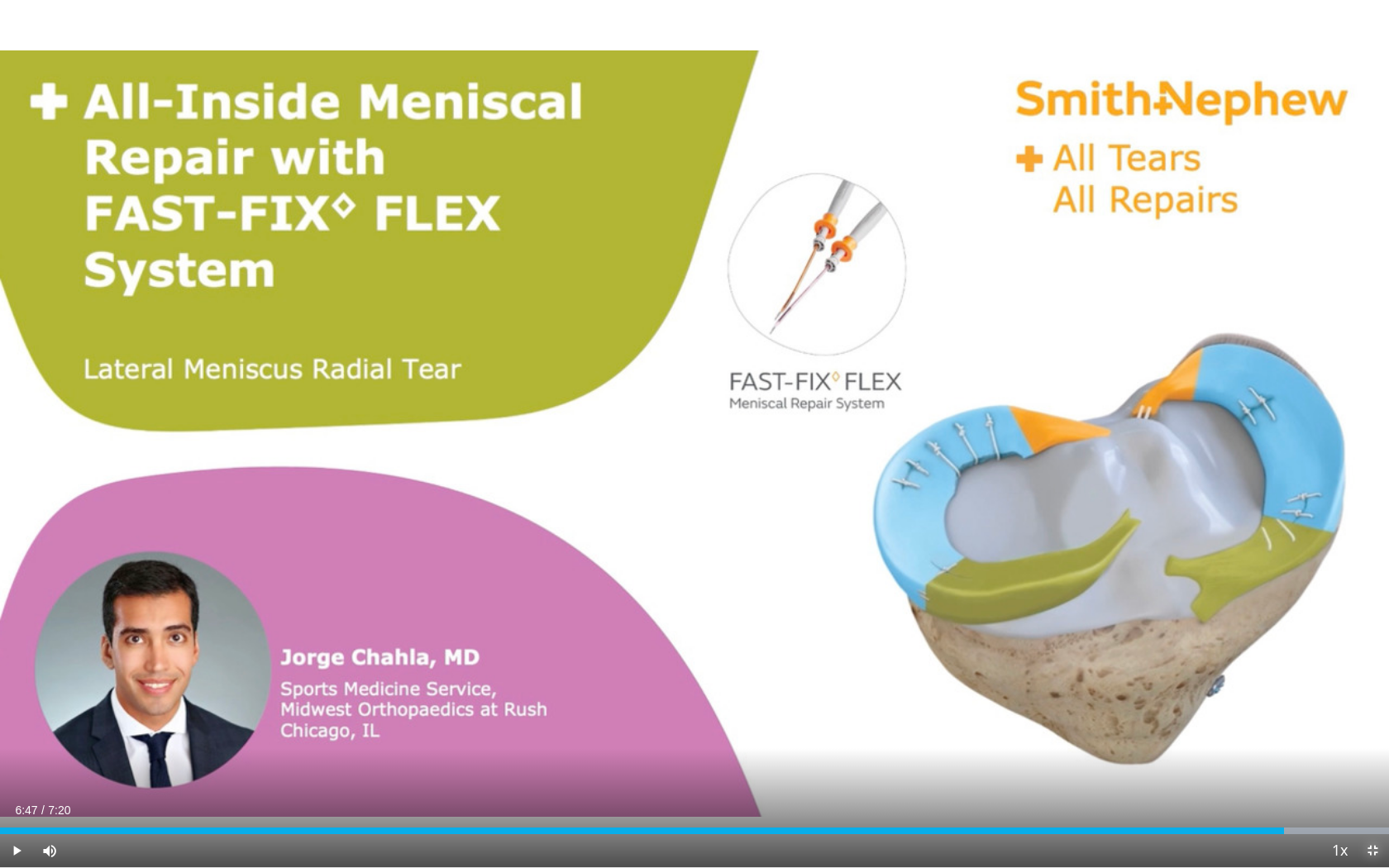
click at [1369, 738] on span "Video Player" at bounding box center [1372, 850] width 33 height 33
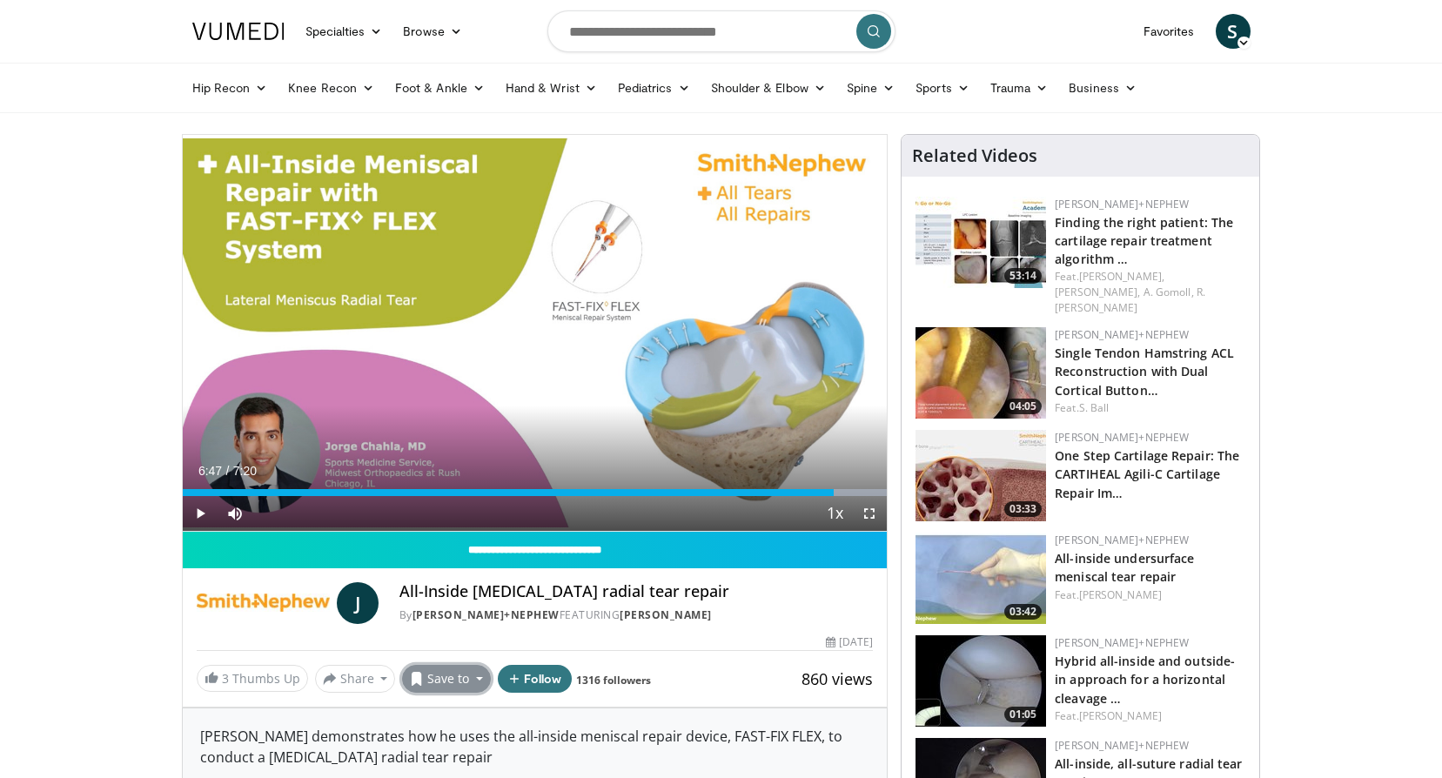
click at [429, 679] on button "Save to" at bounding box center [446, 679] width 89 height 28
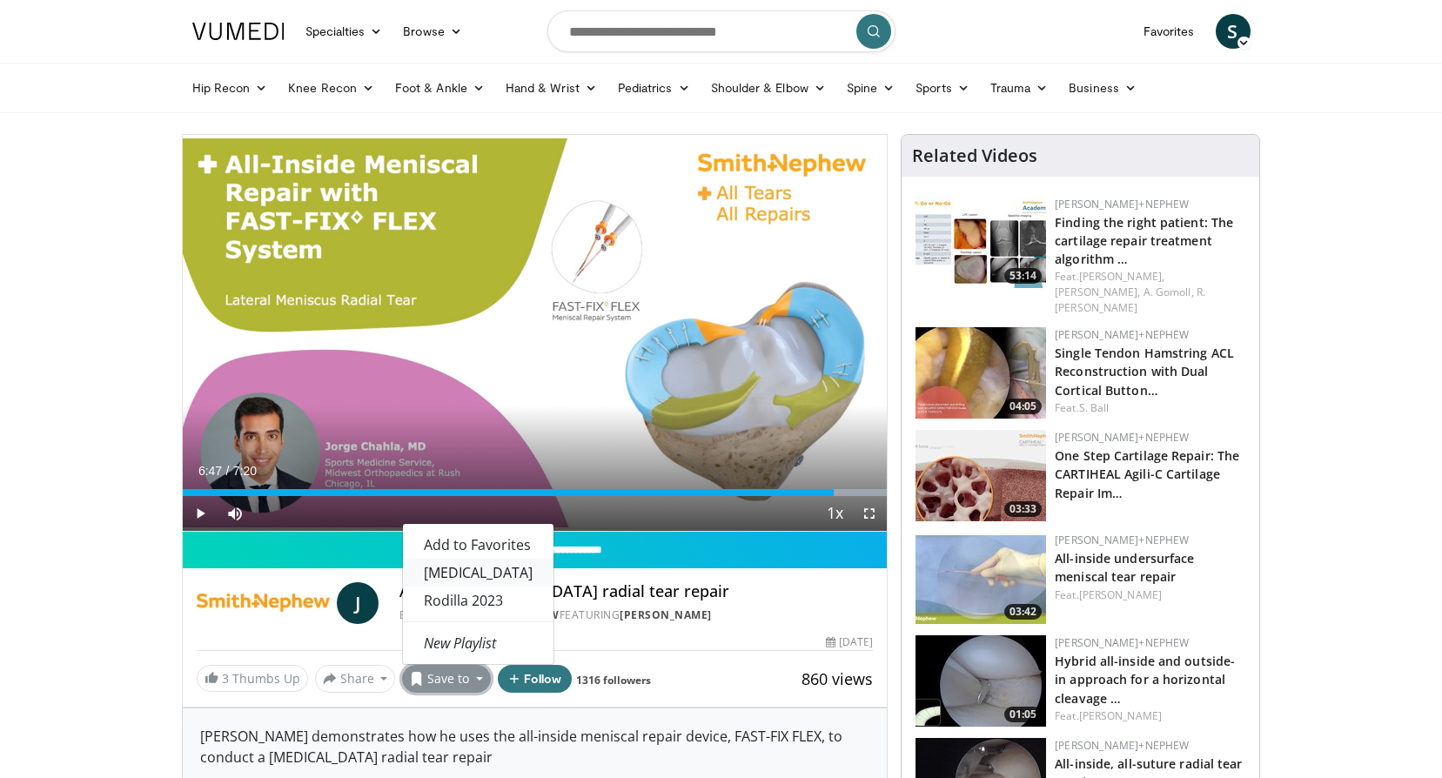
click at [443, 566] on link "[MEDICAL_DATA]" at bounding box center [478, 573] width 151 height 28
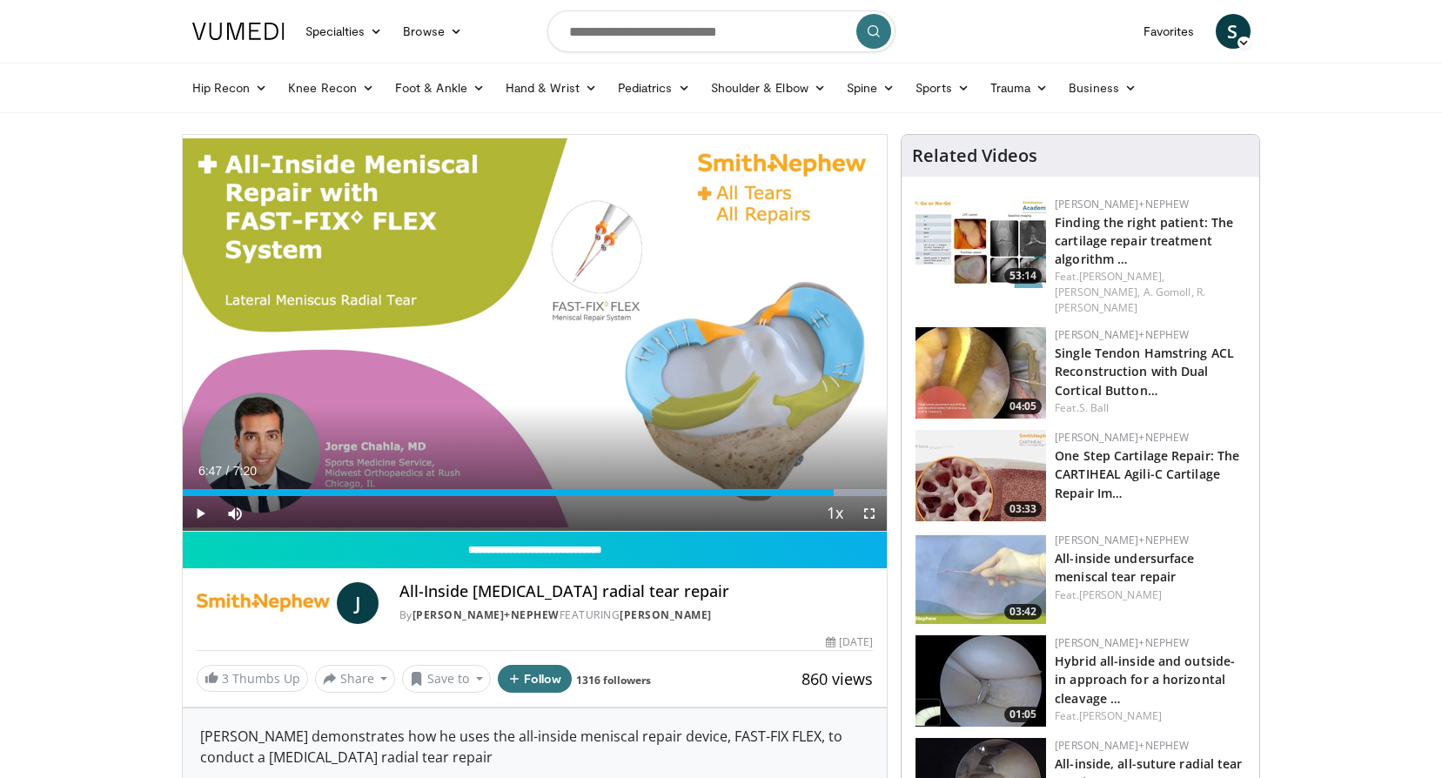
scroll to position [261, 0]
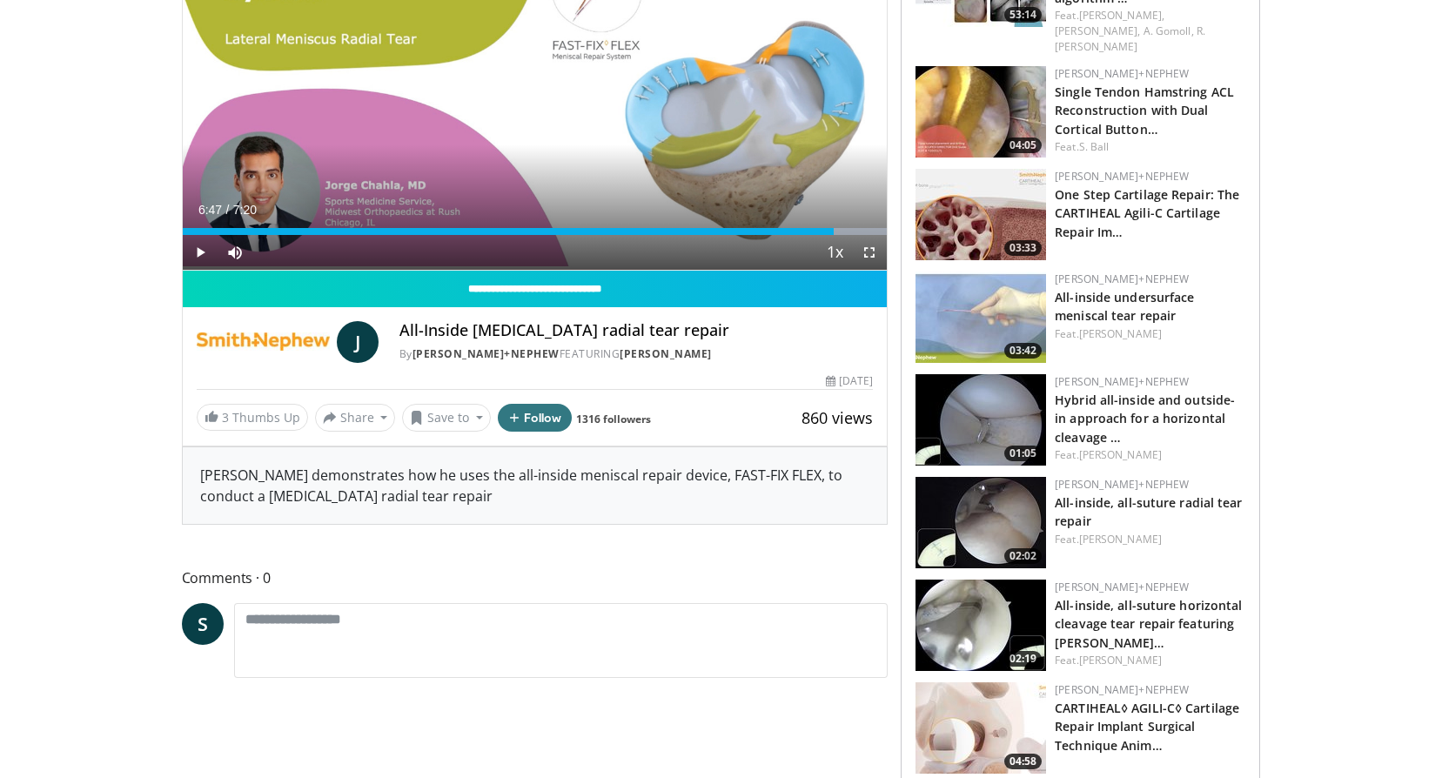
click at [1001, 507] on img at bounding box center [980, 522] width 131 height 91
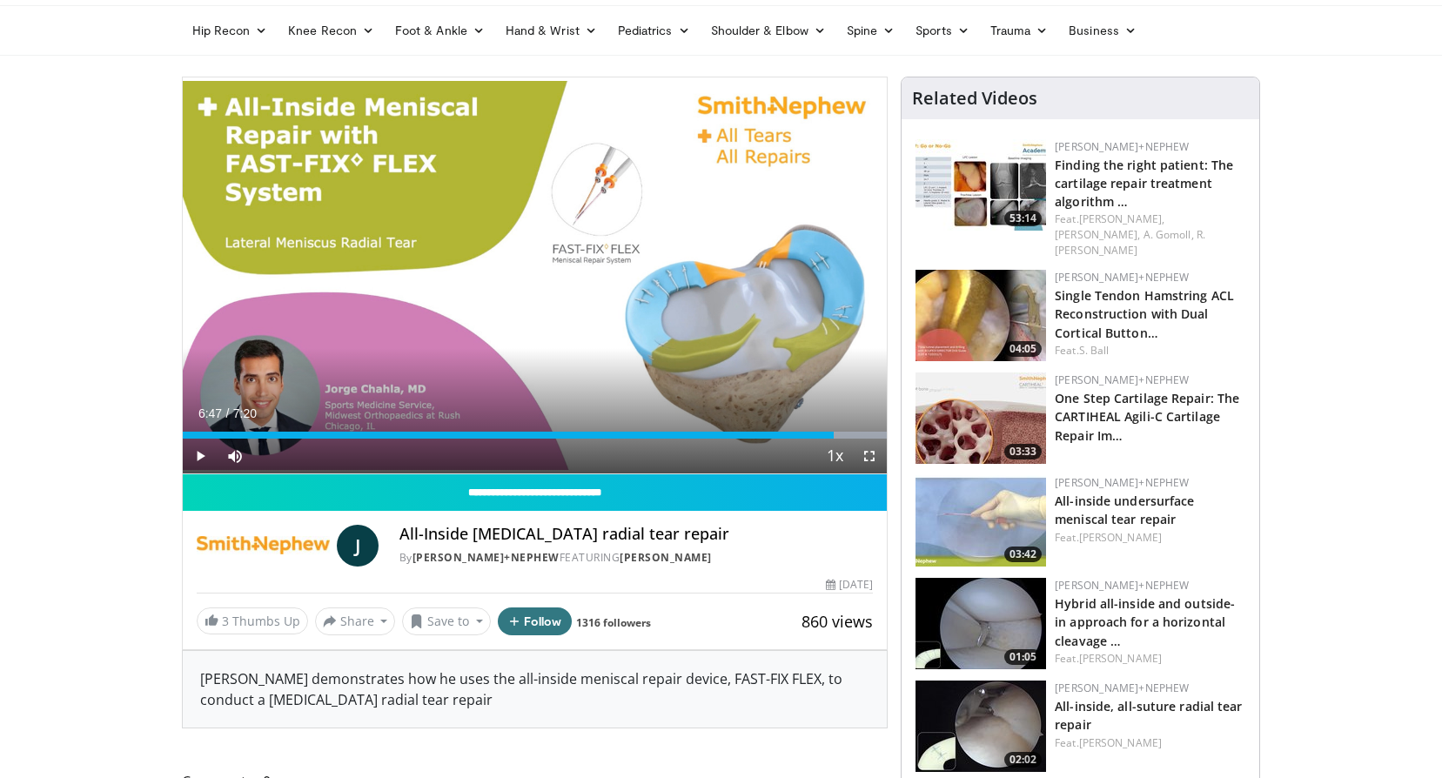
scroll to position [0, 0]
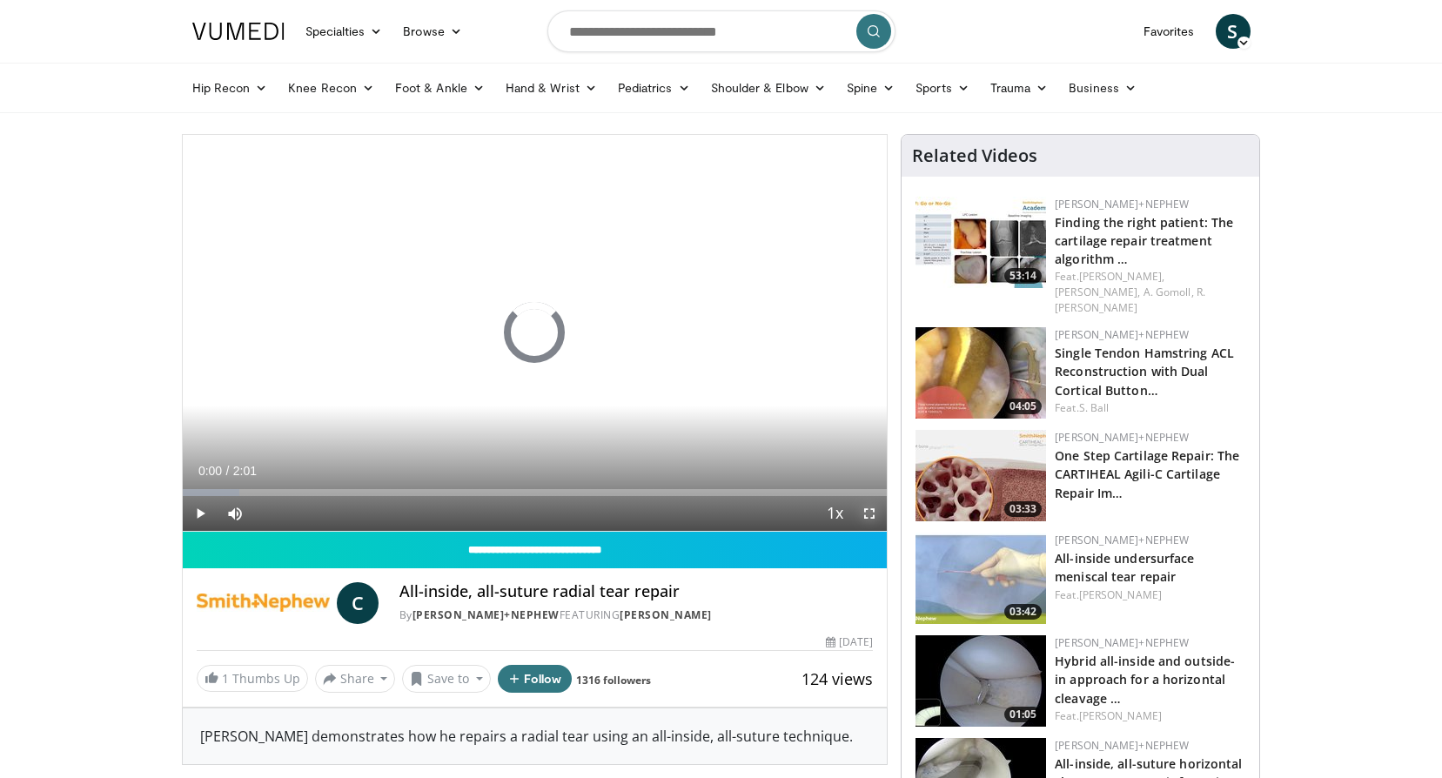
click at [872, 508] on span "Video Player" at bounding box center [869, 513] width 35 height 35
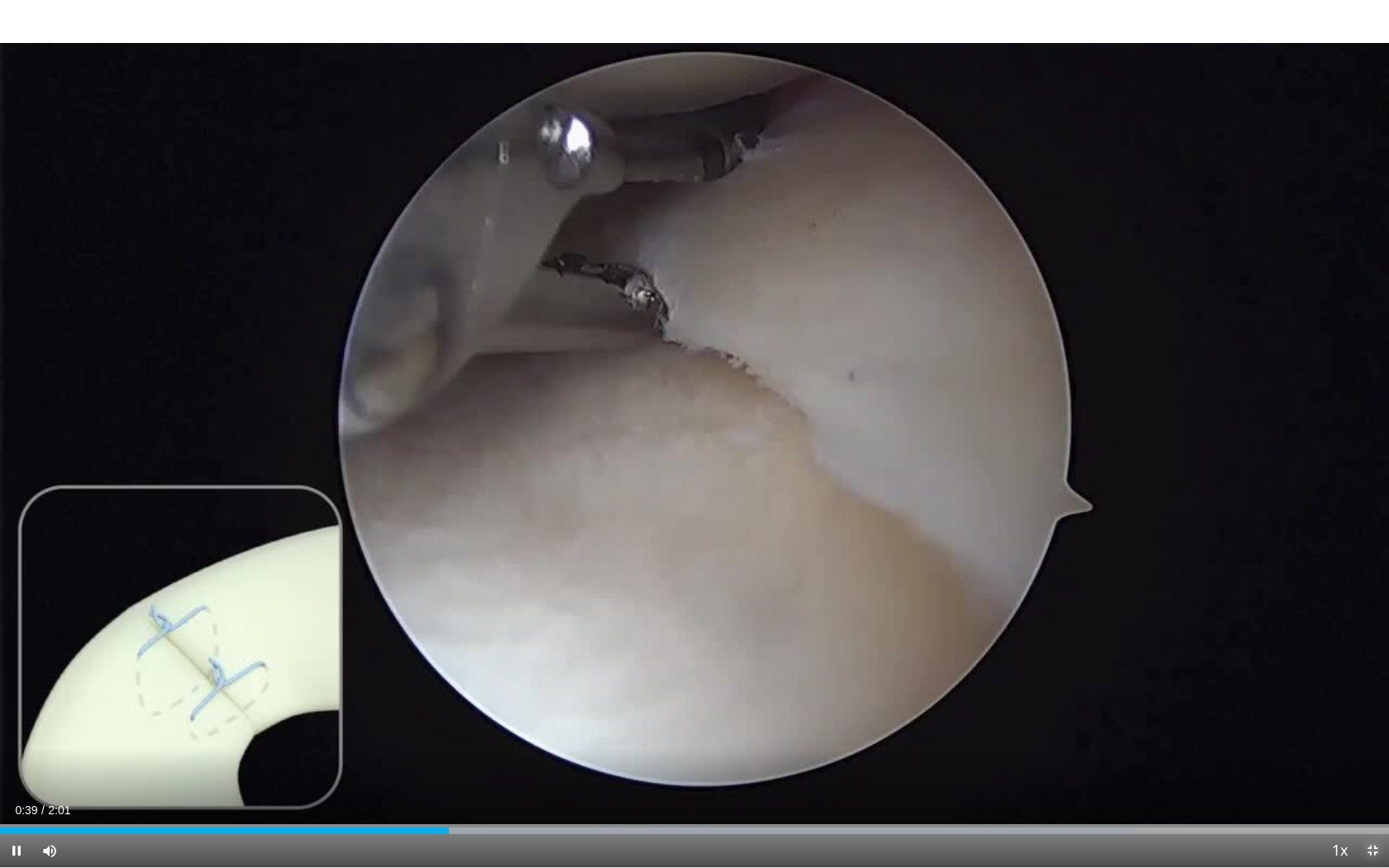
click at [1367, 738] on span "Video Player" at bounding box center [1372, 850] width 33 height 33
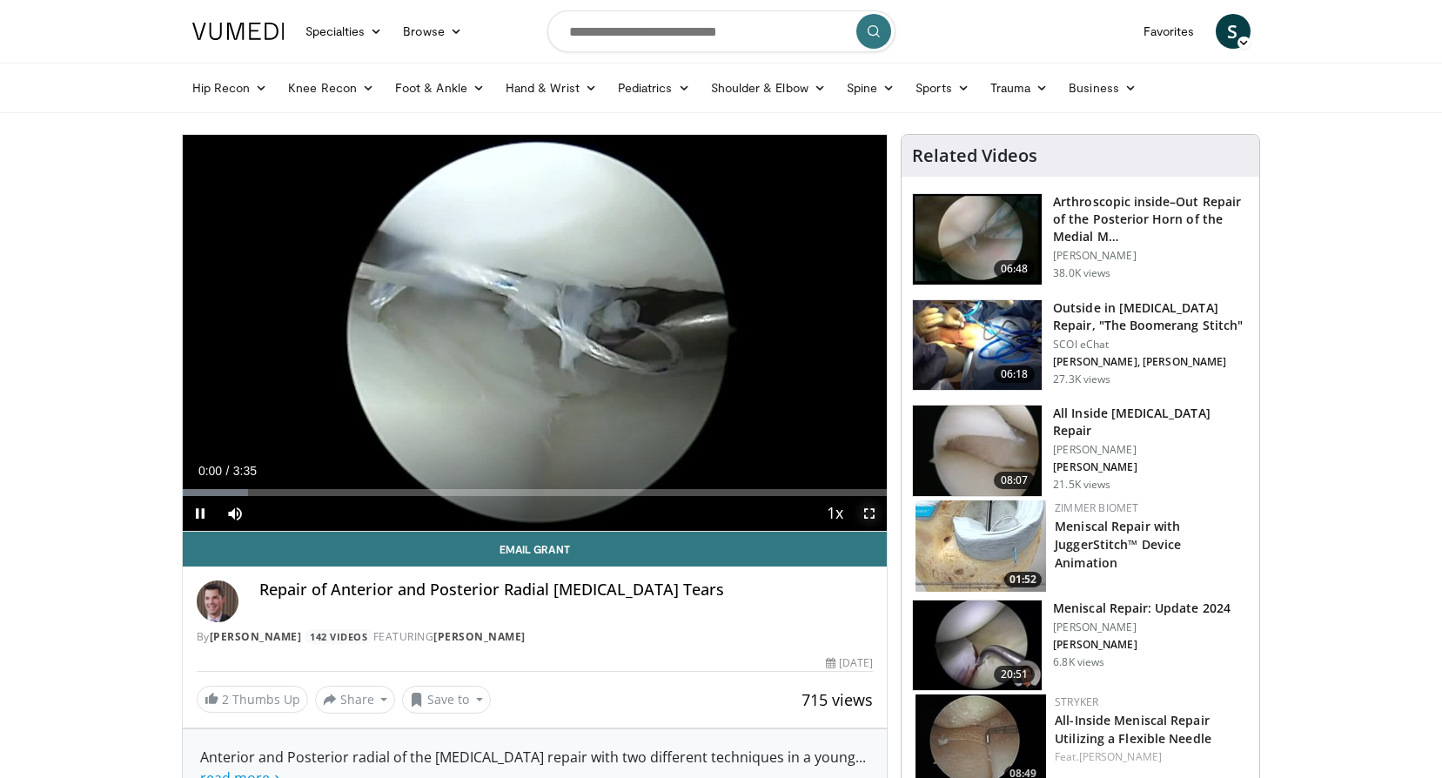
click at [874, 509] on video-js "**********" at bounding box center [535, 333] width 705 height 397
drag, startPoint x: 868, startPoint y: 511, endPoint x: 871, endPoint y: 602, distance: 91.4
click at [867, 511] on span "Video Player" at bounding box center [869, 513] width 35 height 35
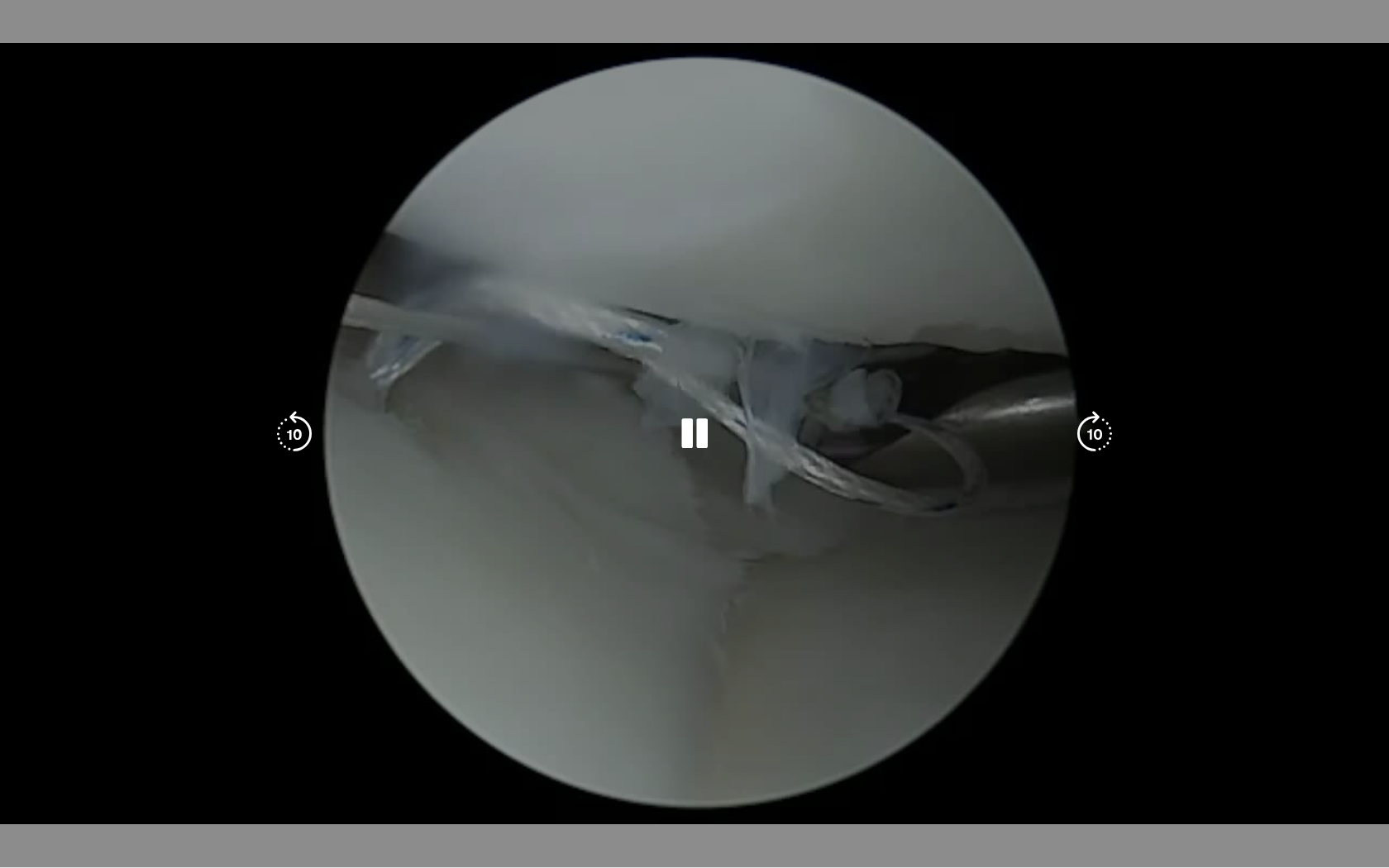
click at [828, 572] on div "10 seconds Tap to unmute" at bounding box center [694, 433] width 1389 height 867
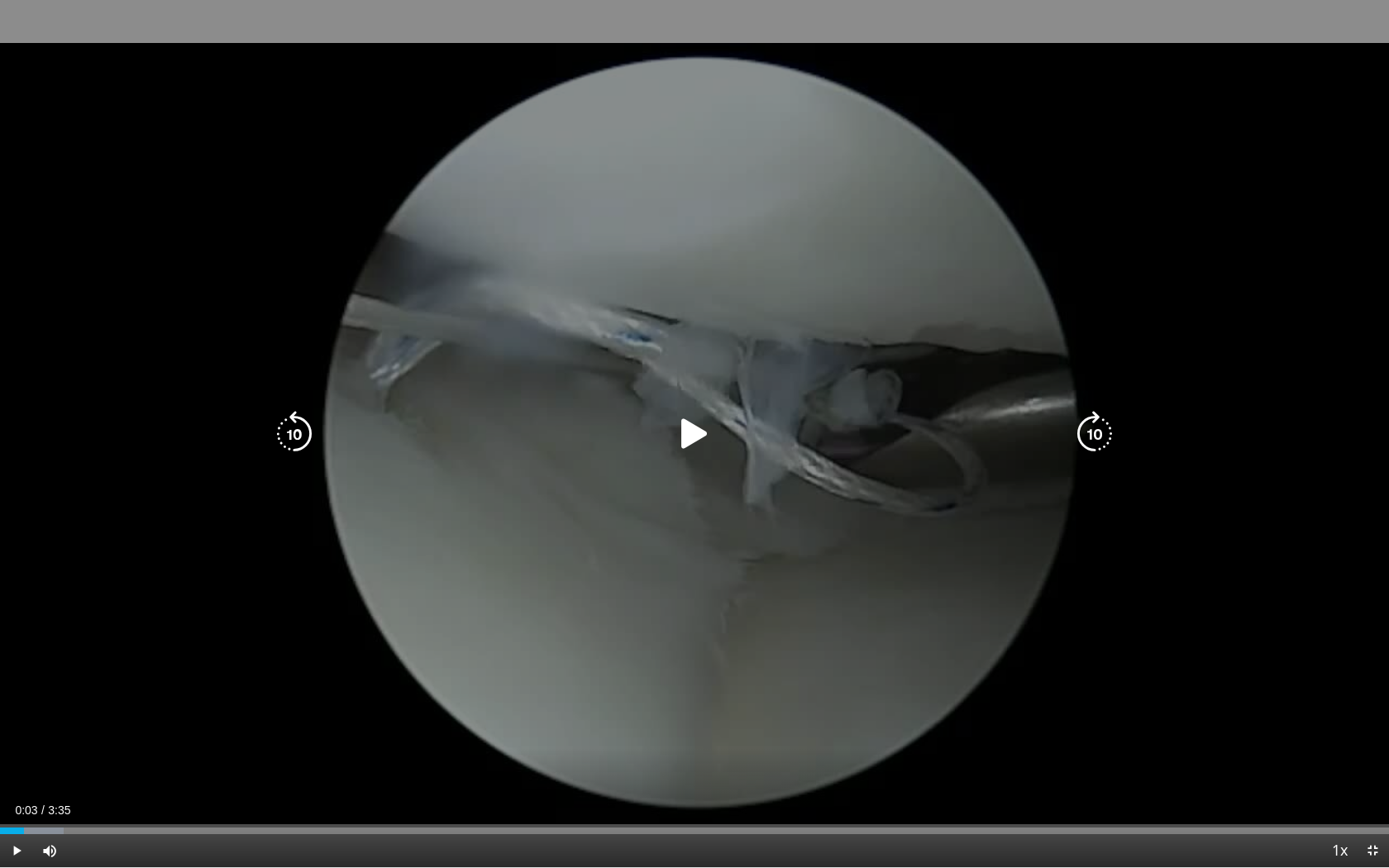
click at [668, 596] on div "10 seconds Tap to unmute" at bounding box center [694, 433] width 1389 height 867
click at [668, 590] on div "10 seconds Tap to unmute" at bounding box center [694, 433] width 1389 height 867
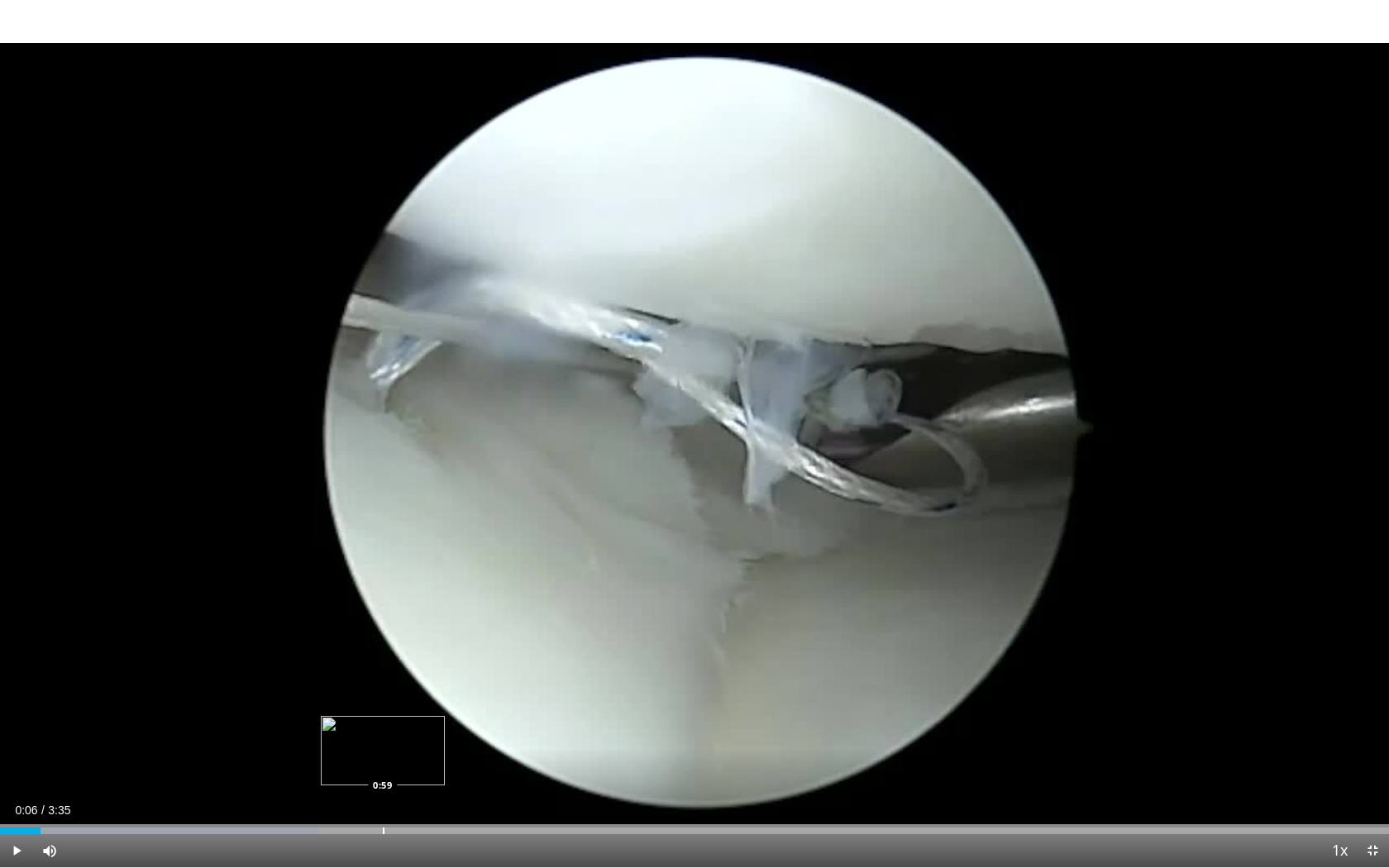
click at [383, 738] on div "Progress Bar" at bounding box center [384, 830] width 2 height 7
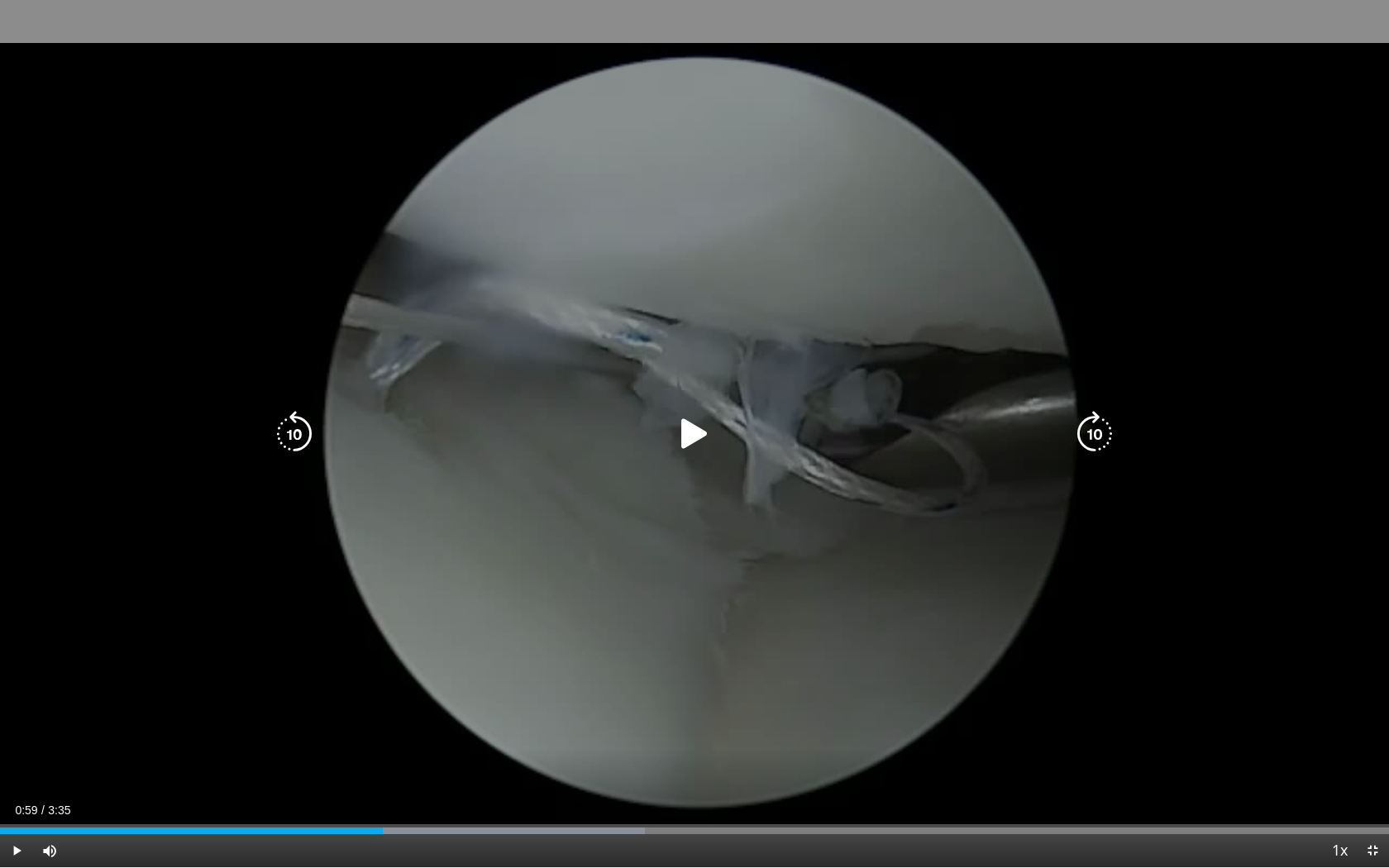
click at [693, 442] on icon "Video Player" at bounding box center [694, 433] width 47 height 47
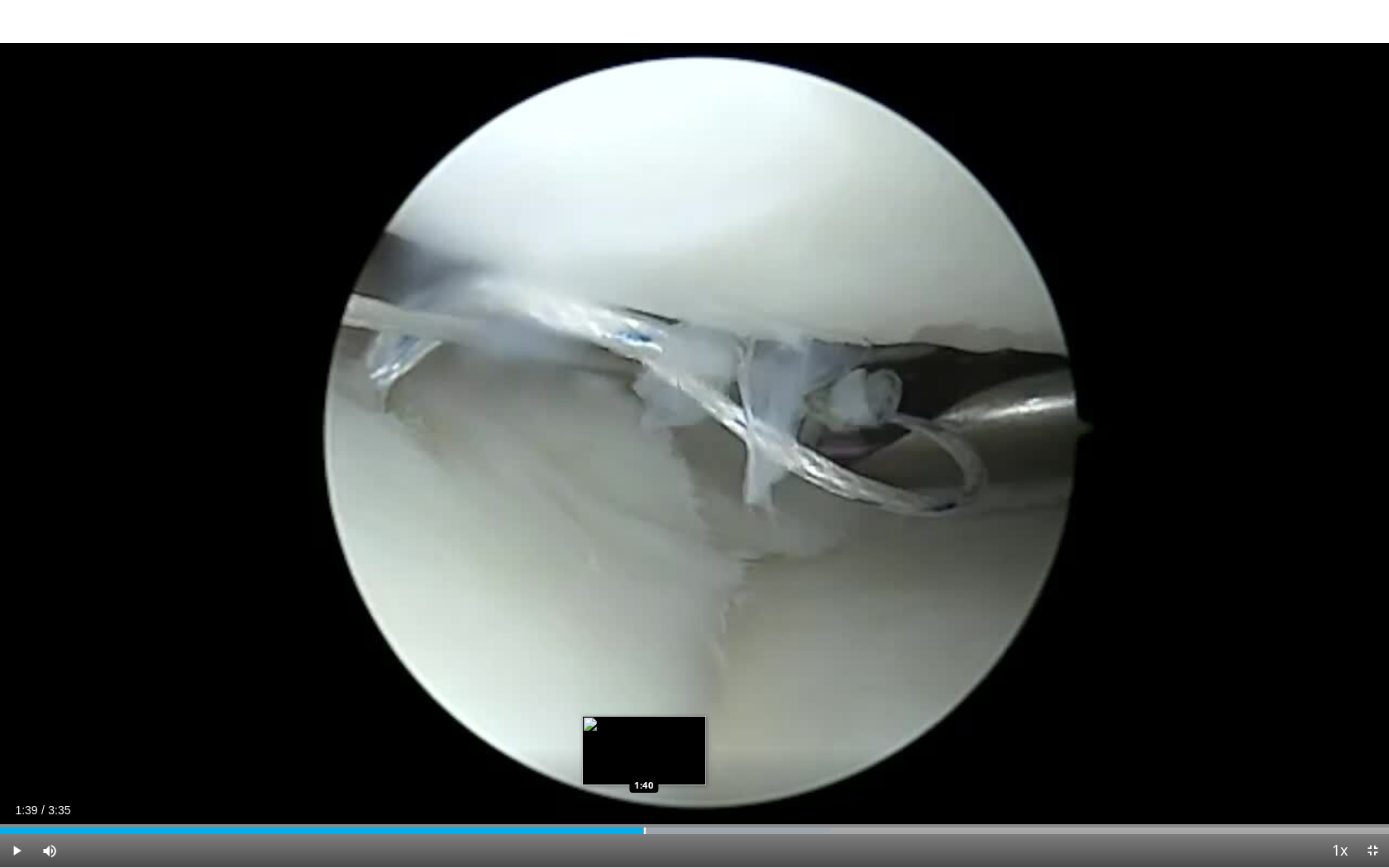
click at [643, 738] on div "Progress Bar" at bounding box center [576, 830] width 507 height 7
click at [1369, 738] on span "Video Player" at bounding box center [1372, 850] width 33 height 33
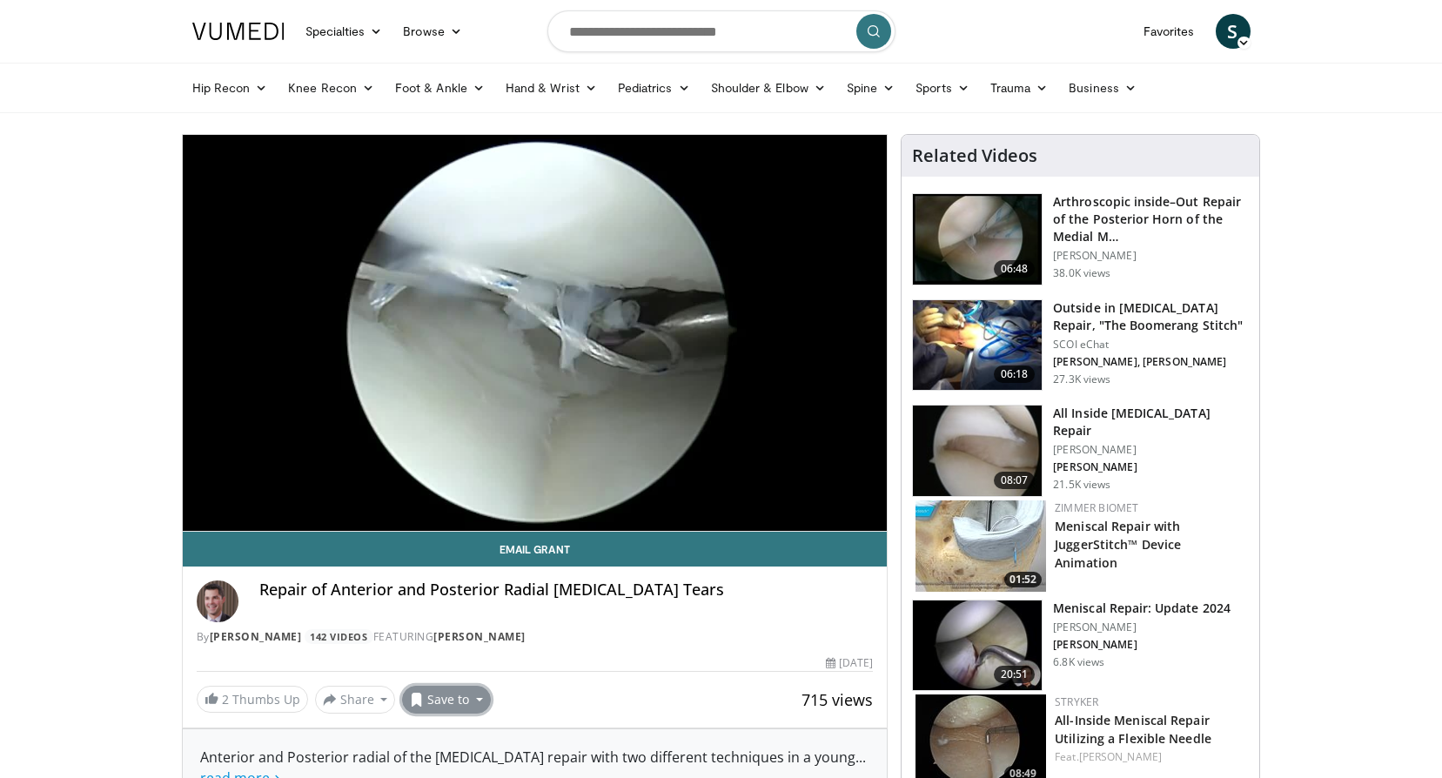
click at [418, 707] on button "Save to" at bounding box center [446, 700] width 89 height 28
click at [440, 593] on link "[MEDICAL_DATA]" at bounding box center [478, 593] width 151 height 28
